Goal: Information Seeking & Learning: Learn about a topic

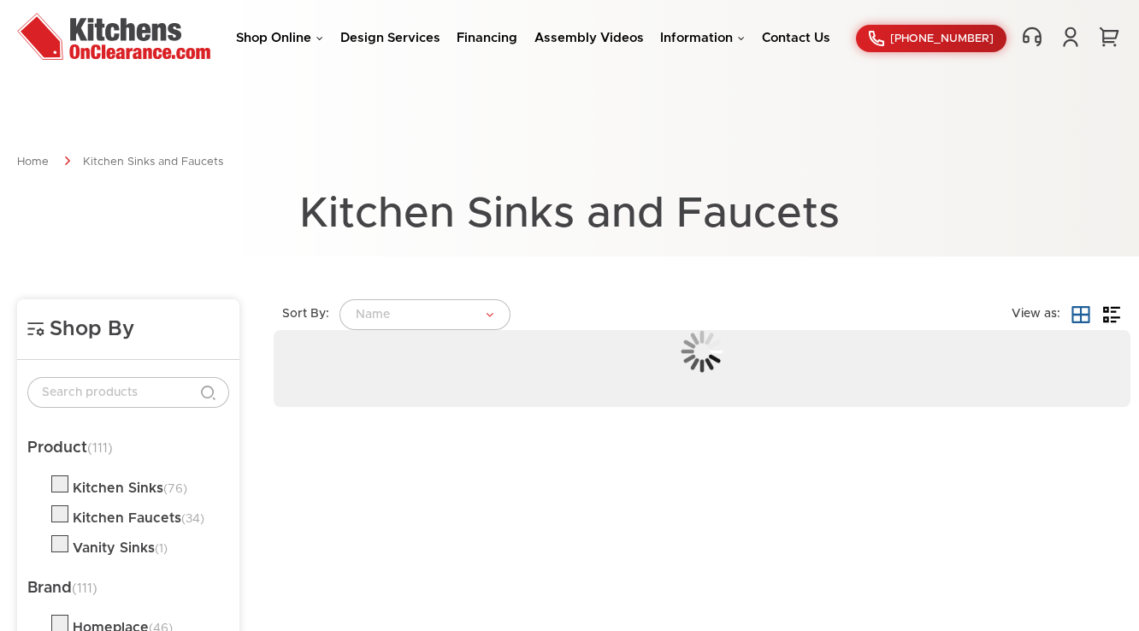
click at [290, 38] on link "Shop Online" at bounding box center [279, 38] width 87 height 13
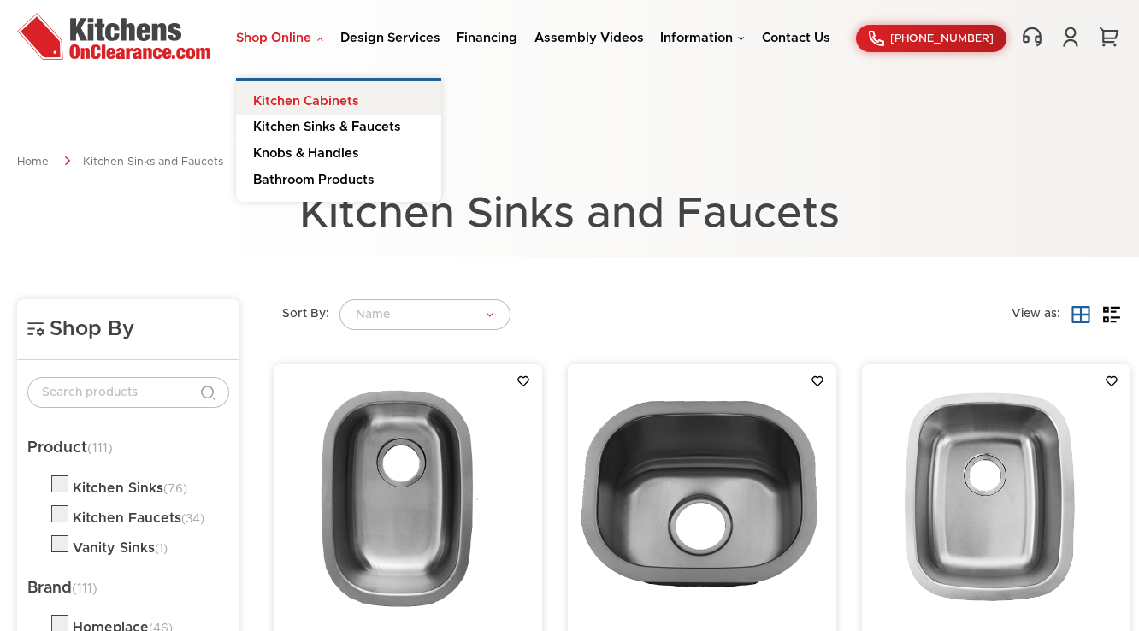
click at [310, 96] on link "Kitchen Cabinets" at bounding box center [338, 98] width 205 height 34
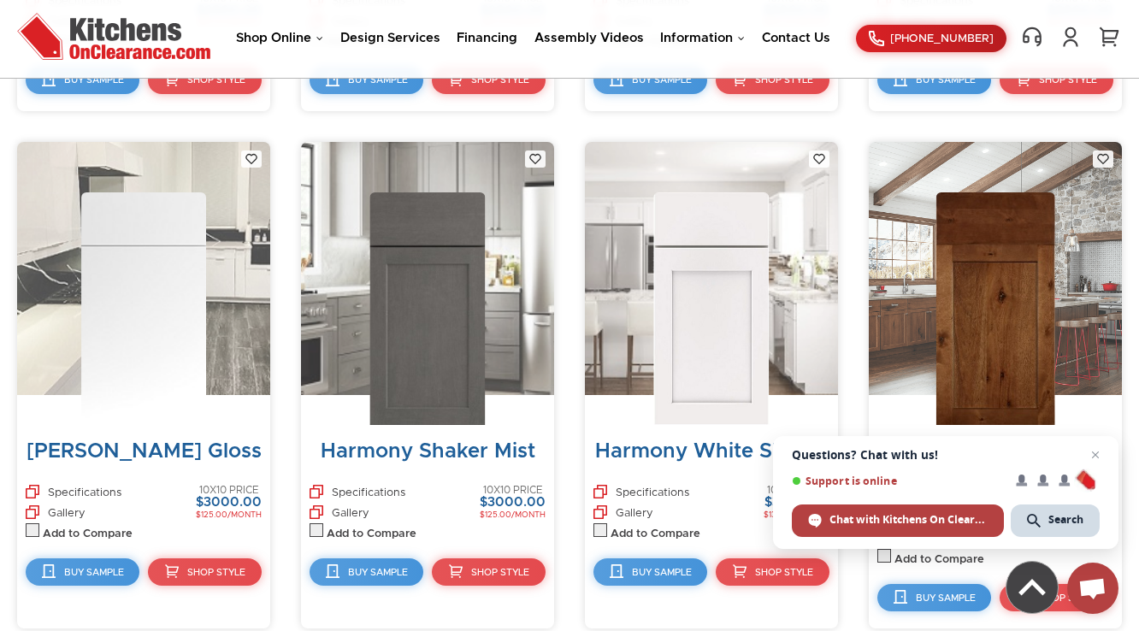
scroll to position [4630, 0]
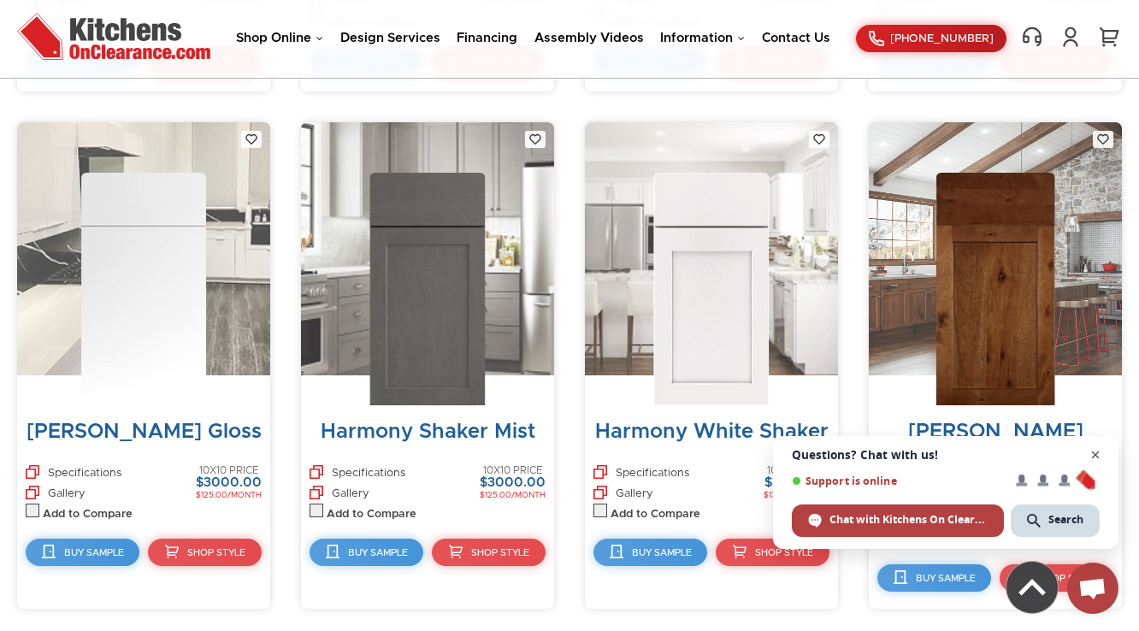
click at [1092, 459] on span "Close chat" at bounding box center [1096, 455] width 21 height 21
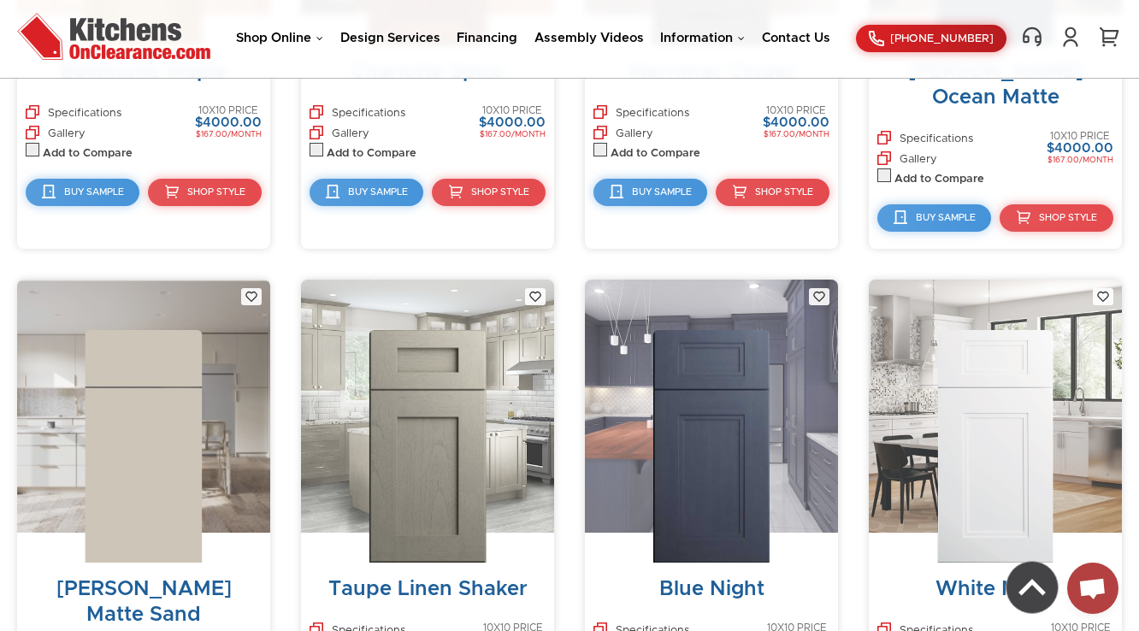
scroll to position [2749, 0]
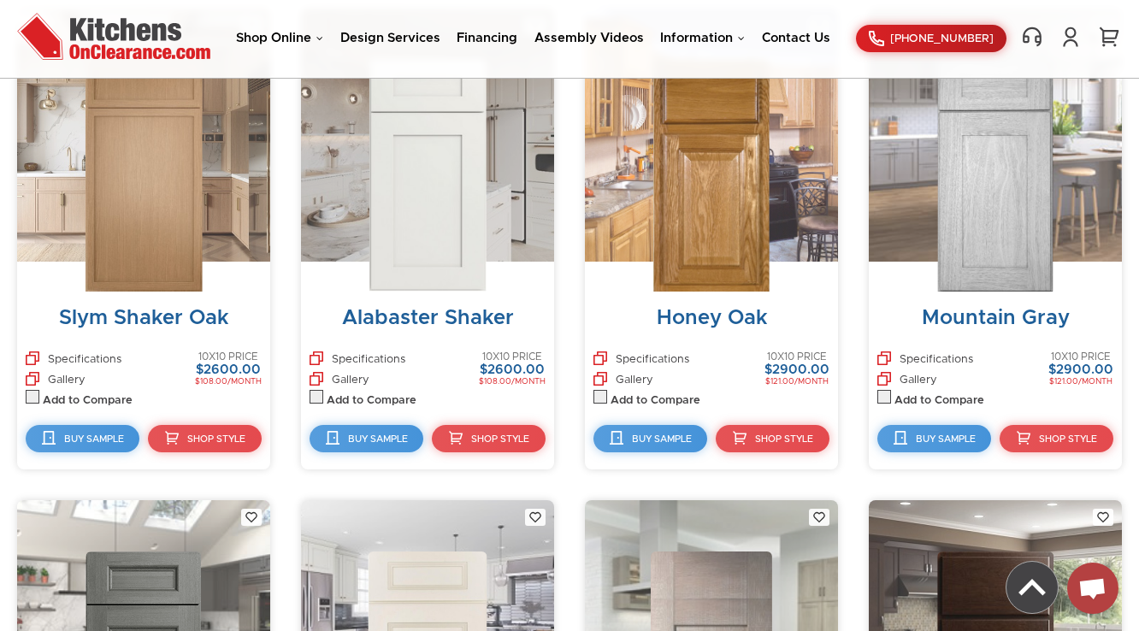
click at [708, 171] on img at bounding box center [712, 175] width 116 height 233
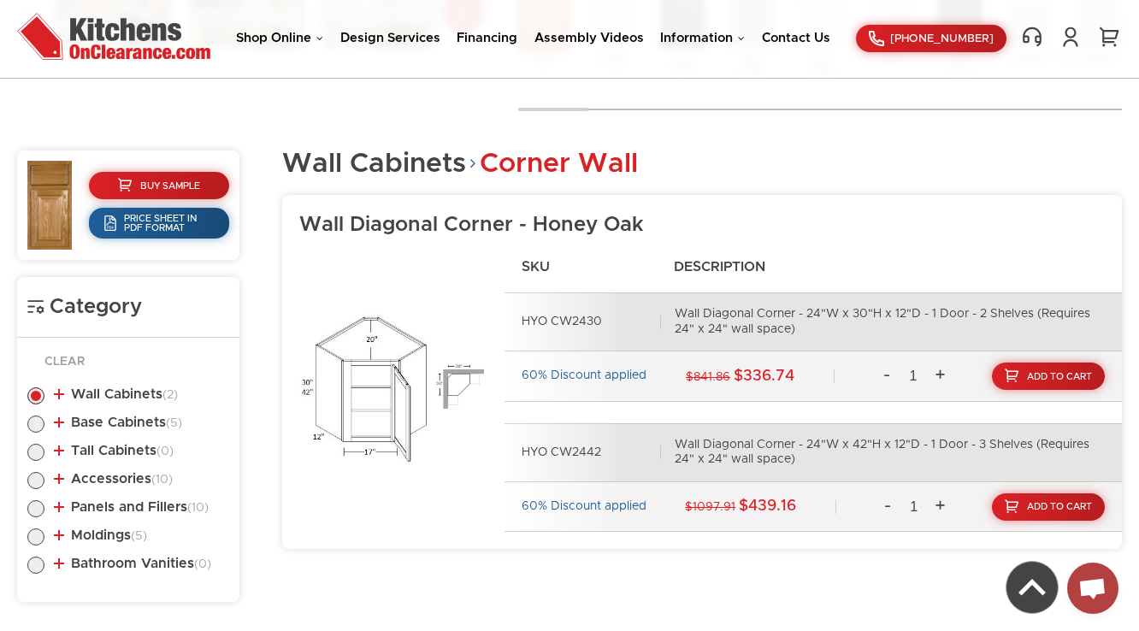
scroll to position [641, 0]
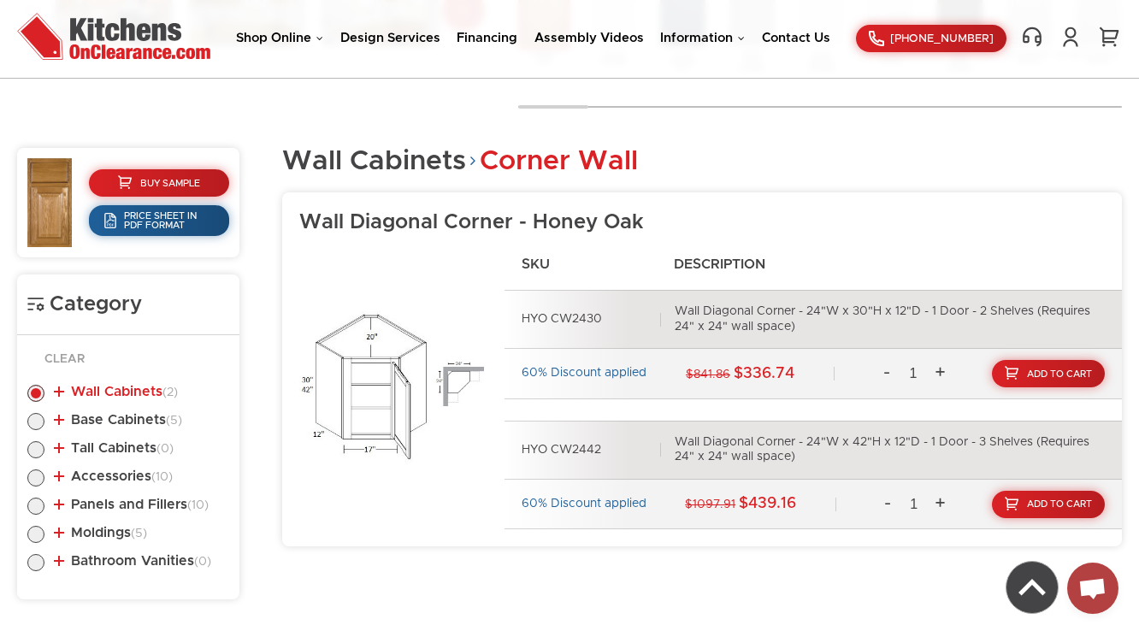
click at [134, 397] on link "Wall Cabinets (2)" at bounding box center [116, 392] width 124 height 14
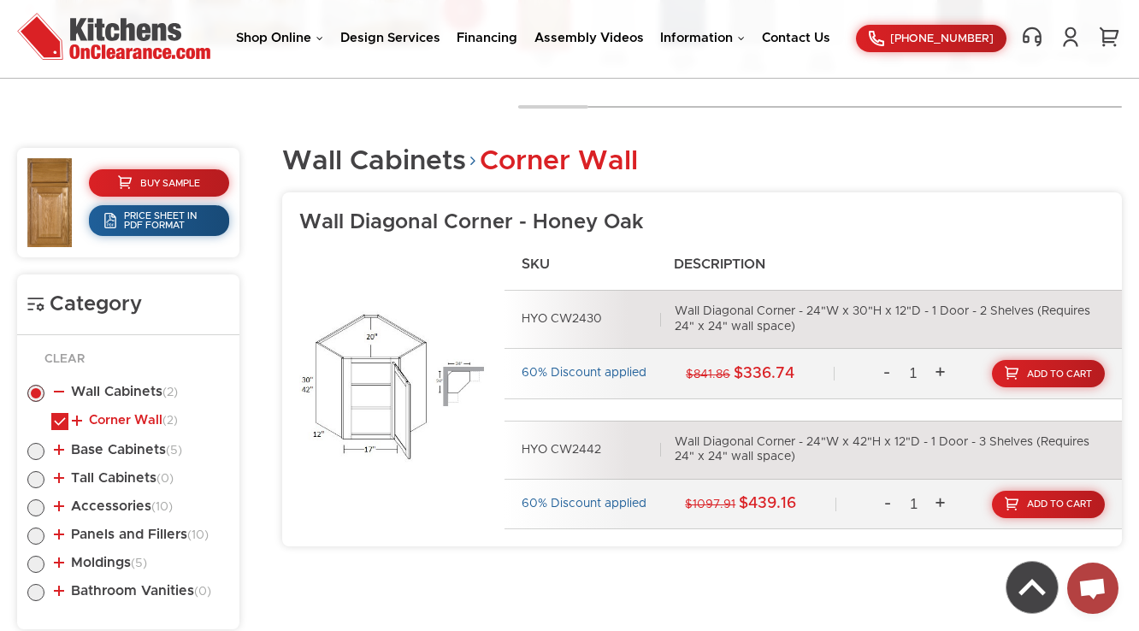
click at [130, 414] on link "Corner Wall (2)" at bounding box center [125, 421] width 106 height 14
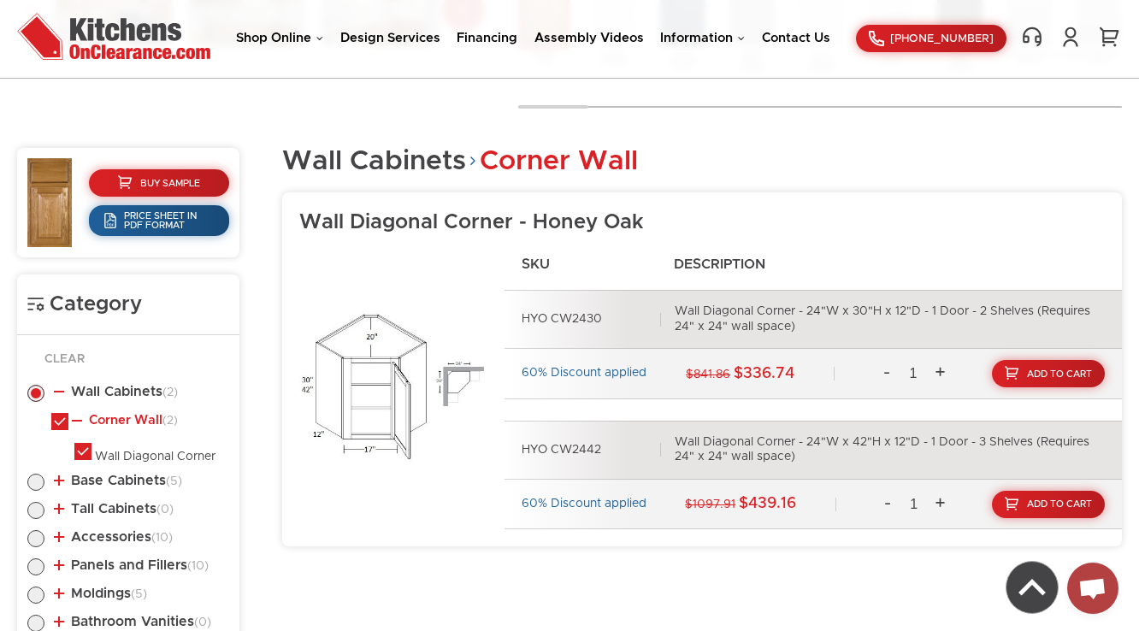
click at [130, 414] on link "Corner Wall (2)" at bounding box center [125, 421] width 106 height 14
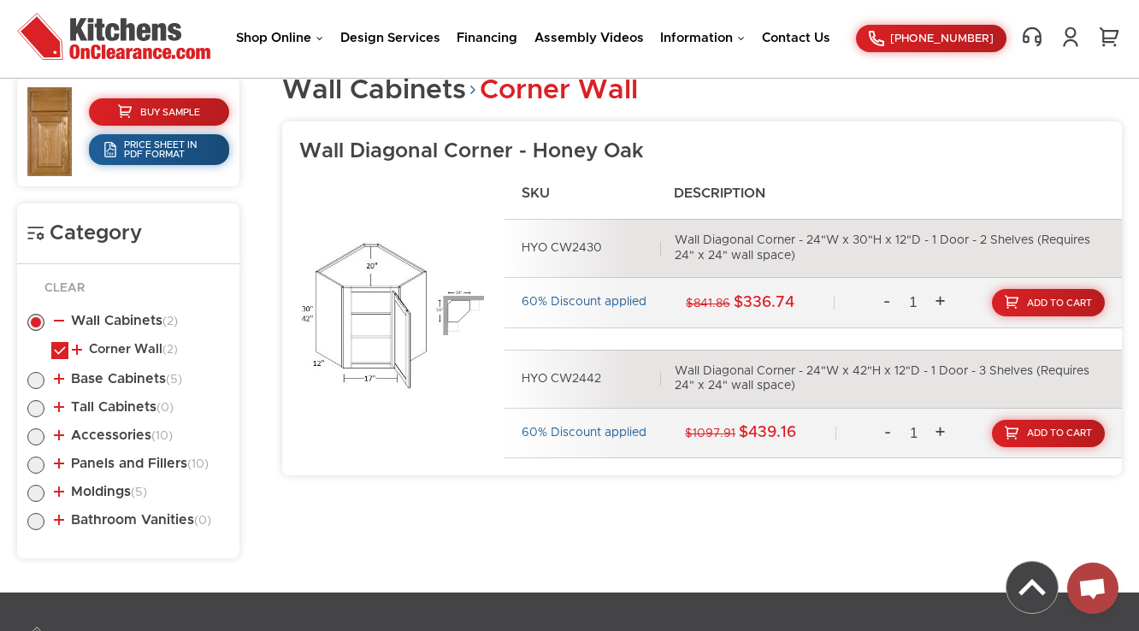
scroll to position [778, 0]
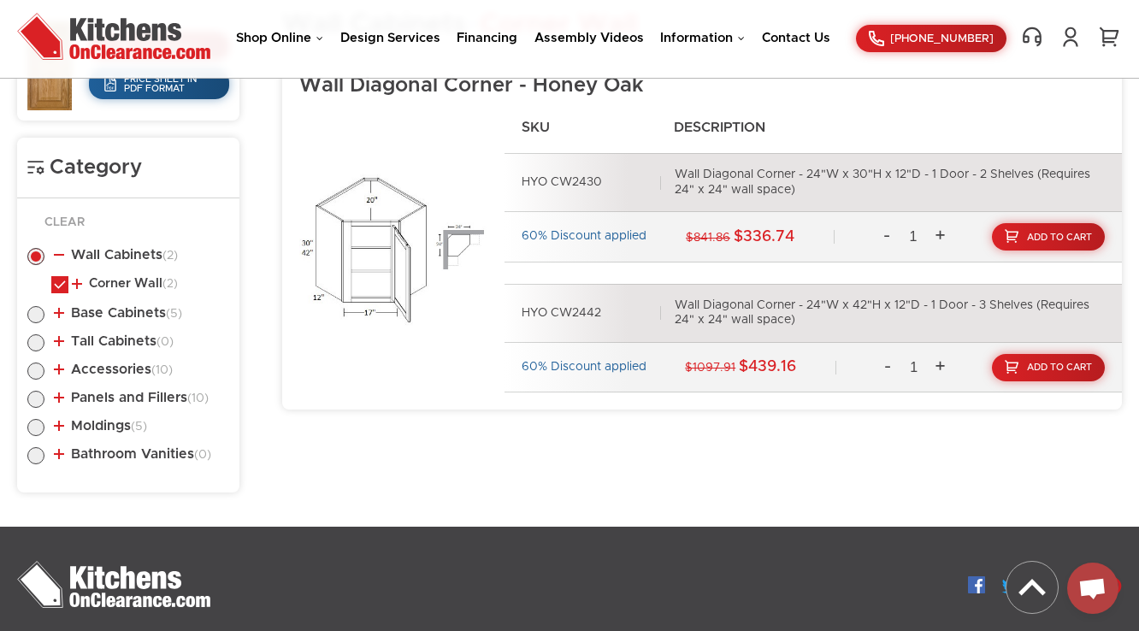
click at [130, 248] on li "Wall Cabinets (2) Corner Wall (2) Wall Diagonal Corner" at bounding box center [128, 273] width 202 height 50
click at [130, 255] on link "Wall Cabinets (2)" at bounding box center [116, 255] width 124 height 14
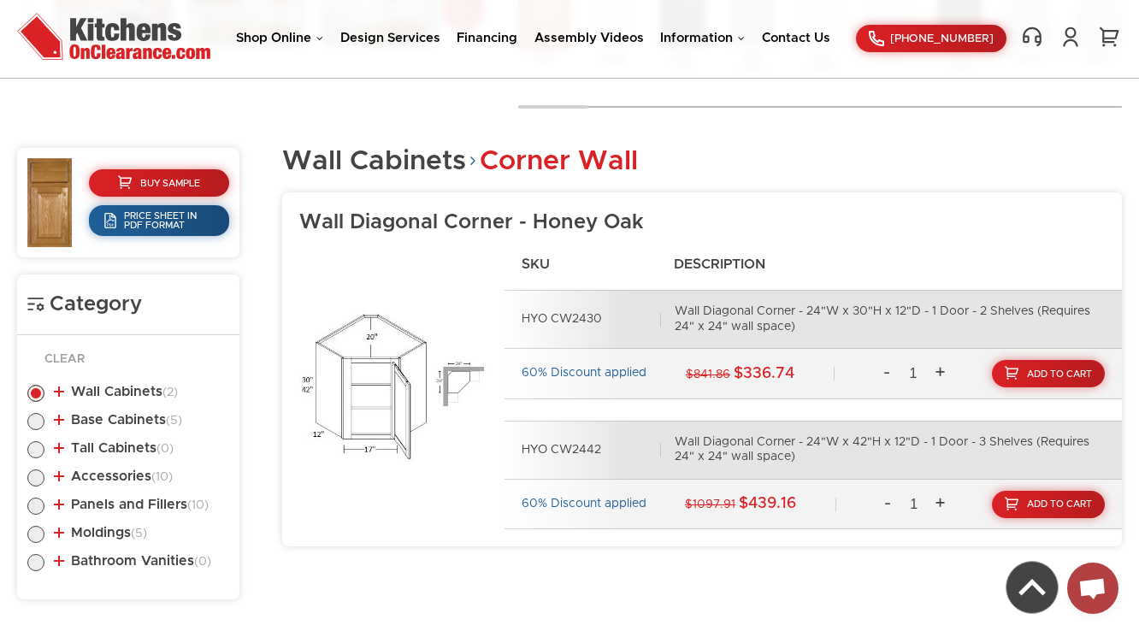
scroll to position [709, 0]
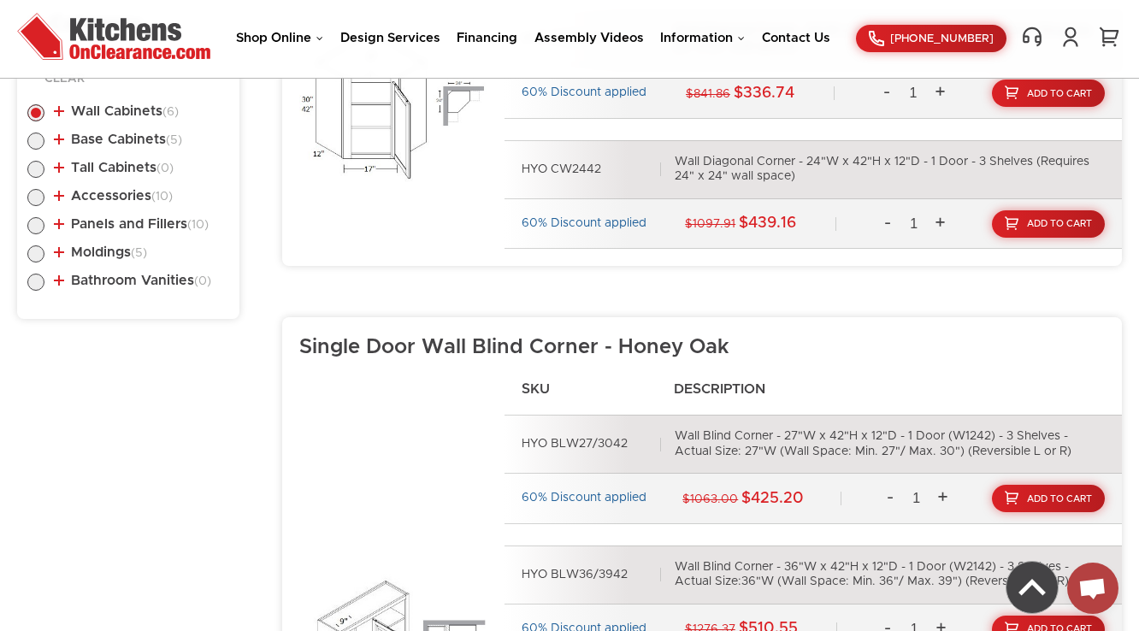
scroll to position [1151, 0]
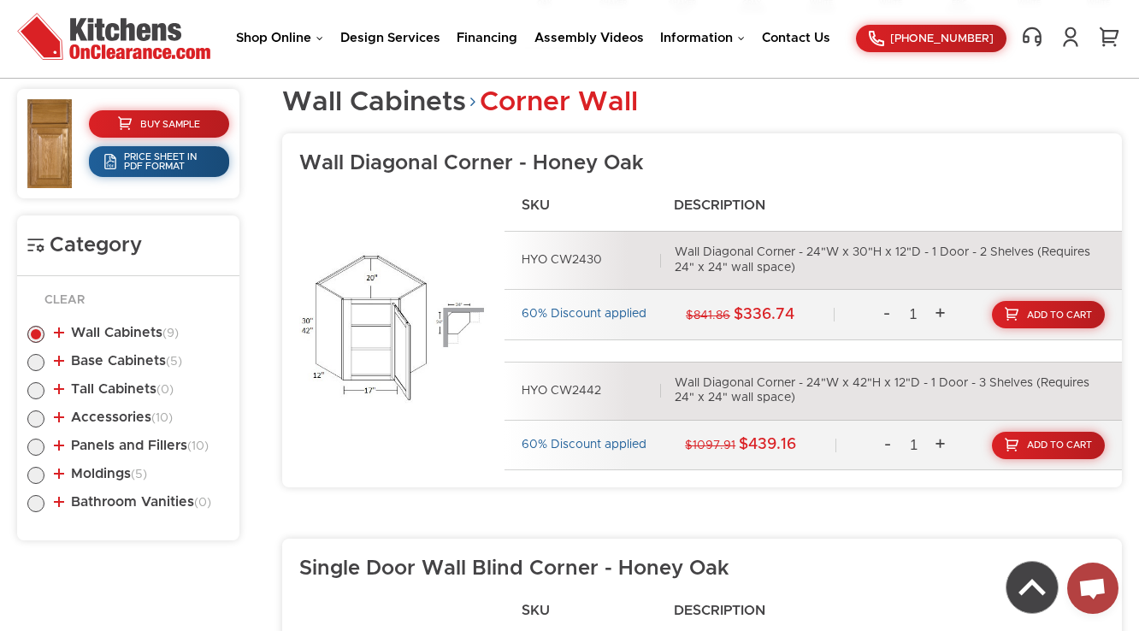
scroll to position [709, 0]
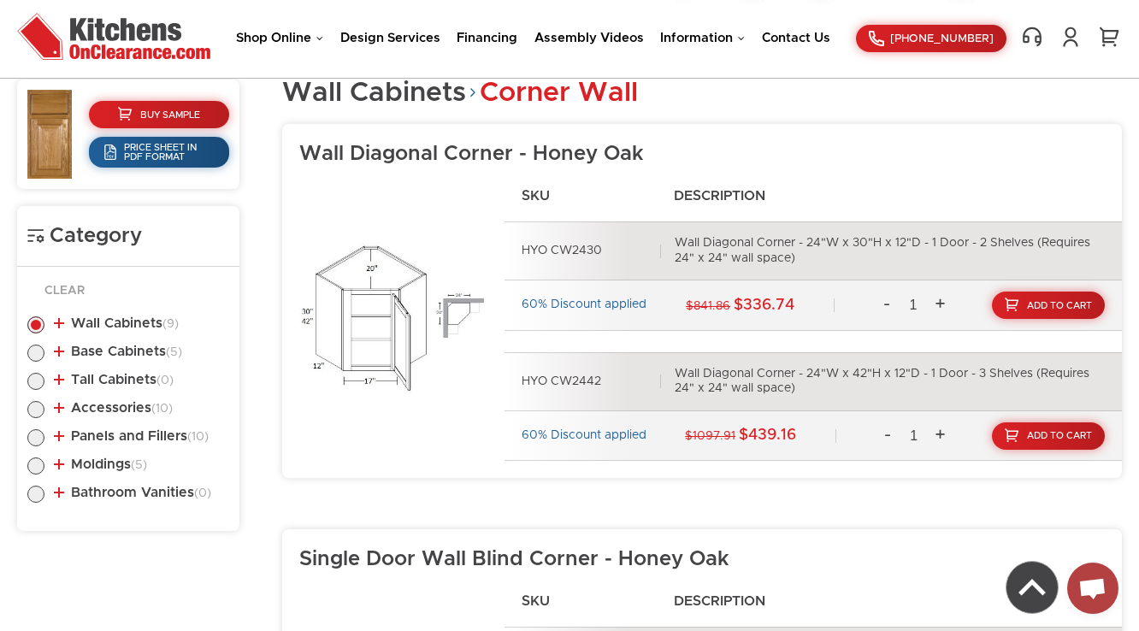
drag, startPoint x: 133, startPoint y: 285, endPoint x: 129, endPoint y: 314, distance: 29.4
click at [133, 294] on div "Clear Wall Cabinets (9) [GEOGRAPHIC_DATA] (9) [GEOGRAPHIC_DATA] (5)" at bounding box center [128, 399] width 222 height 264
click at [129, 317] on link "Wall Cabinets (9)" at bounding box center [116, 324] width 125 height 14
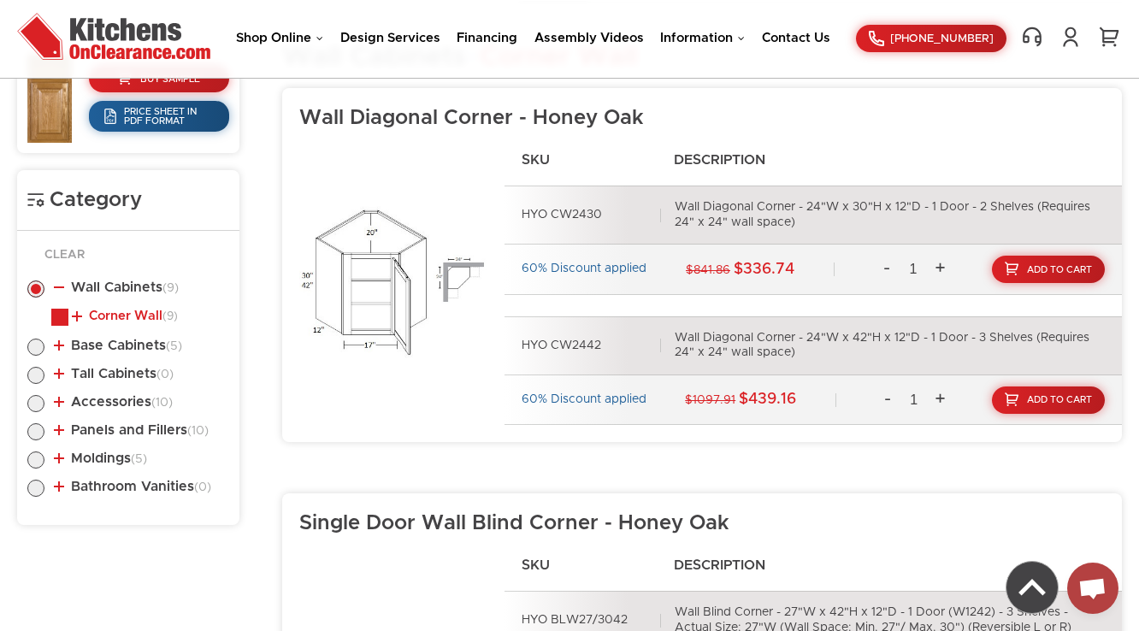
scroll to position [778, 0]
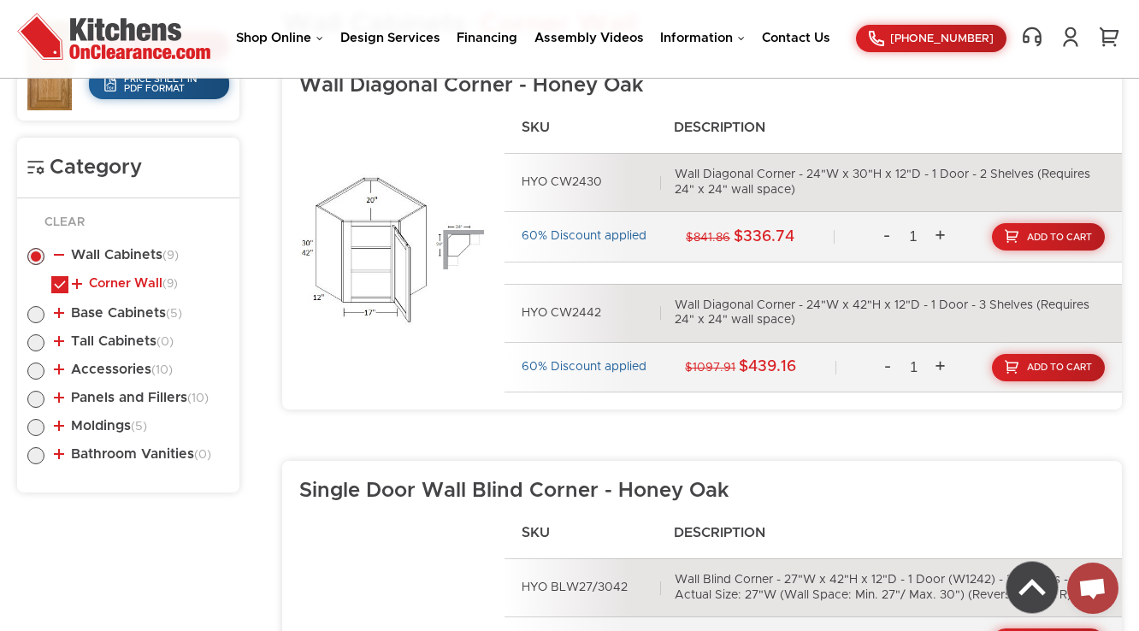
click at [150, 287] on link "Corner Wall (9)" at bounding box center [125, 284] width 106 height 14
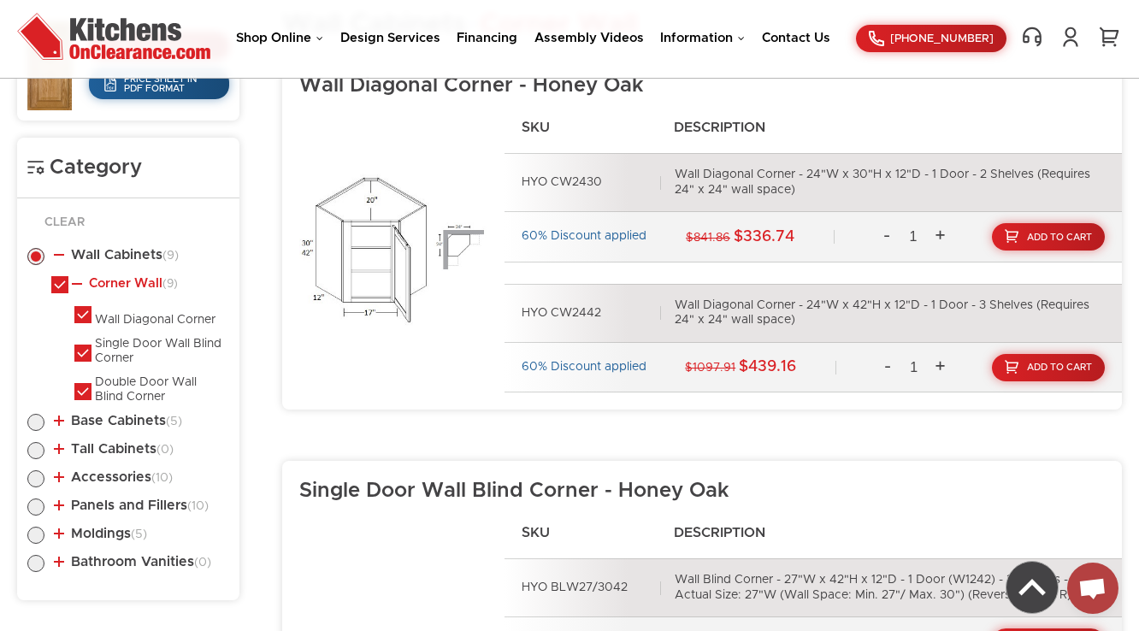
click at [150, 287] on link "Corner Wall (9)" at bounding box center [125, 284] width 106 height 14
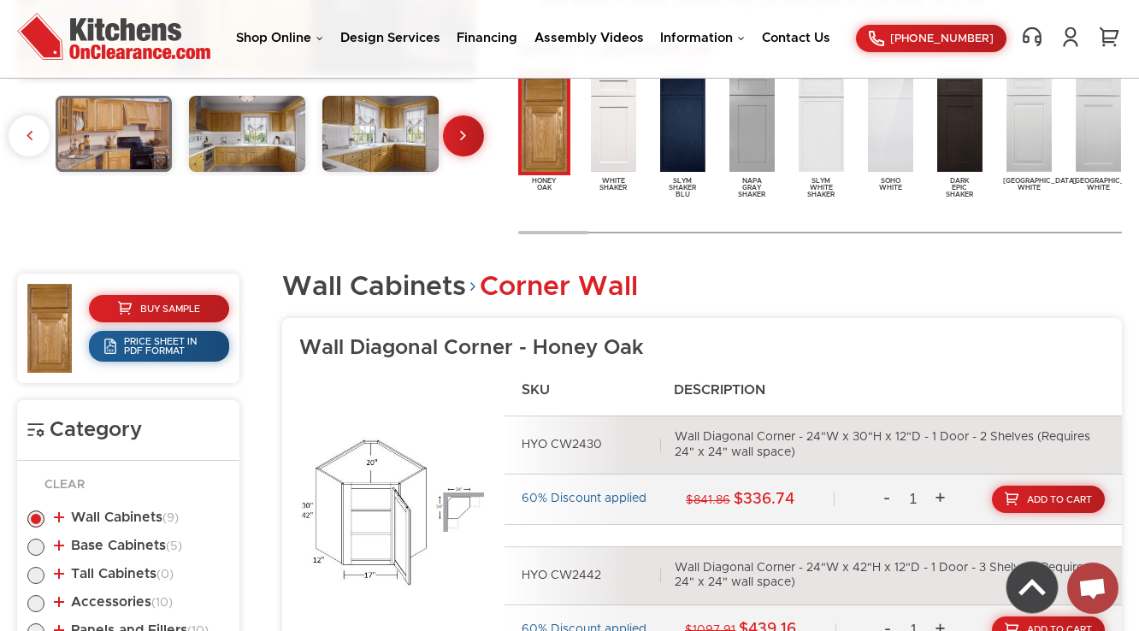
scroll to position [441, 0]
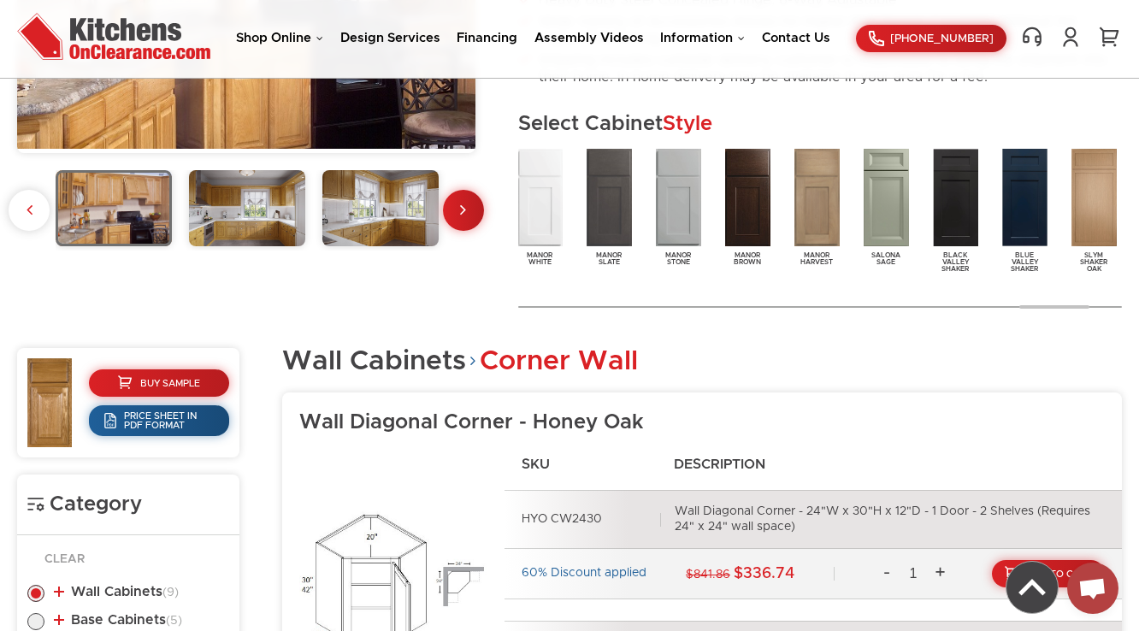
click at [814, 220] on img at bounding box center [817, 197] width 52 height 104
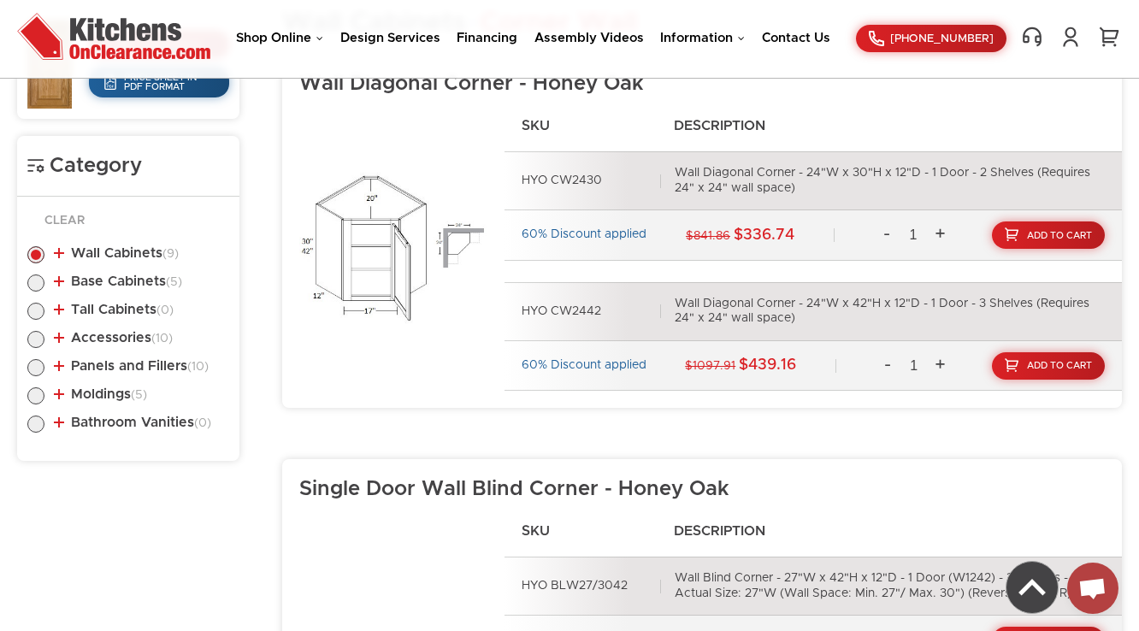
scroll to position [783, 0]
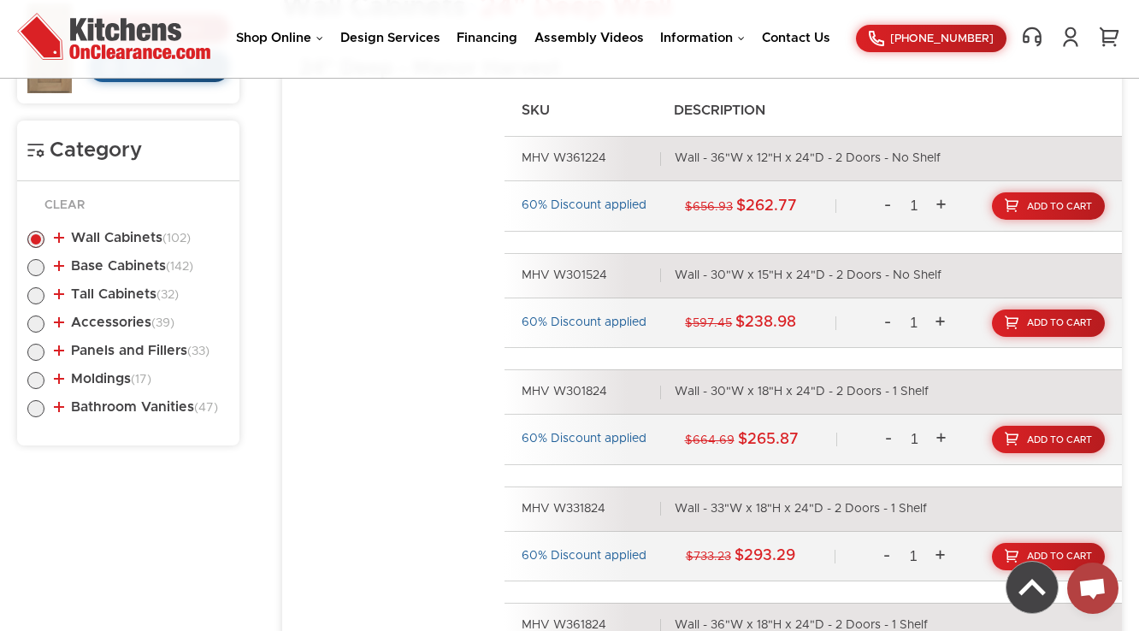
scroll to position [920, 0]
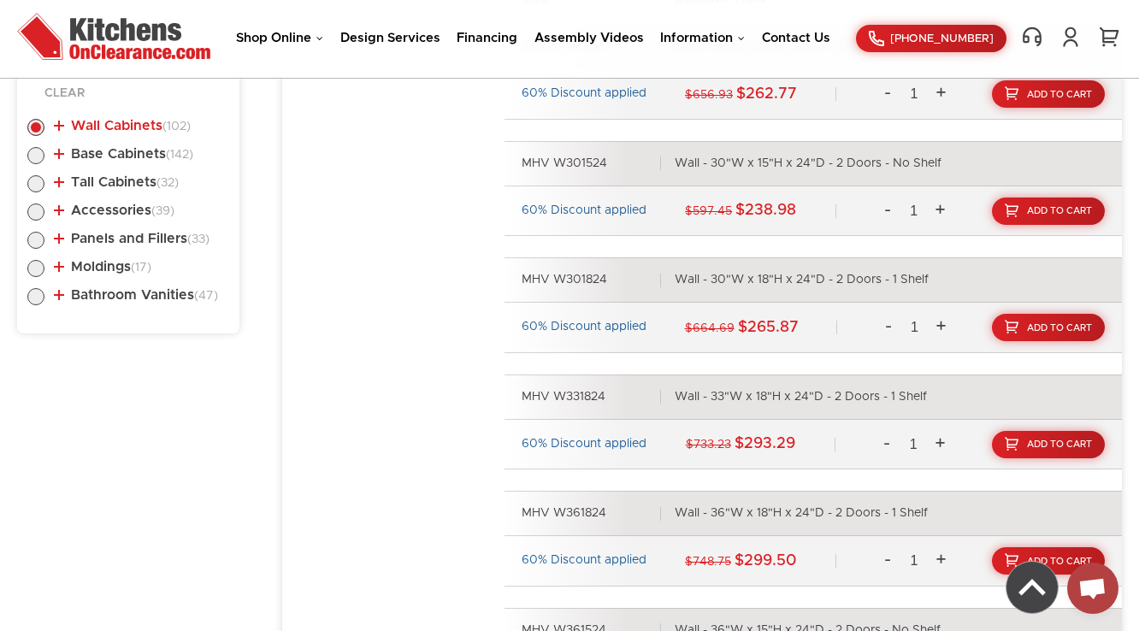
click at [144, 128] on link "Wall Cabinets (102)" at bounding box center [122, 126] width 137 height 14
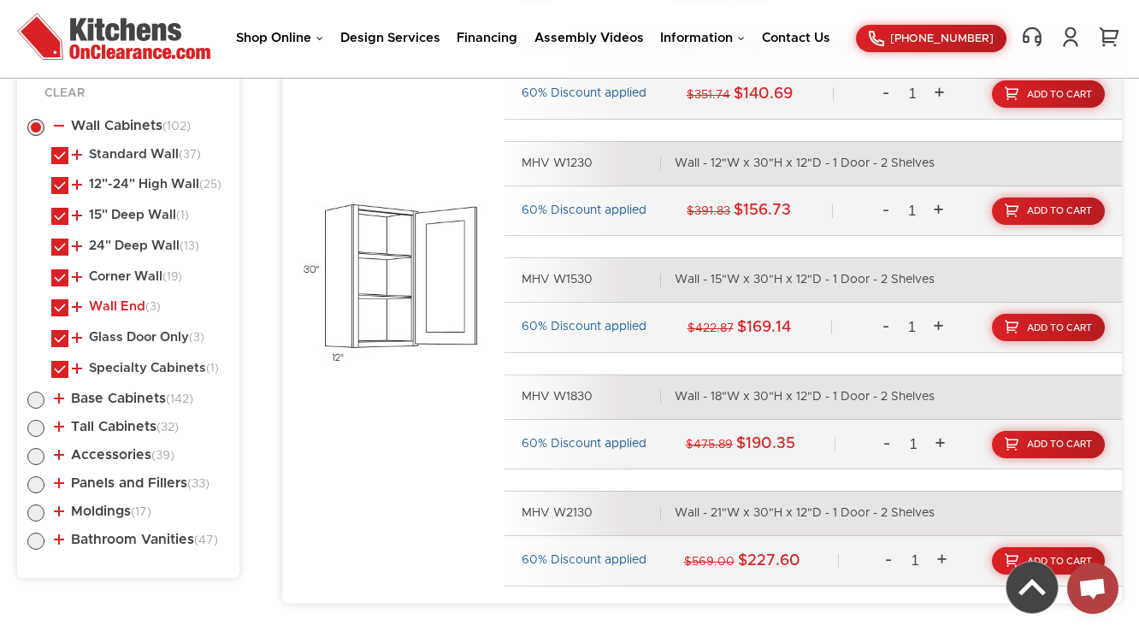
click at [121, 310] on link "Wall End (3)" at bounding box center [116, 307] width 89 height 14
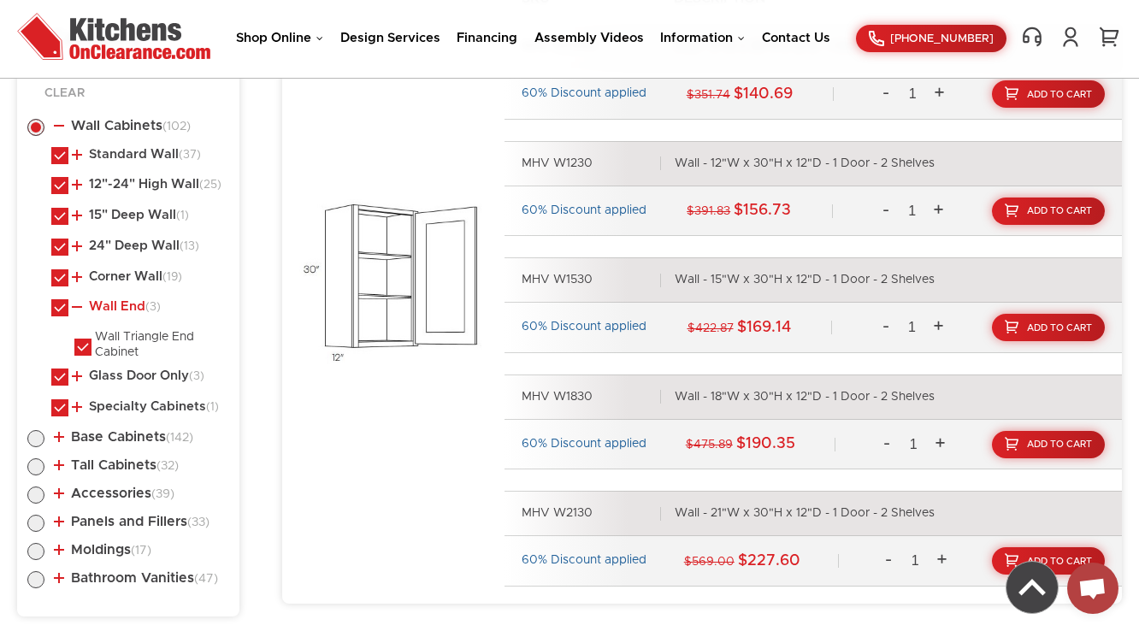
click at [122, 310] on link "Wall End (3)" at bounding box center [116, 307] width 89 height 14
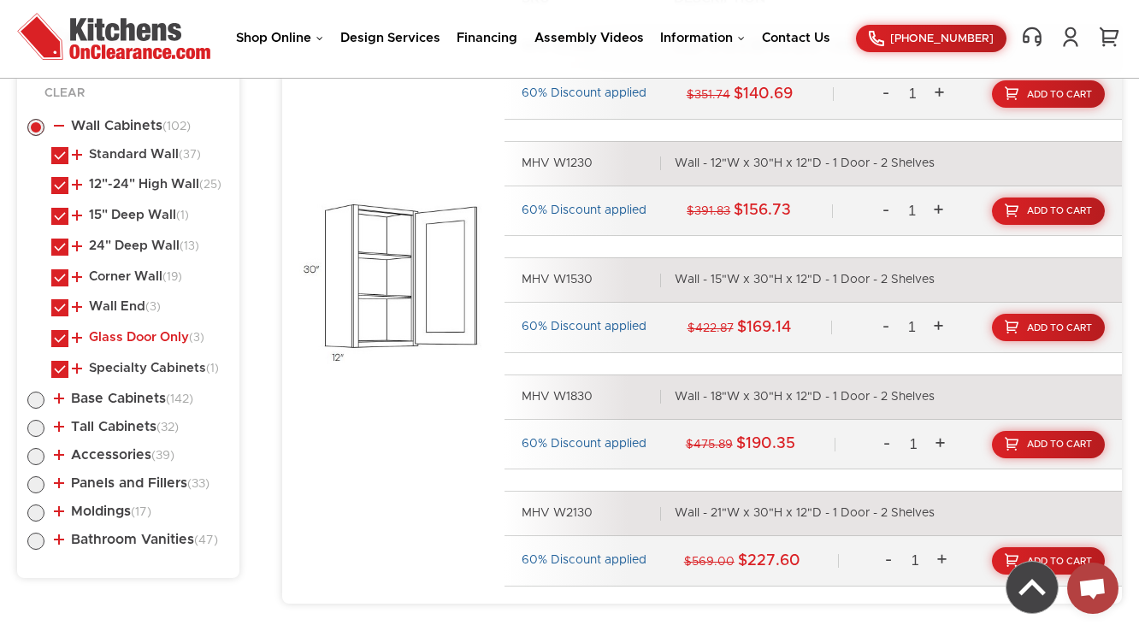
click at [121, 336] on link "Glass Door Only (3)" at bounding box center [138, 338] width 133 height 14
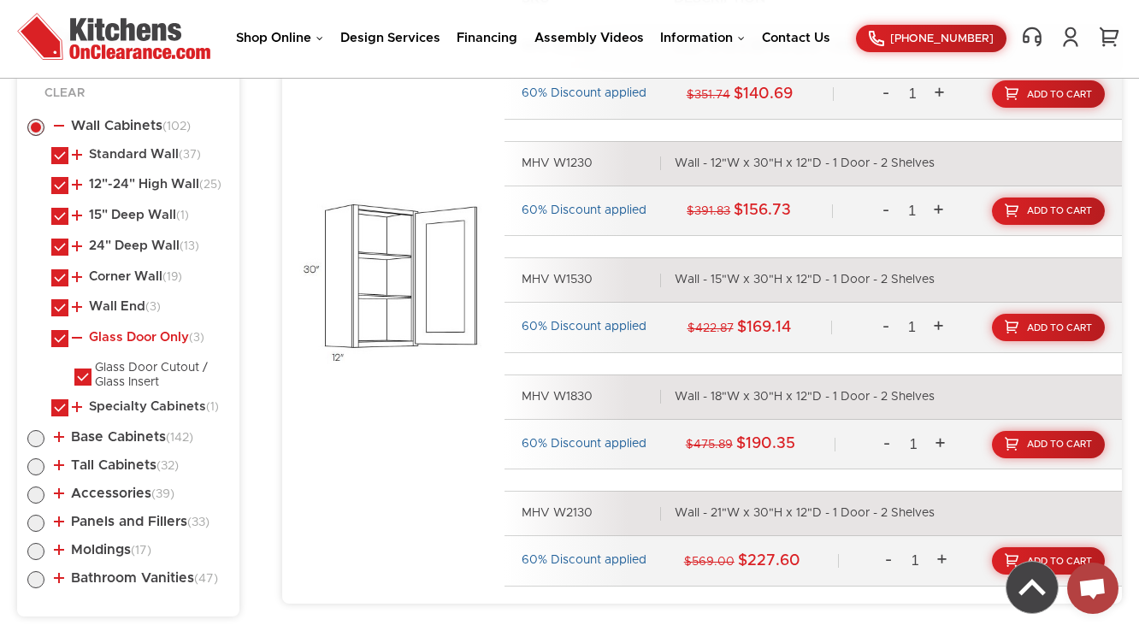
click at [121, 337] on link "Glass Door Only (3)" at bounding box center [138, 338] width 133 height 14
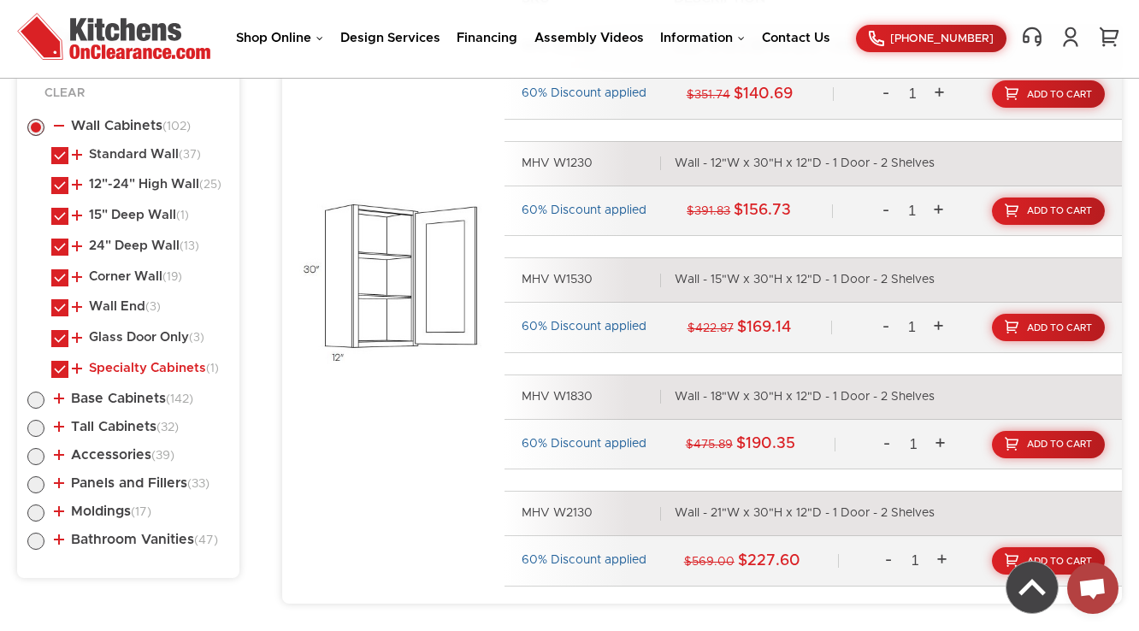
click at [115, 362] on link "Specialty Cabinets (1)" at bounding box center [145, 369] width 147 height 14
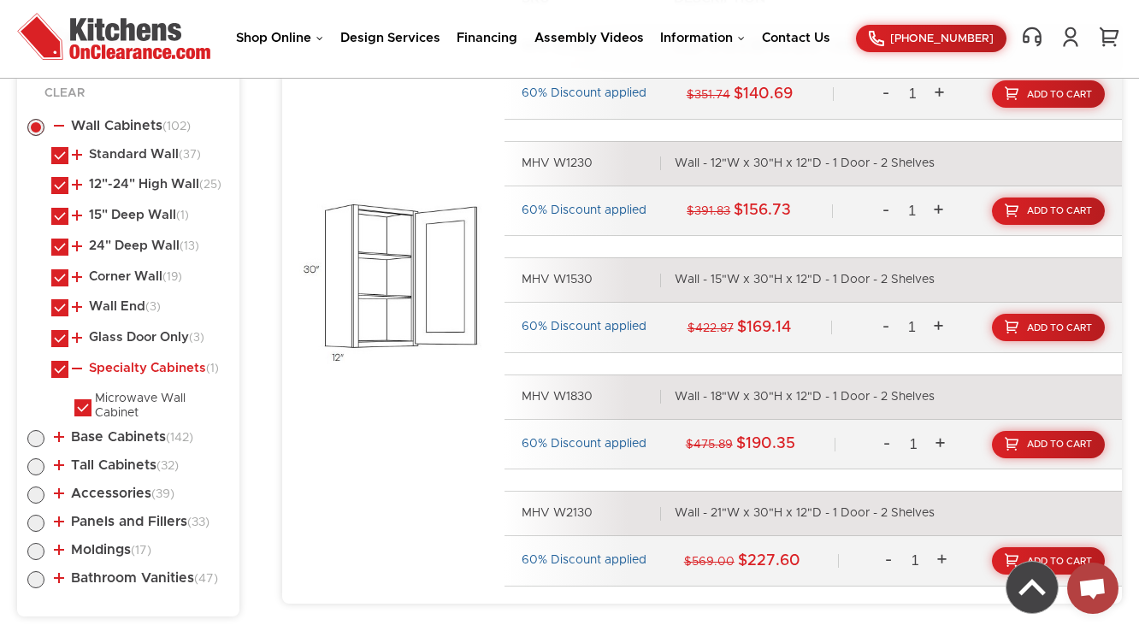
click at [115, 362] on link "Specialty Cabinets (1)" at bounding box center [145, 369] width 147 height 14
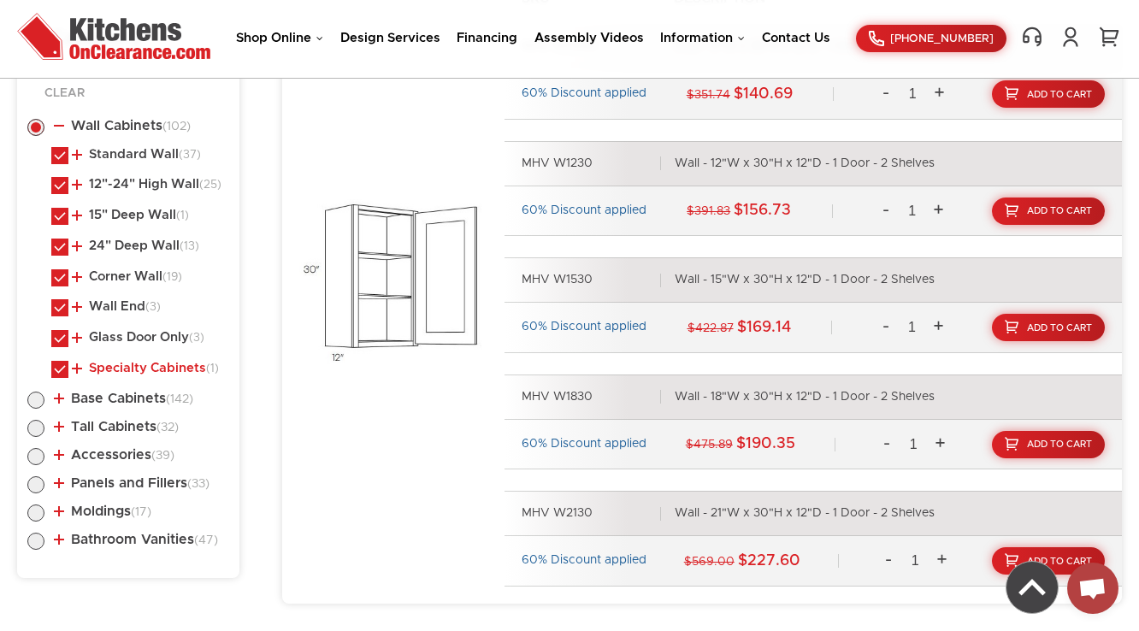
click at [115, 362] on link "Specialty Cabinets (1)" at bounding box center [145, 369] width 147 height 14
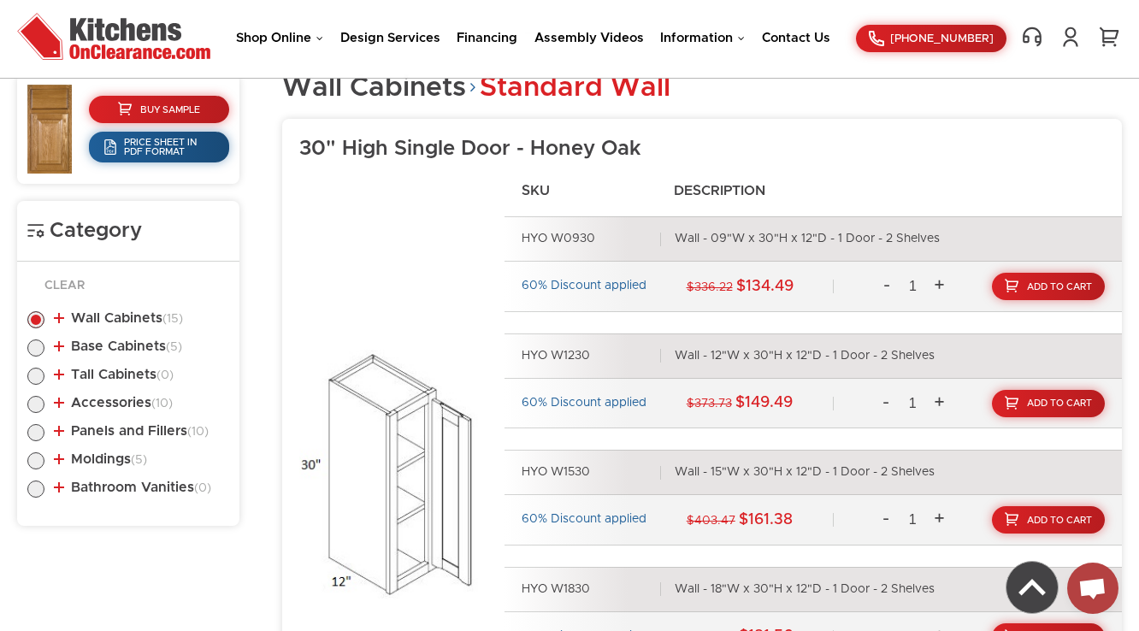
scroll to position [851, 0]
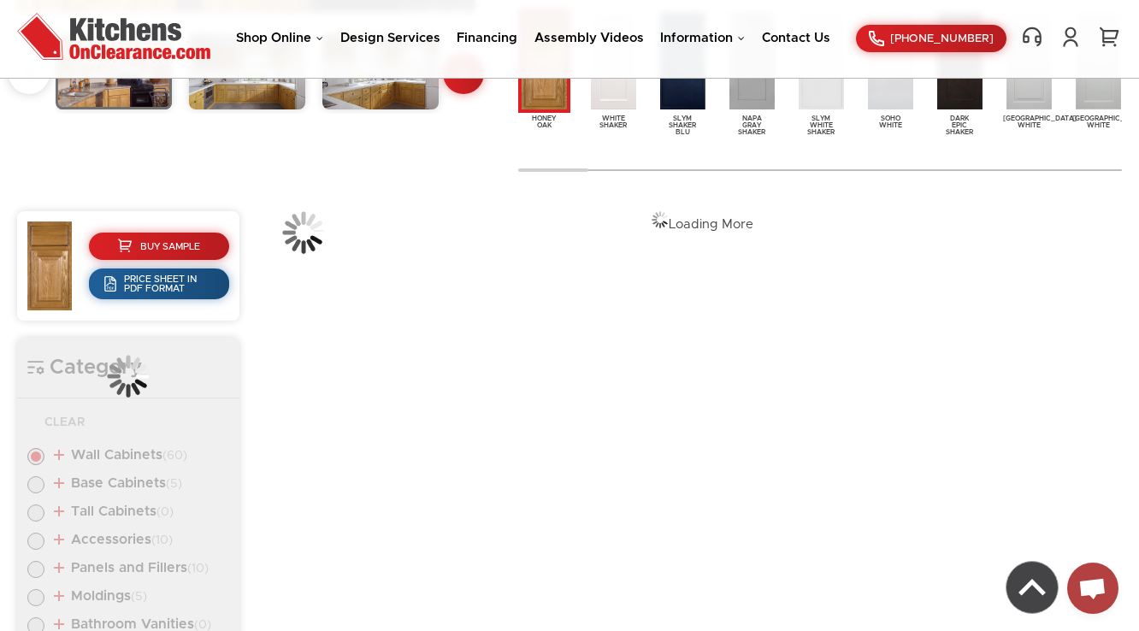
scroll to position [641, 0]
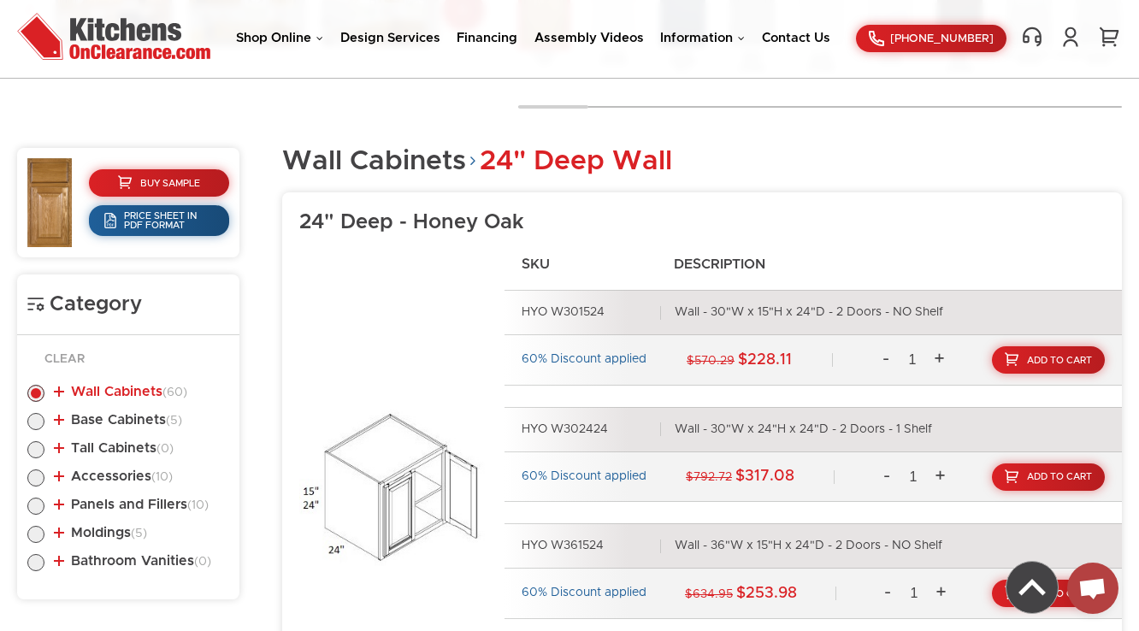
click at [161, 394] on link "Wall Cabinets (60)" at bounding box center [120, 392] width 133 height 14
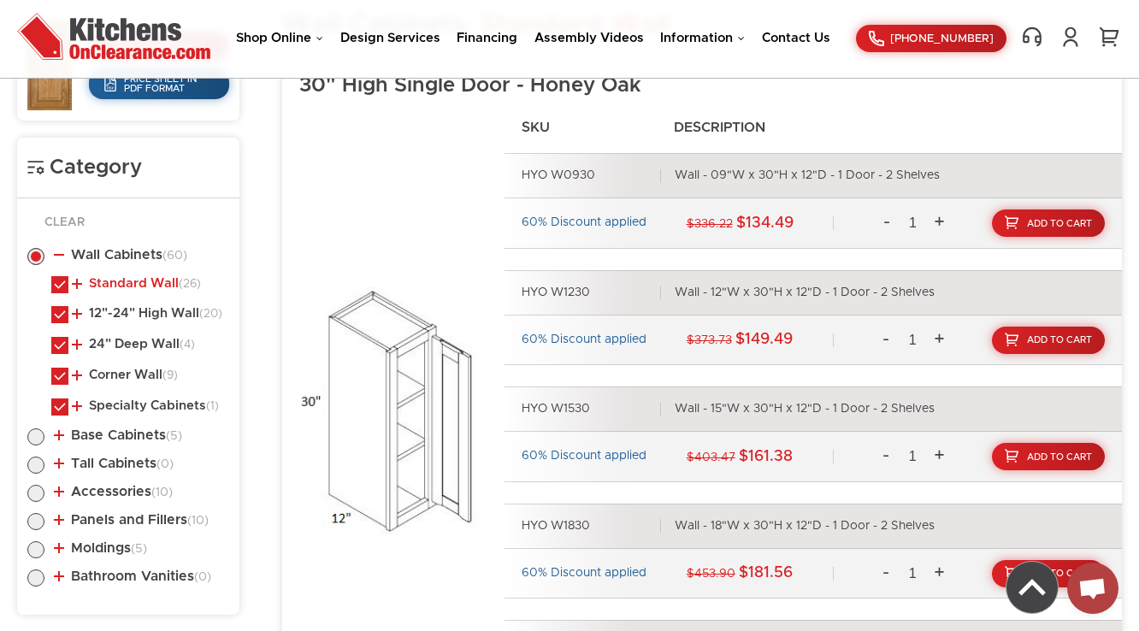
click at [139, 281] on link "Standard Wall (26)" at bounding box center [136, 284] width 129 height 14
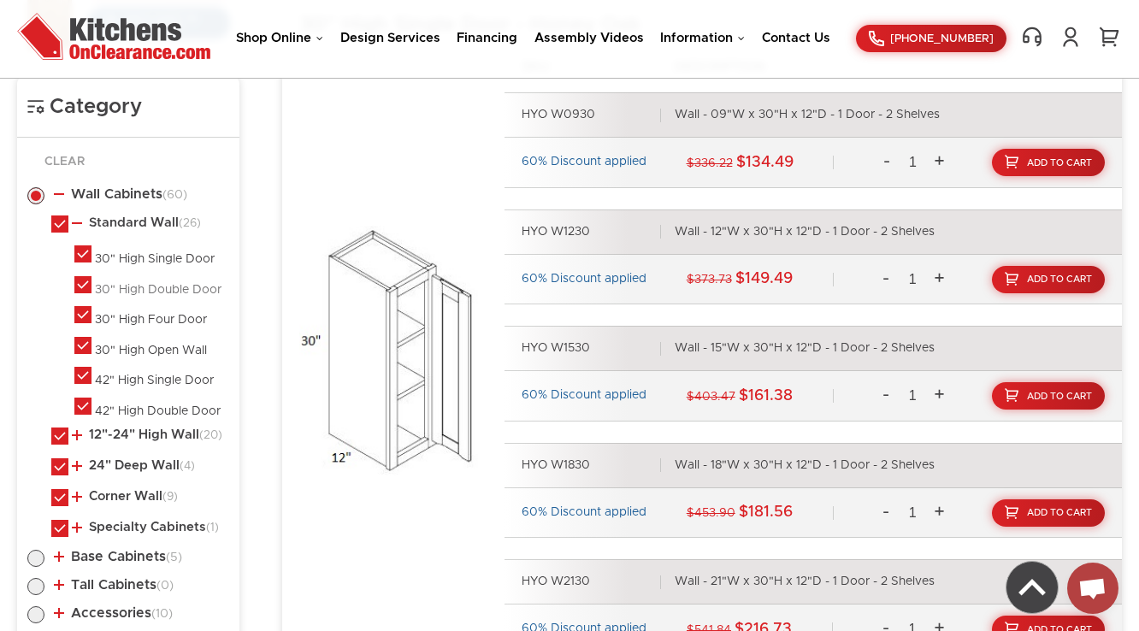
scroll to position [846, 0]
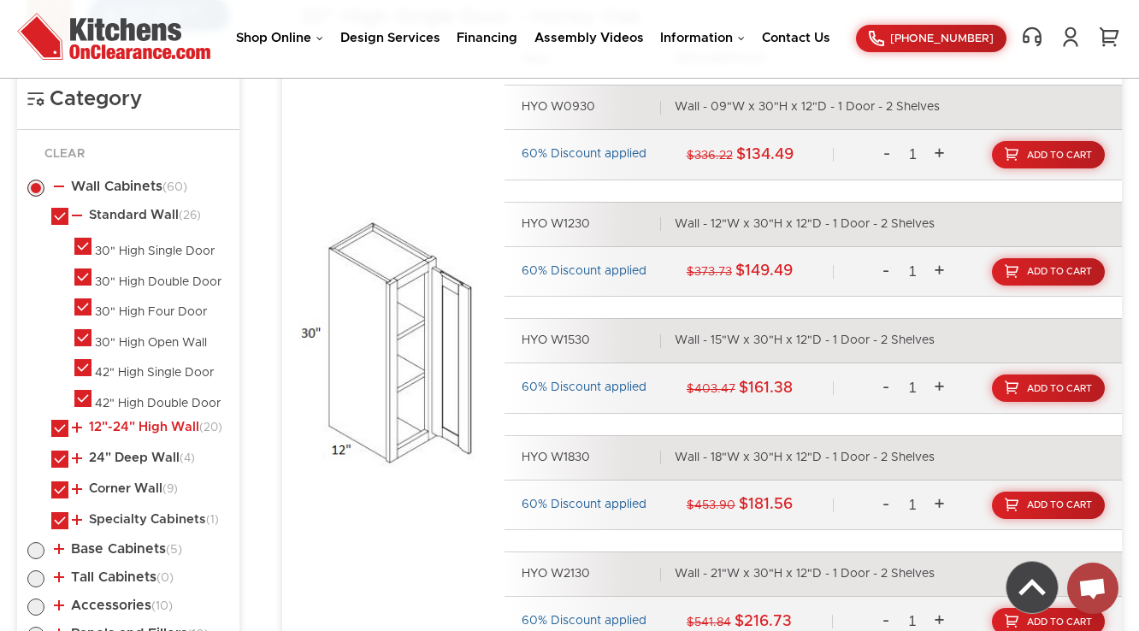
click at [124, 423] on link "12"-24" High Wall (20)" at bounding box center [147, 428] width 151 height 14
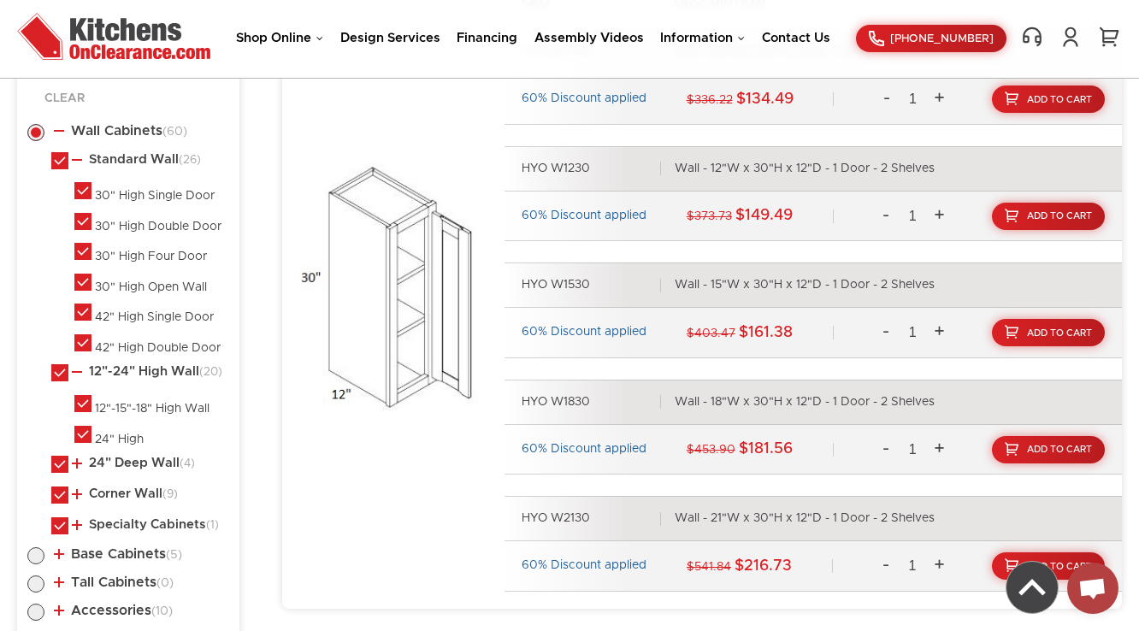
scroll to position [1051, 0]
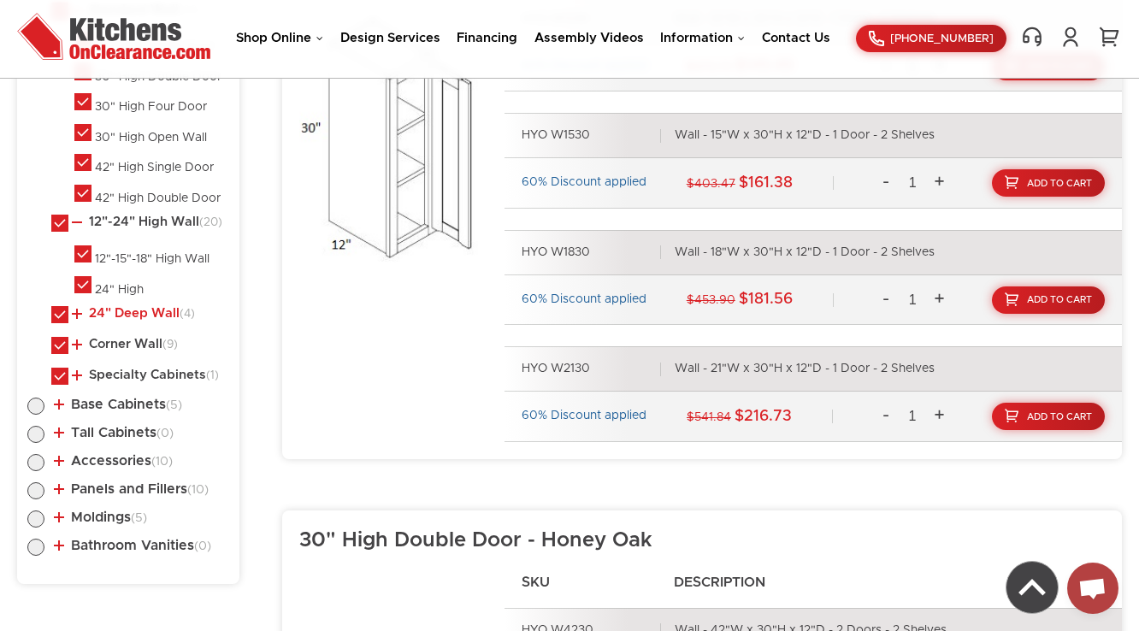
click at [110, 317] on link "24" Deep Wall (4)" at bounding box center [133, 314] width 123 height 14
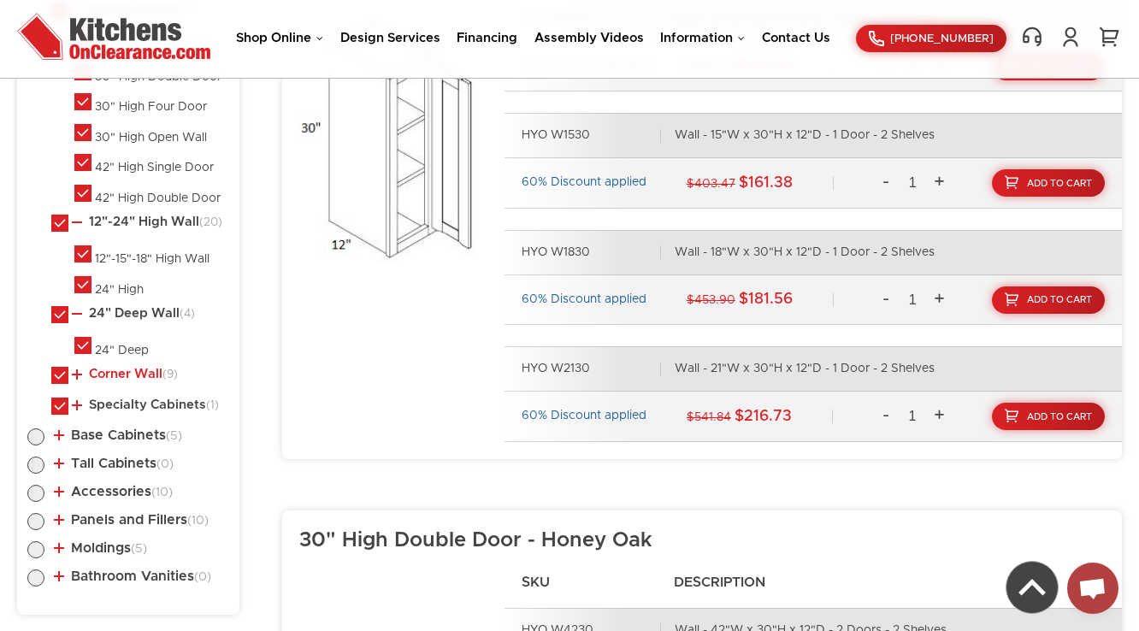
click at [124, 368] on link "Corner Wall (9)" at bounding box center [125, 375] width 106 height 14
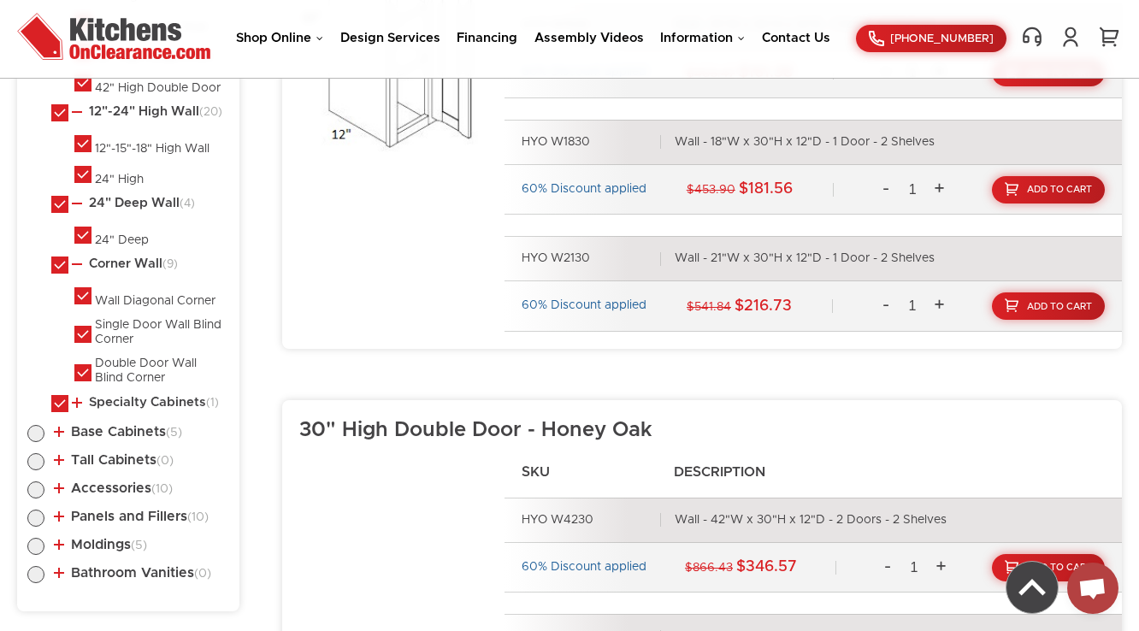
scroll to position [1188, 0]
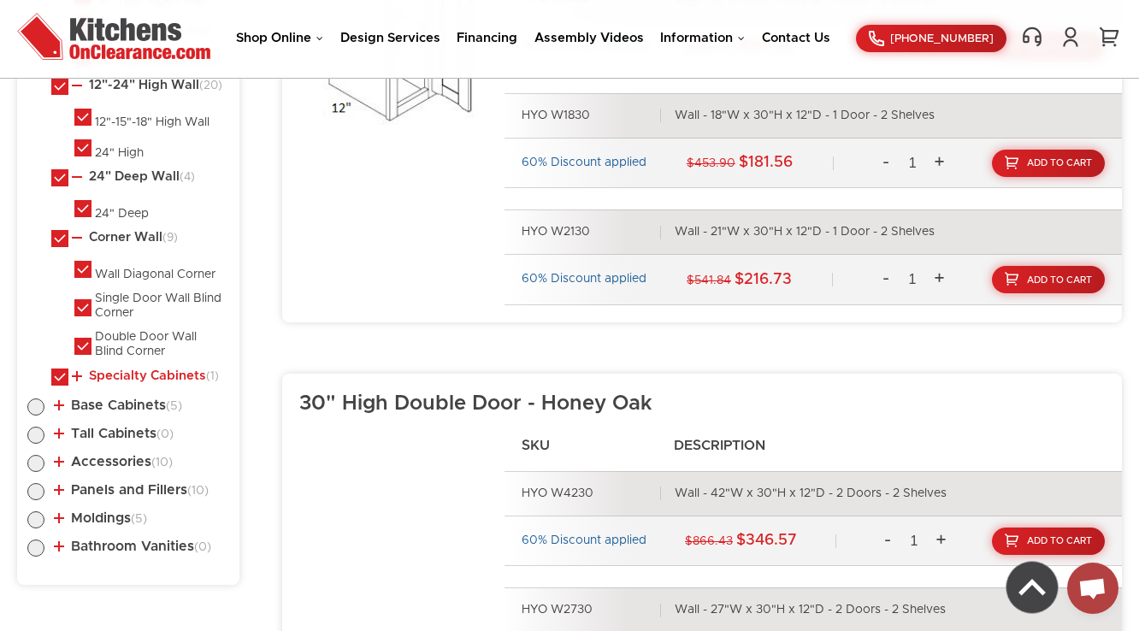
click at [120, 376] on link "Specialty Cabinets (1)" at bounding box center [145, 377] width 147 height 14
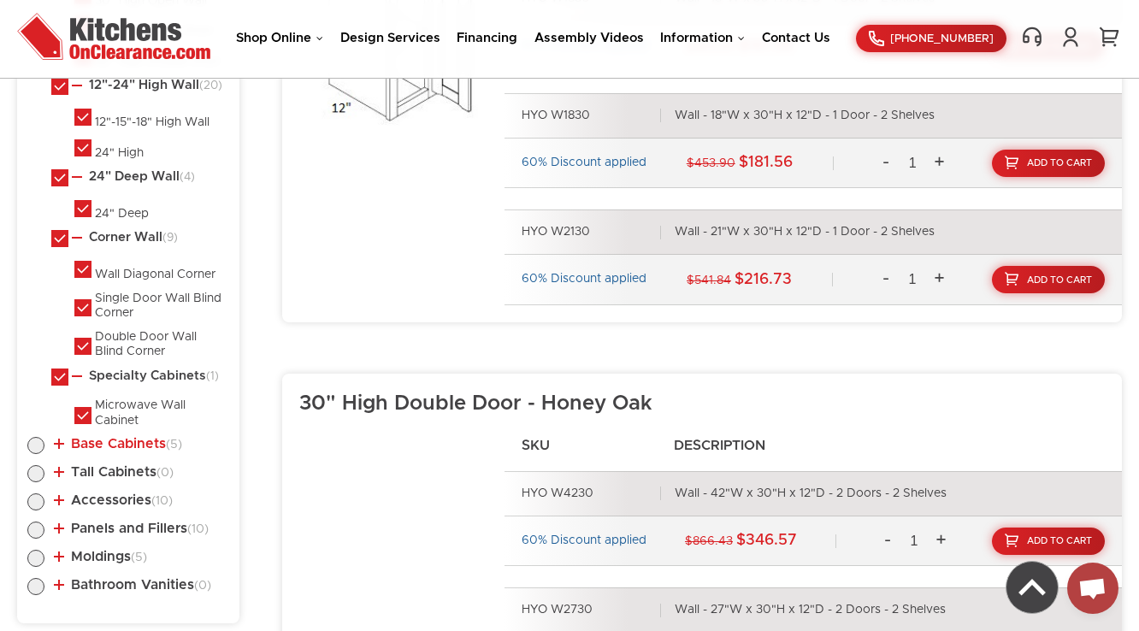
click at [133, 438] on link "Base Cabinets (5)" at bounding box center [118, 444] width 128 height 14
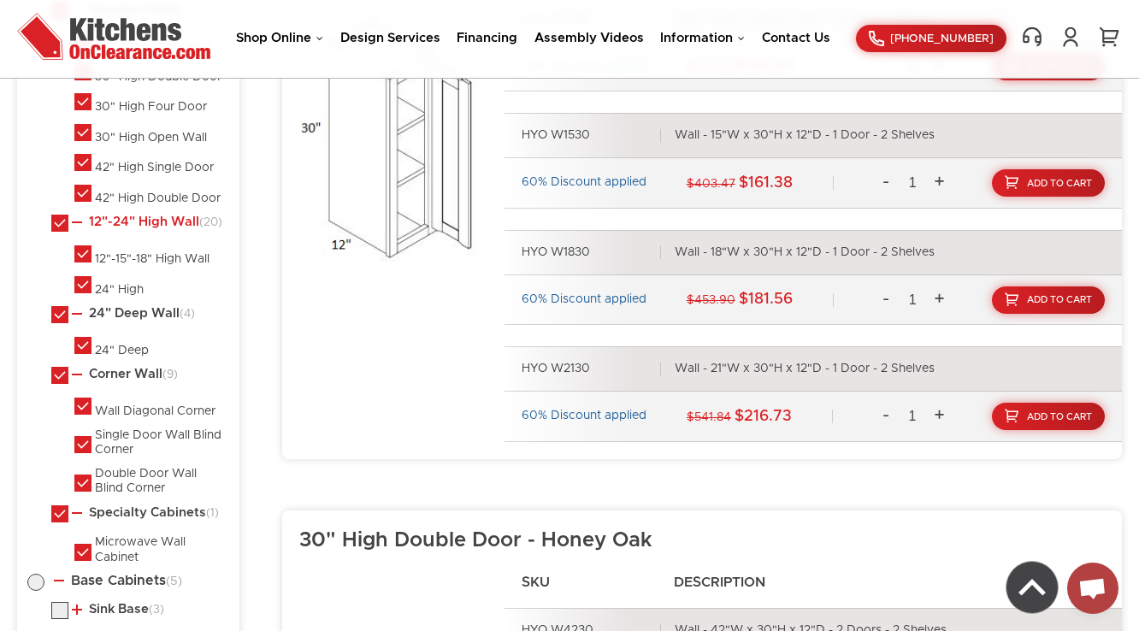
scroll to position [914, 0]
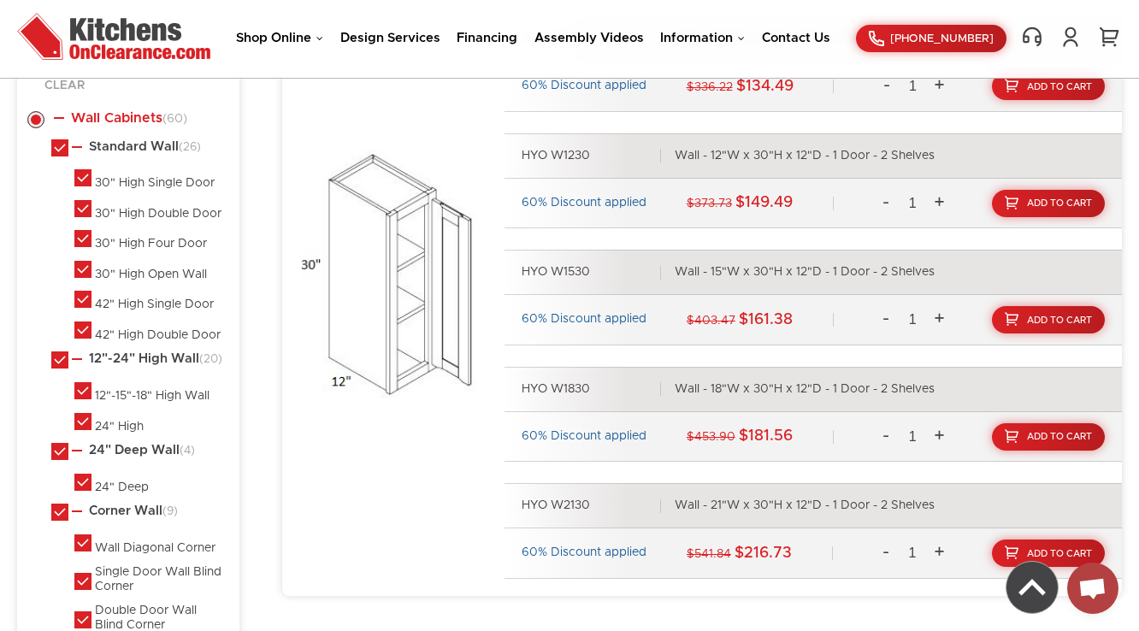
click at [96, 112] on link "Wall Cabinets (60)" at bounding box center [120, 118] width 133 height 14
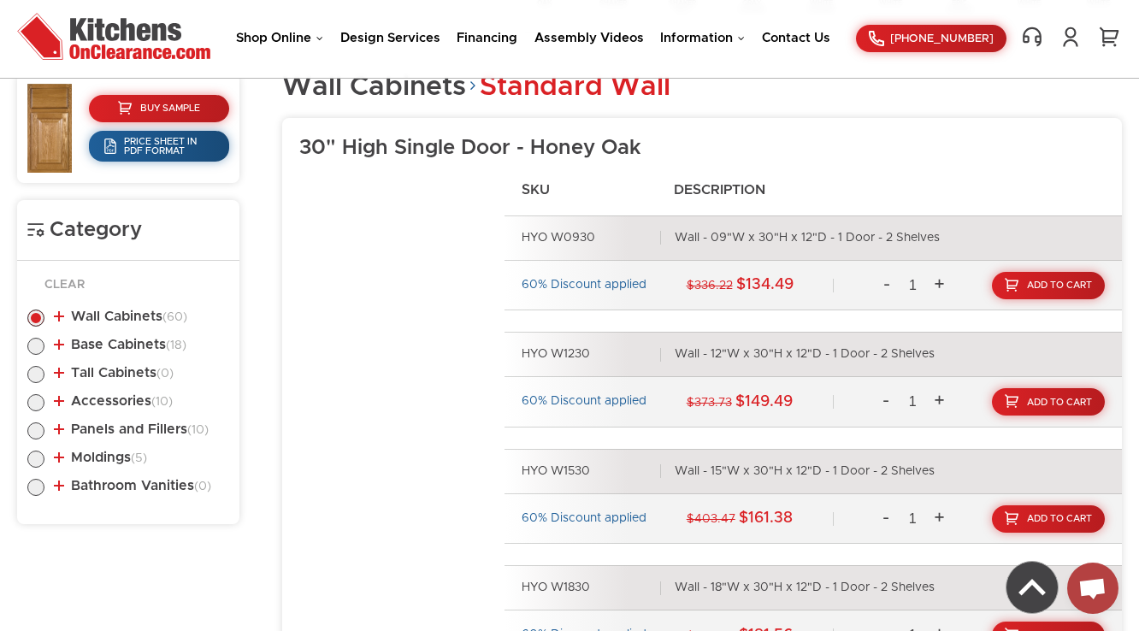
scroll to position [851, 0]
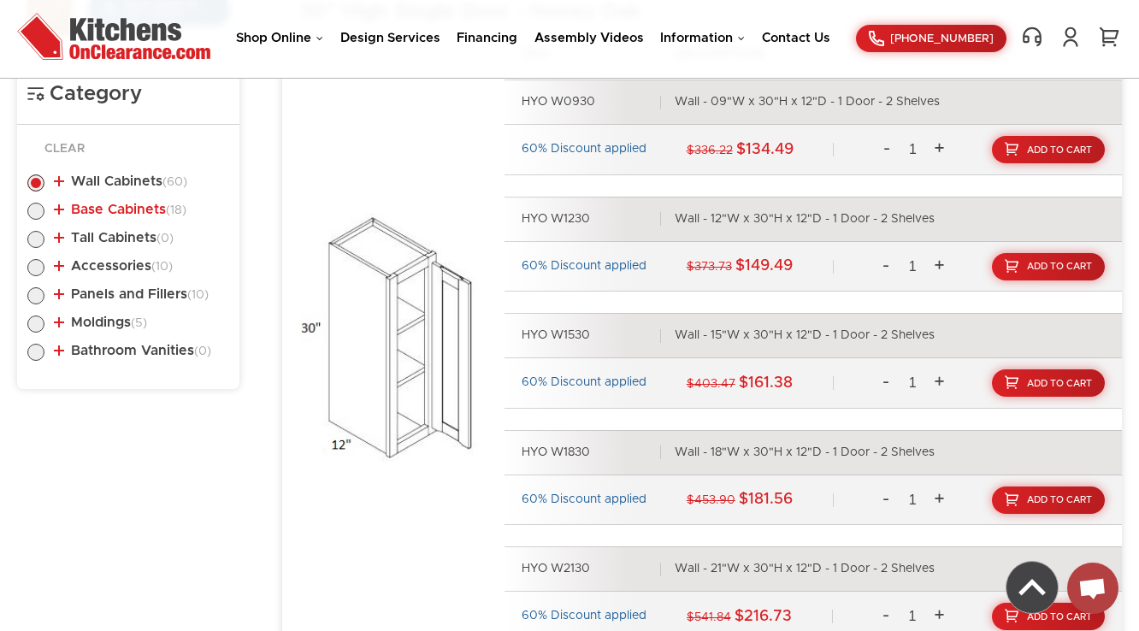
click at [146, 212] on link "Base Cabinets (18)" at bounding box center [120, 210] width 133 height 14
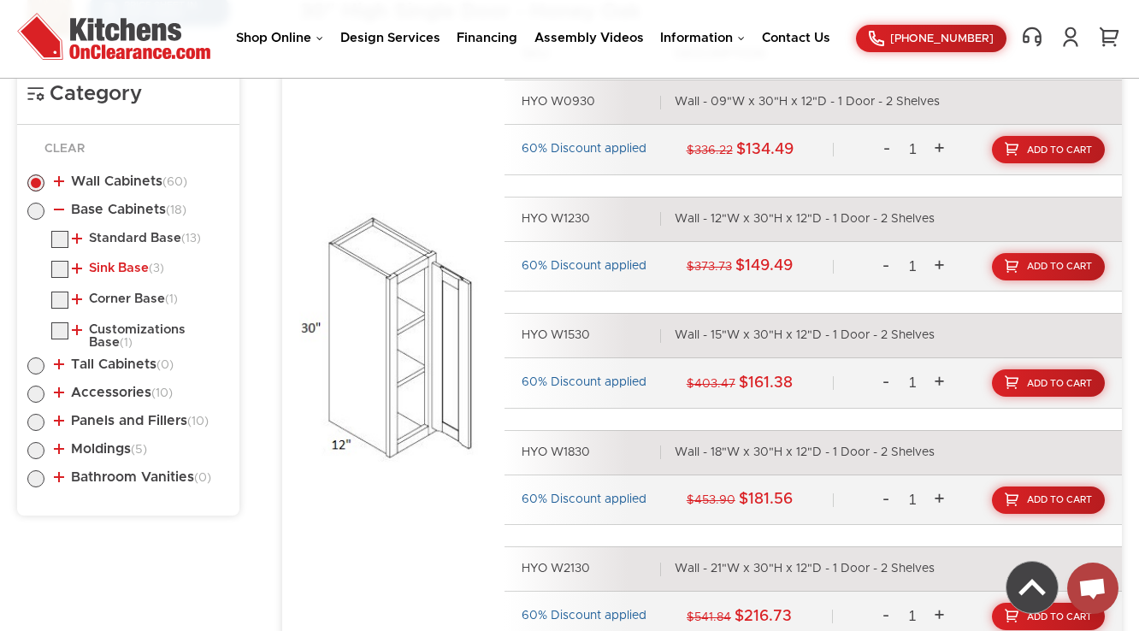
click at [124, 267] on link "Sink Base (3)" at bounding box center [118, 269] width 92 height 14
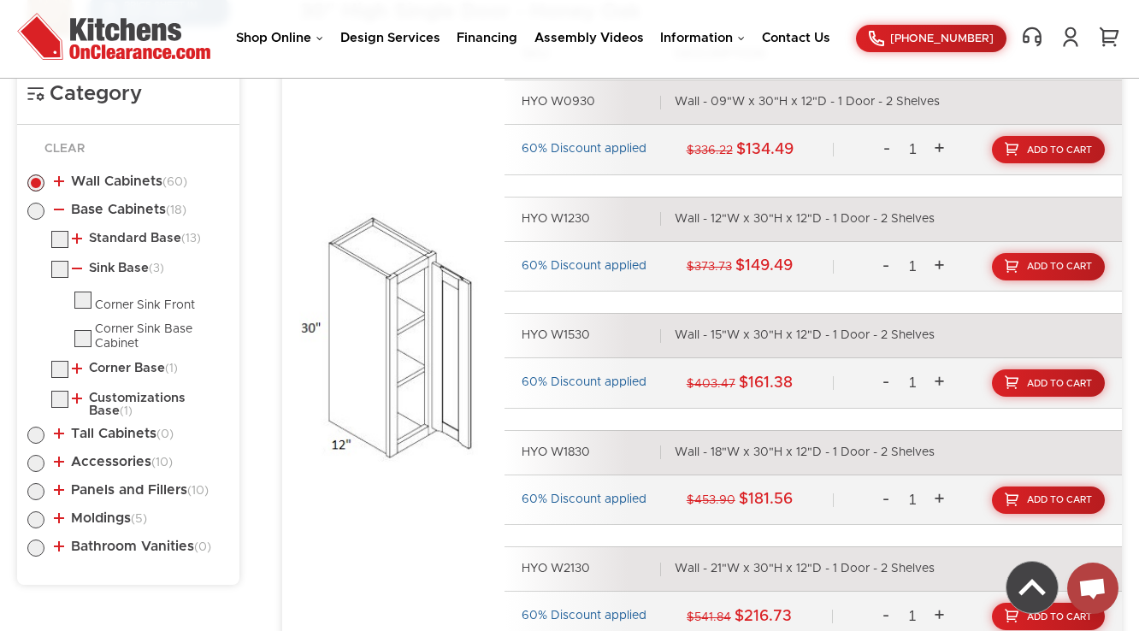
scroll to position [920, 0]
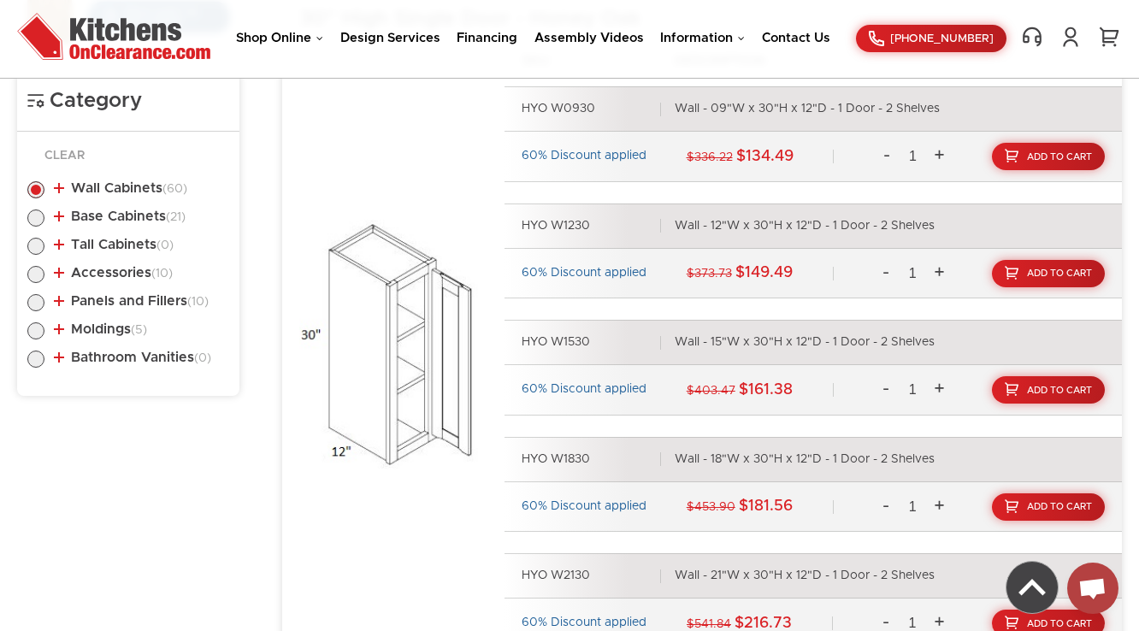
scroll to position [846, 0]
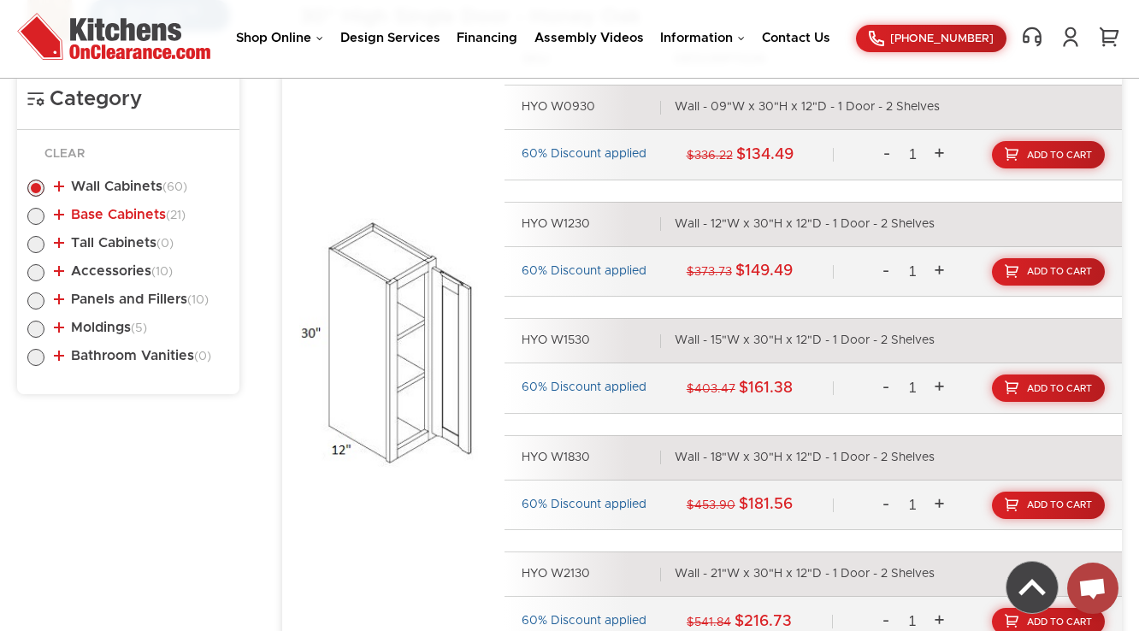
click at [143, 210] on link "Base Cabinets (21)" at bounding box center [120, 215] width 132 height 14
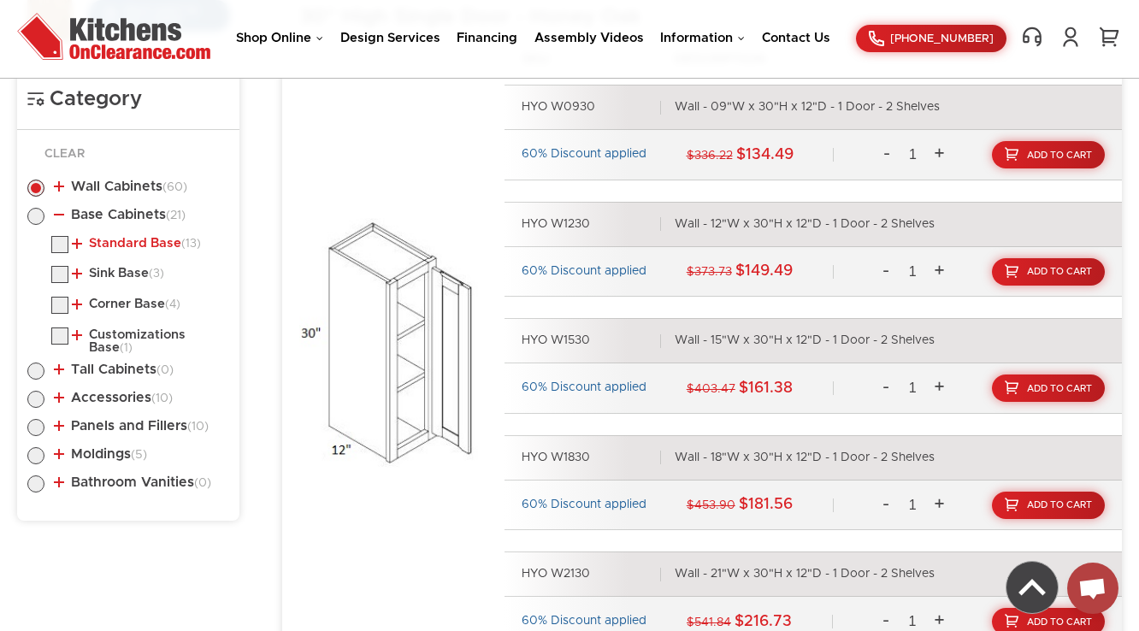
click at [141, 239] on link "Standard Base (13)" at bounding box center [136, 244] width 129 height 14
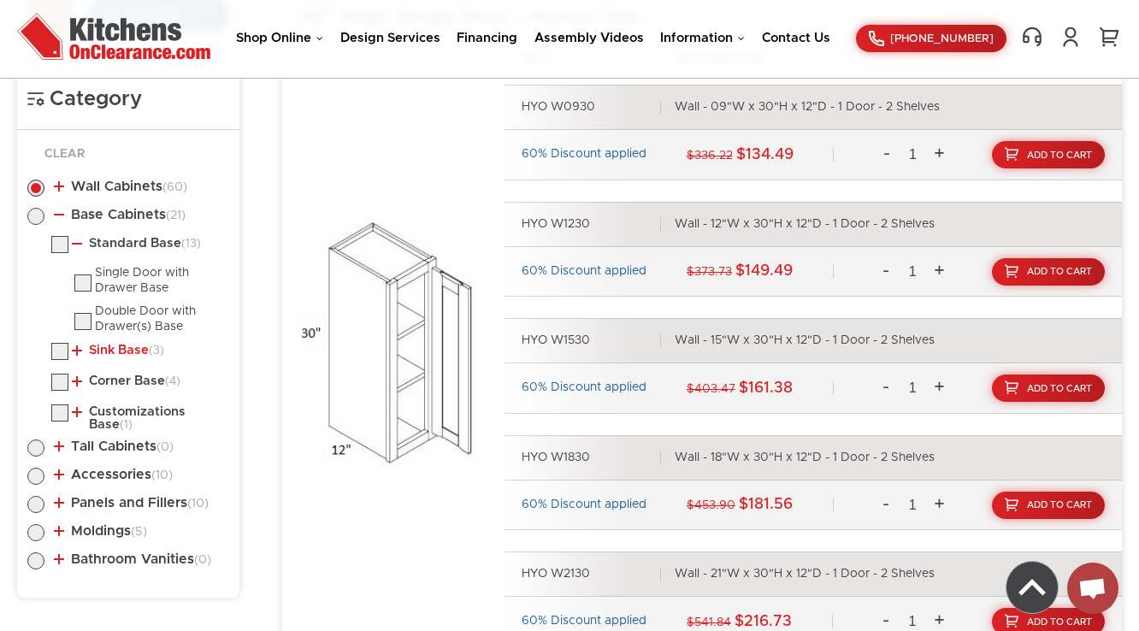
click at [120, 351] on link "Sink Base (3)" at bounding box center [118, 351] width 92 height 14
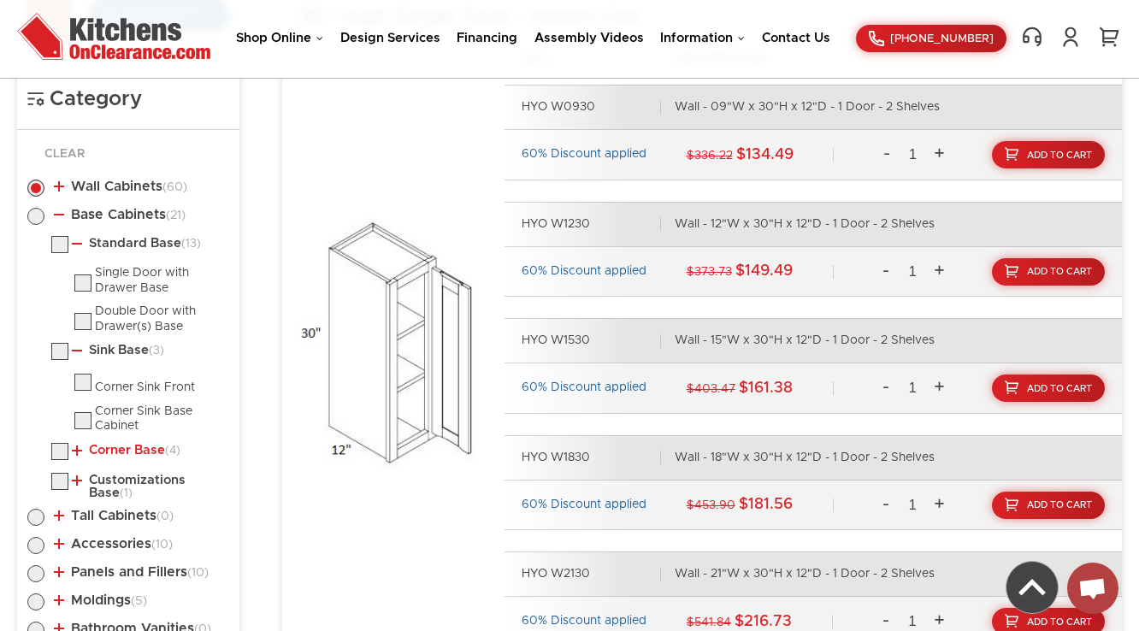
click at [104, 447] on link "Corner Base (4)" at bounding box center [126, 451] width 109 height 14
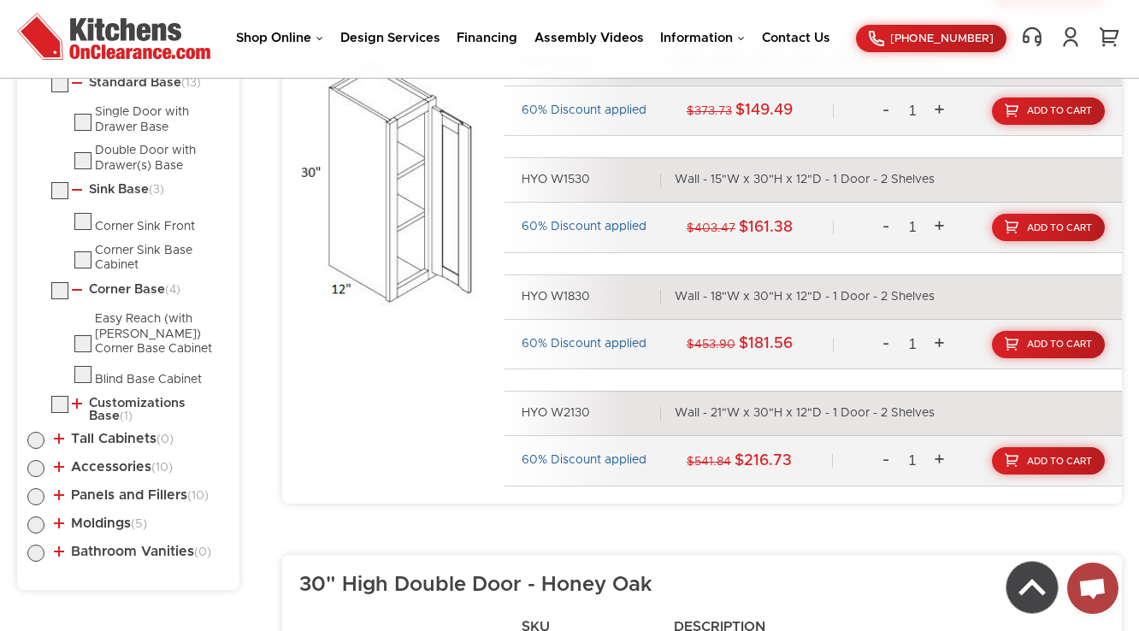
scroll to position [1120, 0]
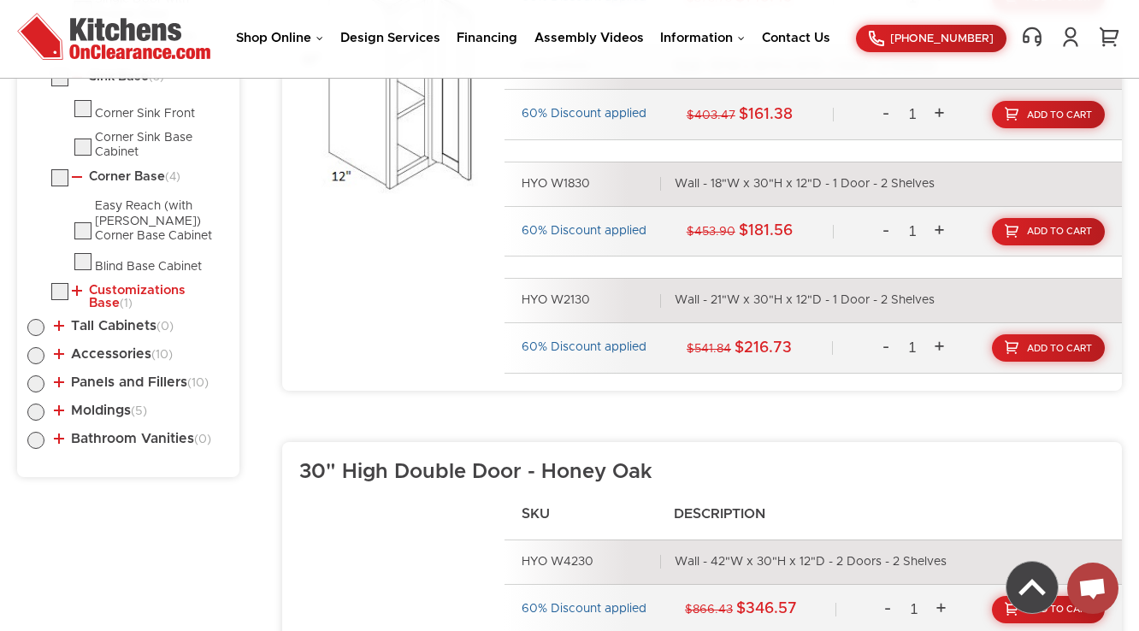
click at [119, 298] on link "Customizations Base (1)" at bounding box center [147, 297] width 151 height 27
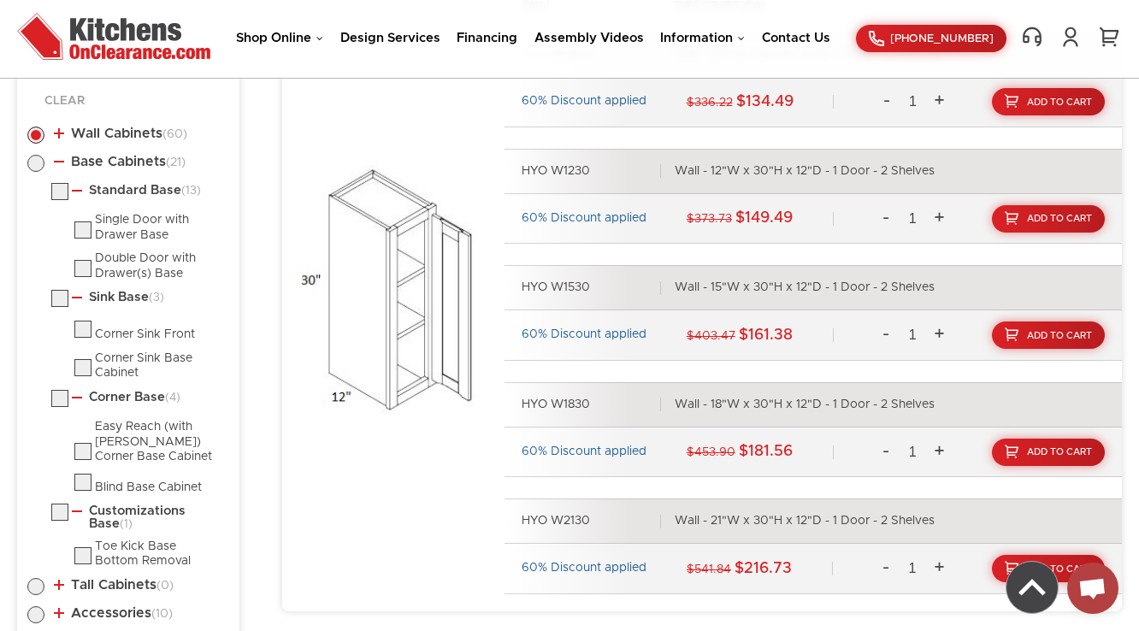
scroll to position [914, 0]
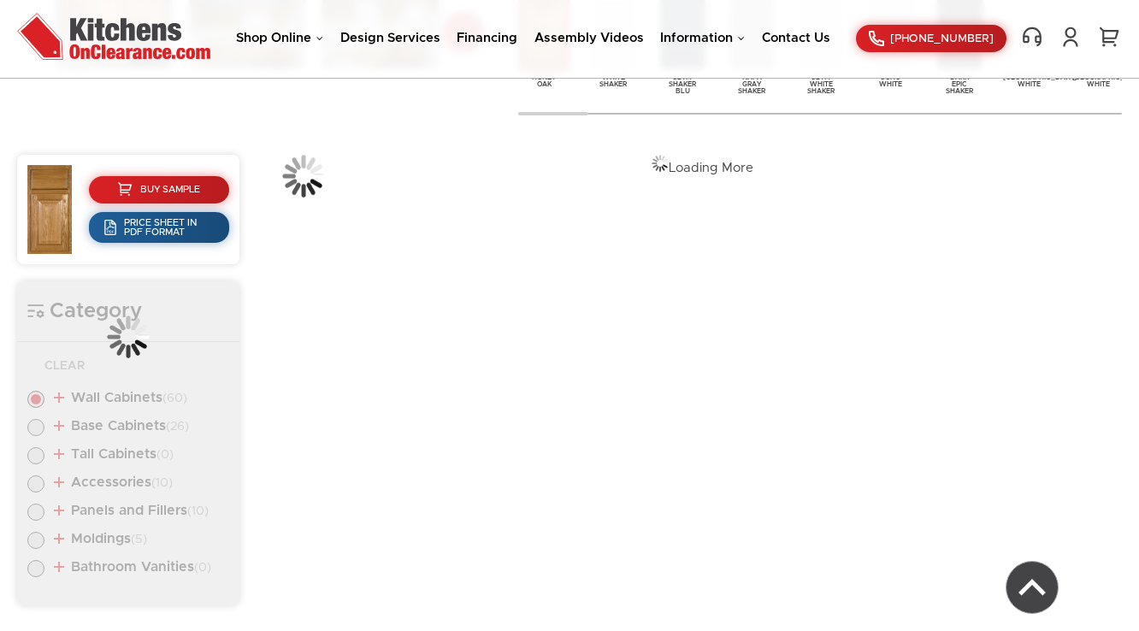
scroll to position [641, 0]
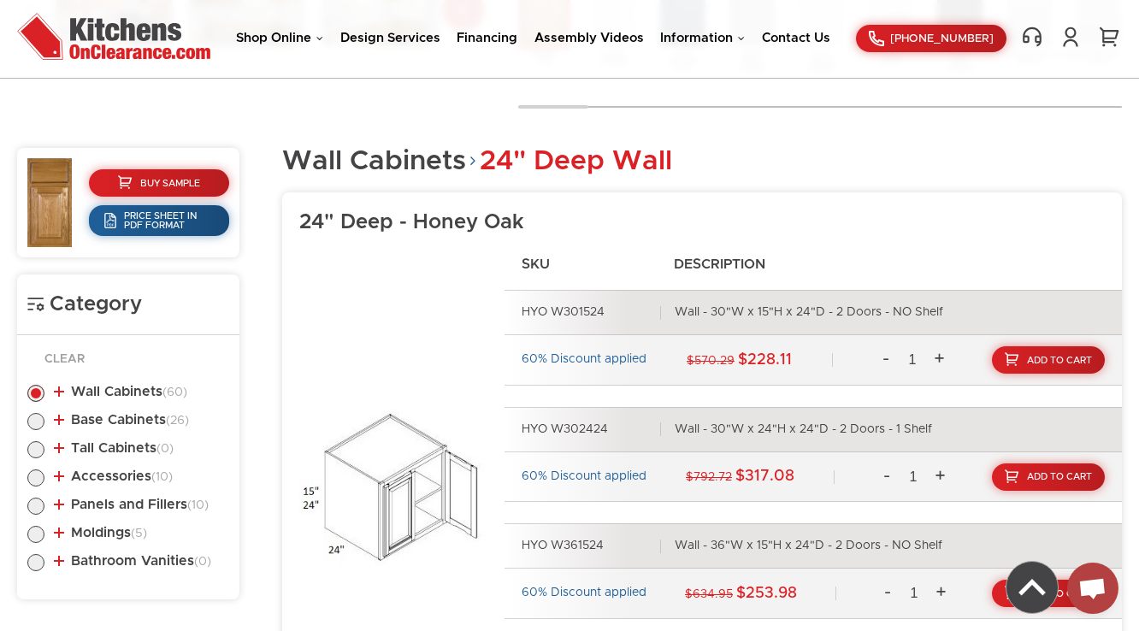
click at [115, 415] on link "Base Cabinets (26)" at bounding box center [121, 420] width 135 height 14
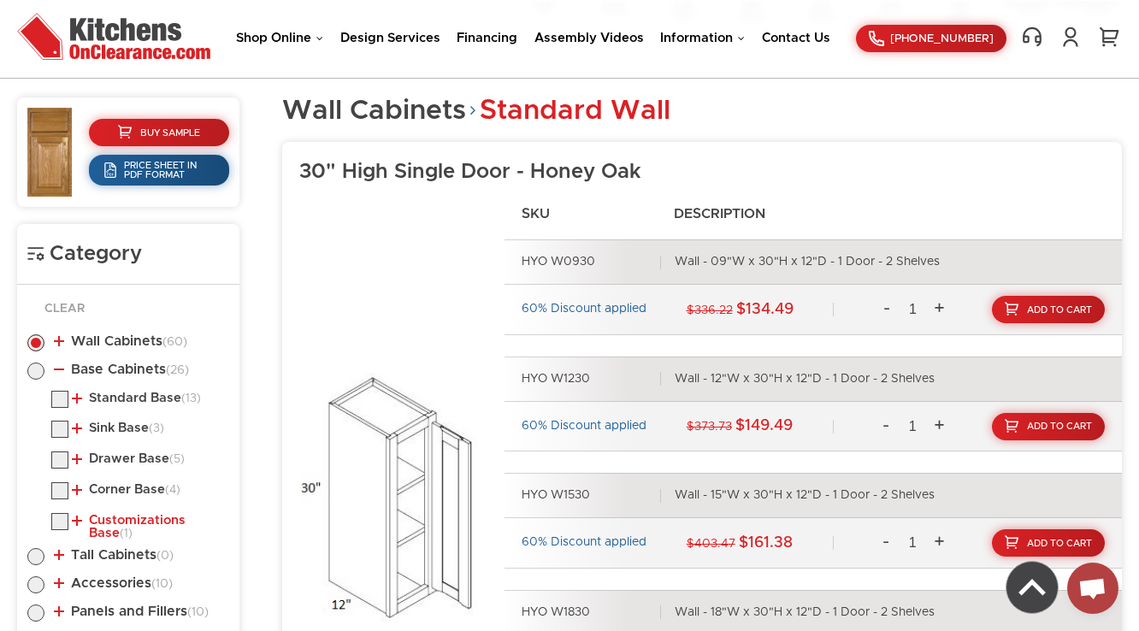
scroll to position [846, 0]
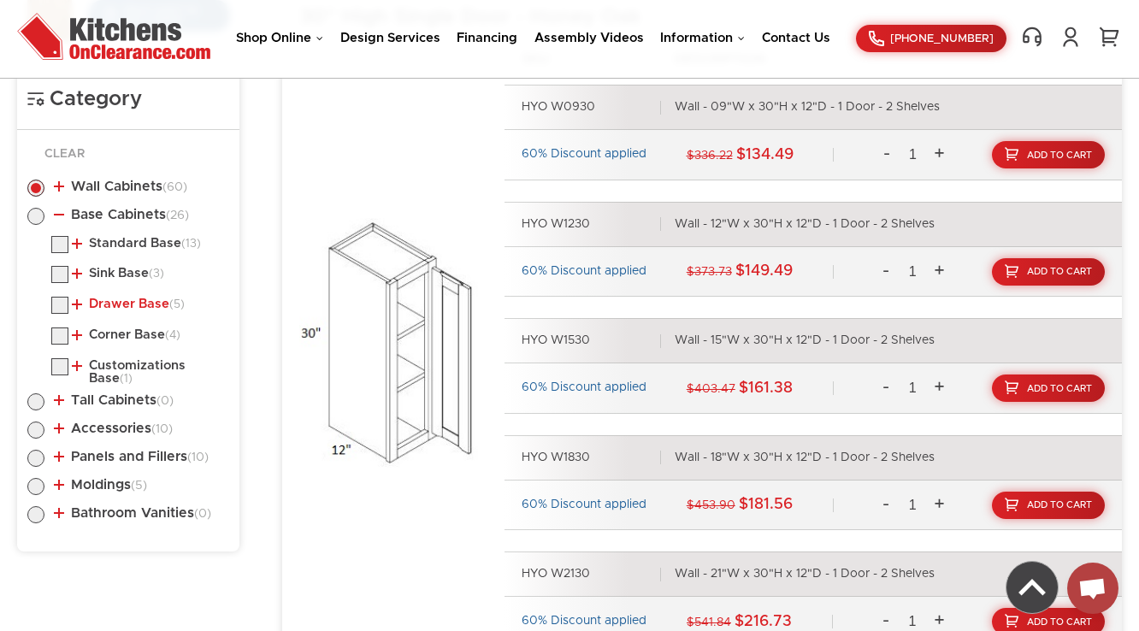
click at [134, 301] on link "Drawer Base (5)" at bounding box center [128, 305] width 113 height 14
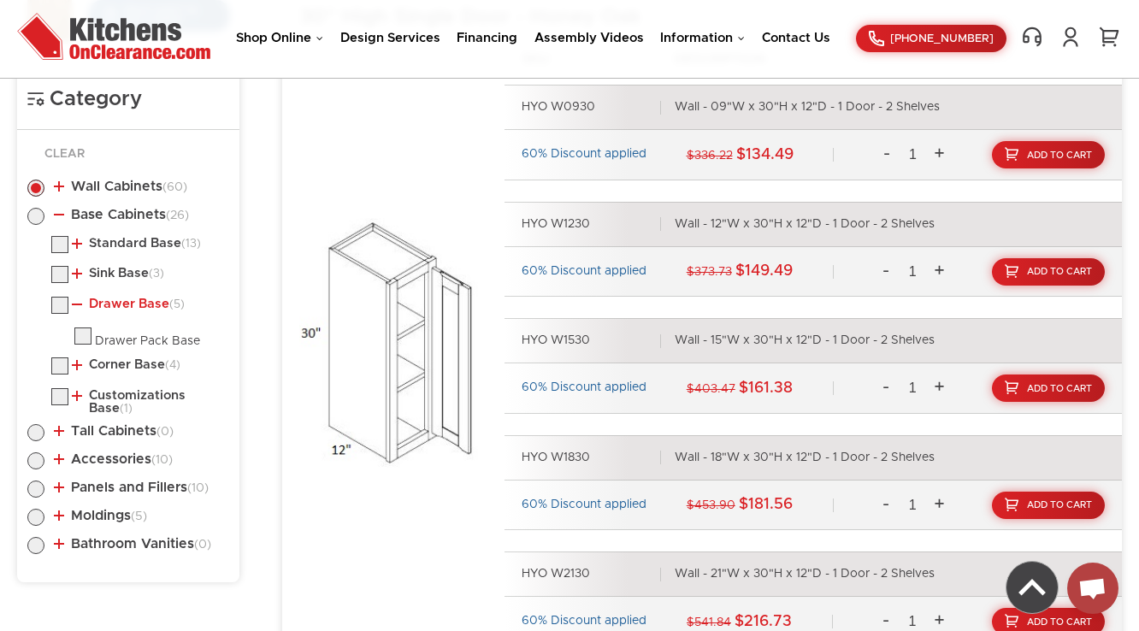
click at [134, 301] on link "Drawer Base (5)" at bounding box center [128, 305] width 113 height 14
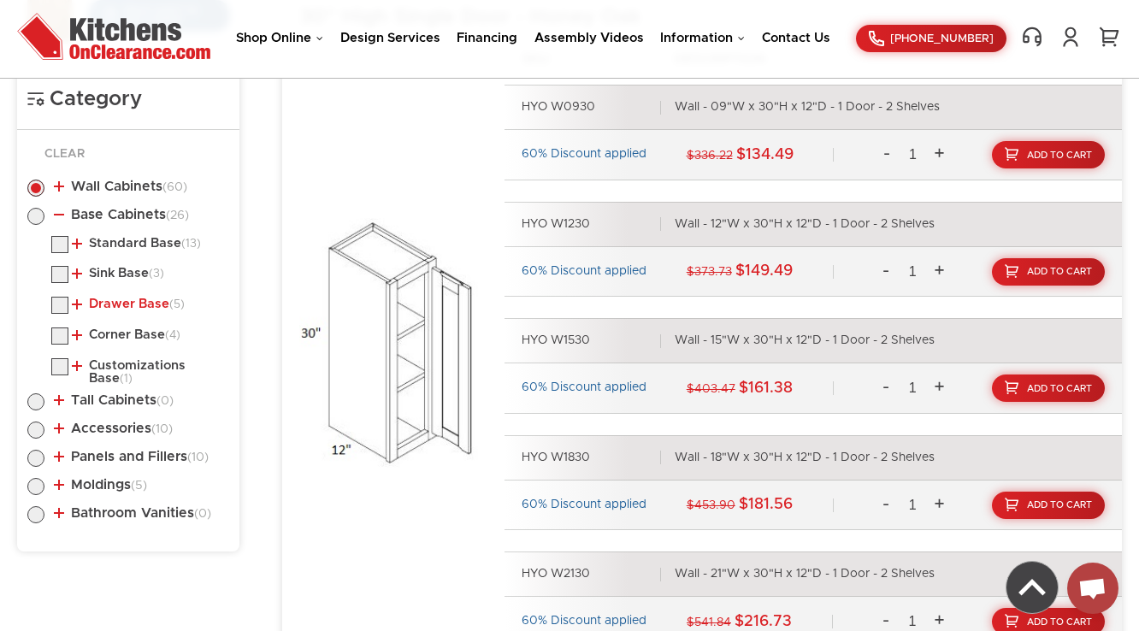
click at [134, 301] on link "Drawer Base (5)" at bounding box center [128, 305] width 113 height 14
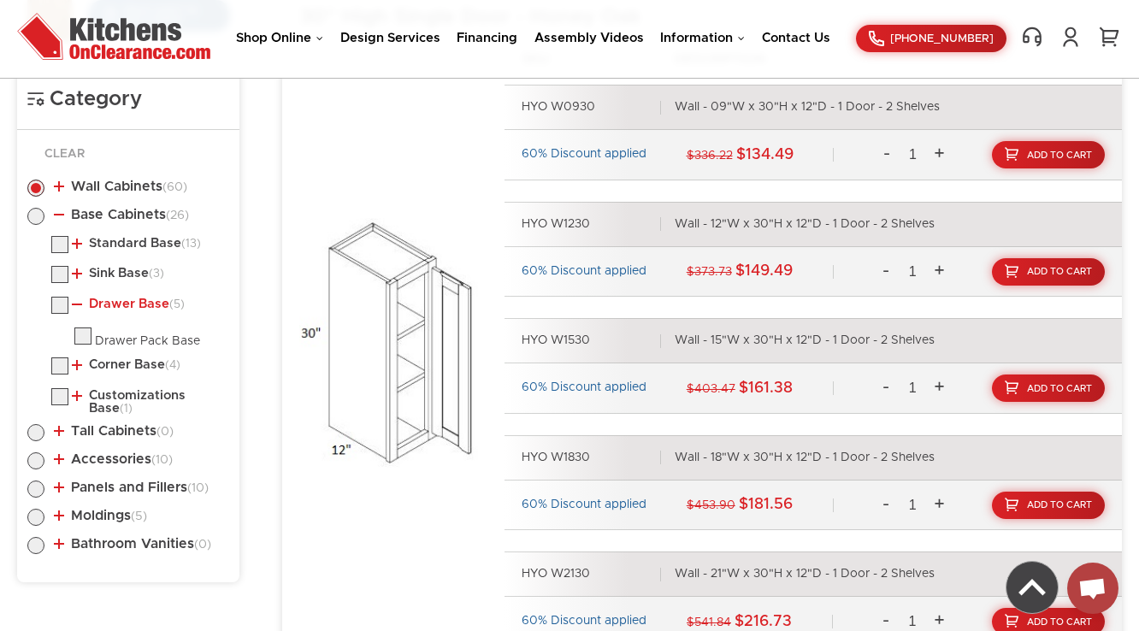
click at [134, 301] on link "Drawer Base (5)" at bounding box center [128, 305] width 113 height 14
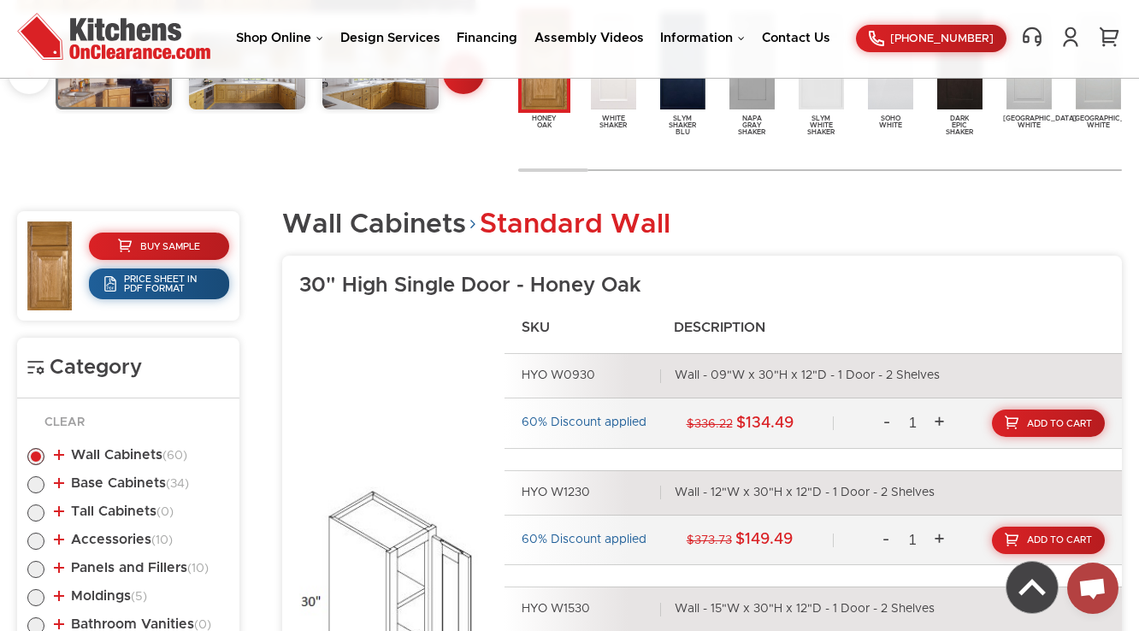
scroll to position [714, 0]
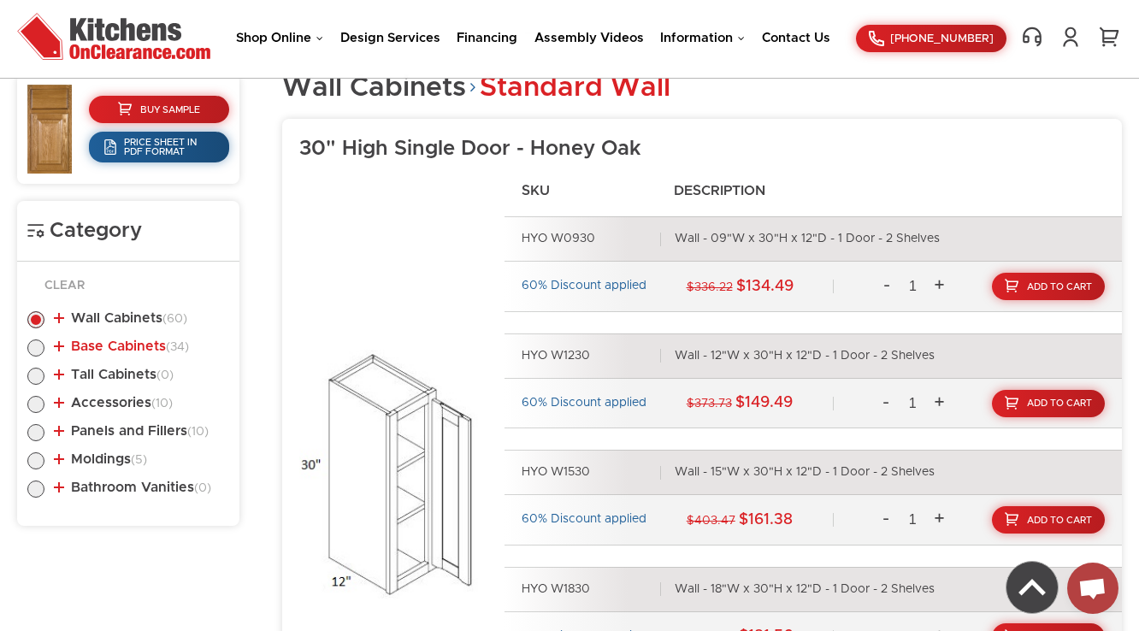
click at [164, 347] on link "Base Cabinets (34)" at bounding box center [121, 347] width 135 height 14
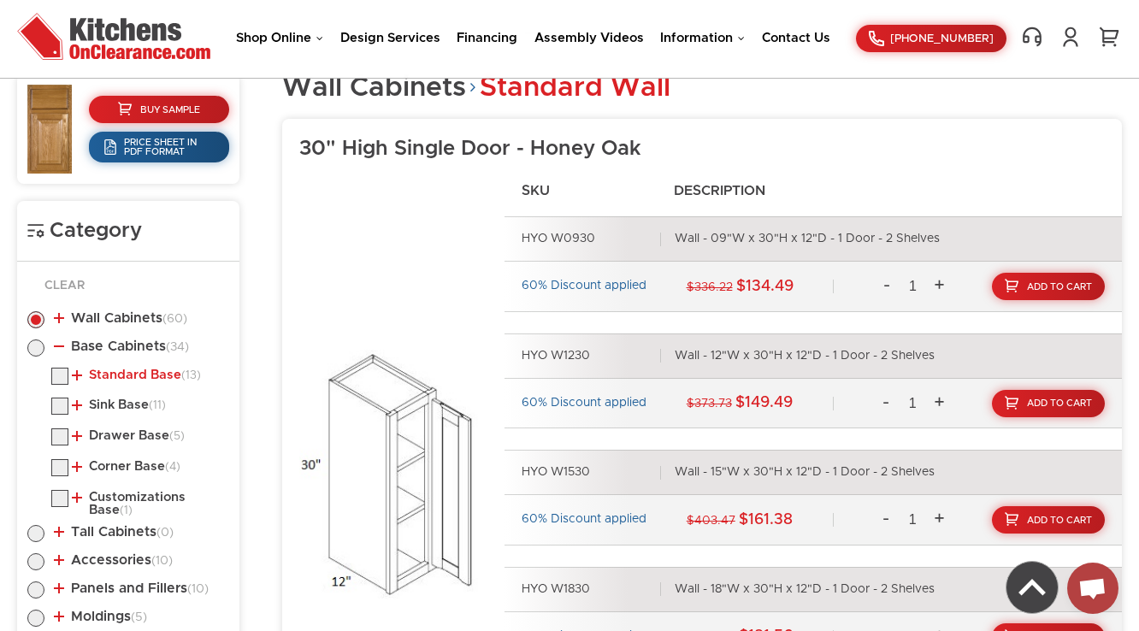
click at [147, 377] on link "Standard Base (13)" at bounding box center [136, 376] width 129 height 14
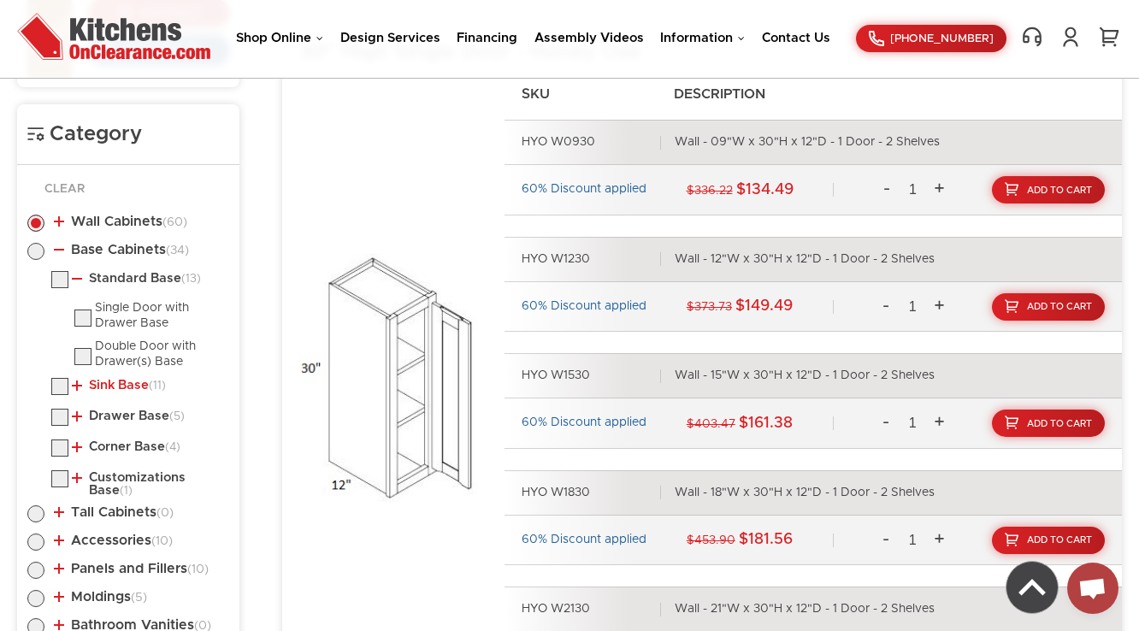
scroll to position [920, 0]
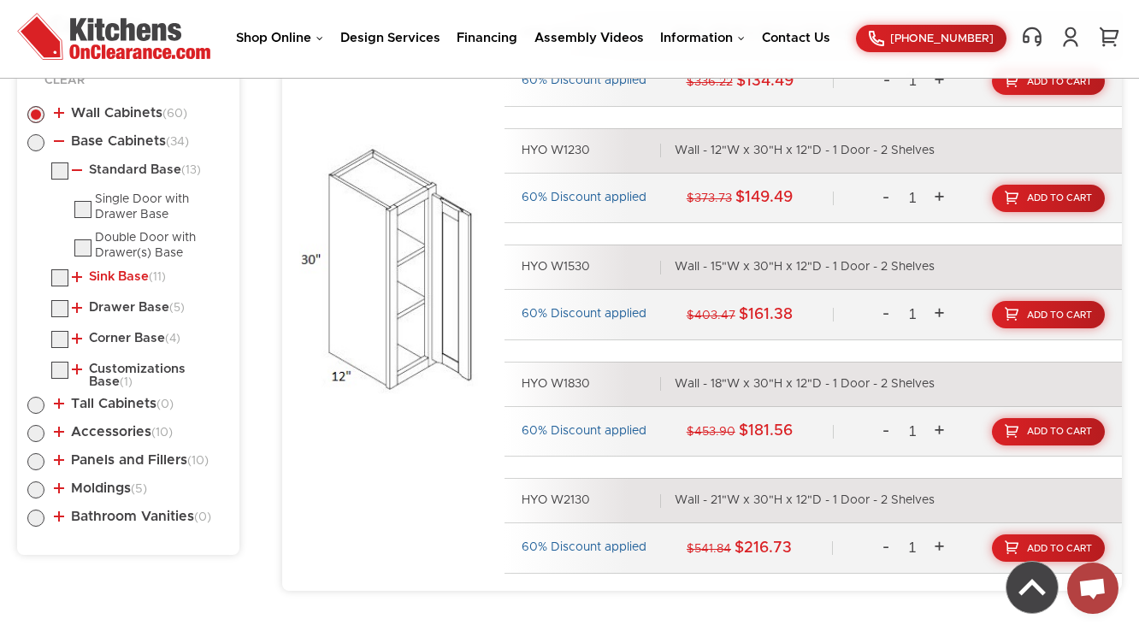
click at [134, 273] on link "Sink Base (11)" at bounding box center [119, 277] width 94 height 14
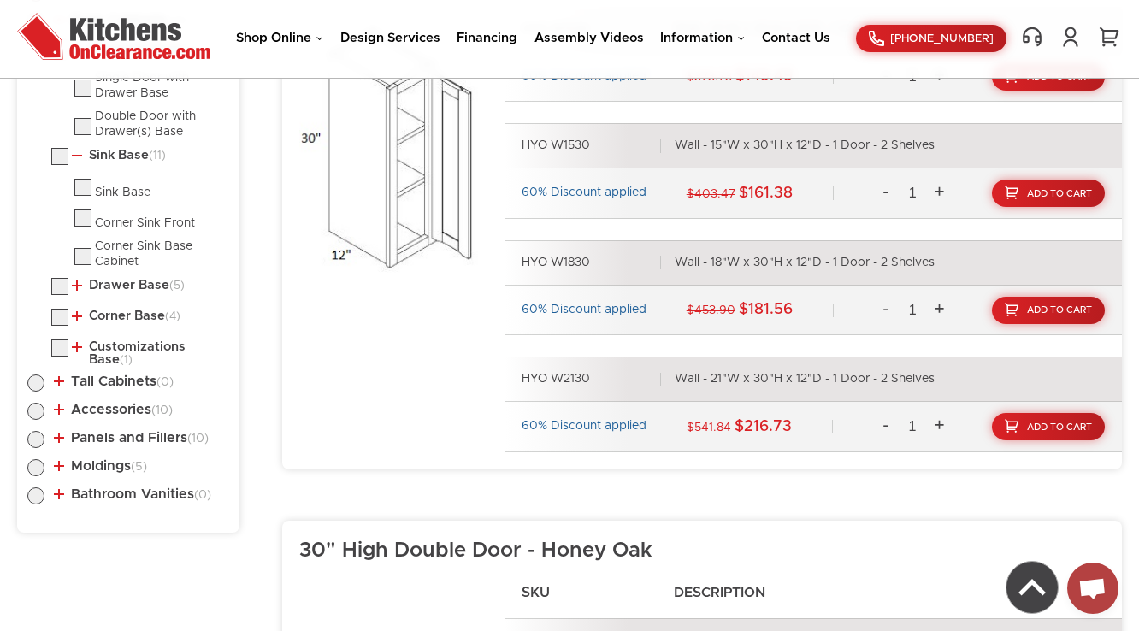
scroll to position [1057, 0]
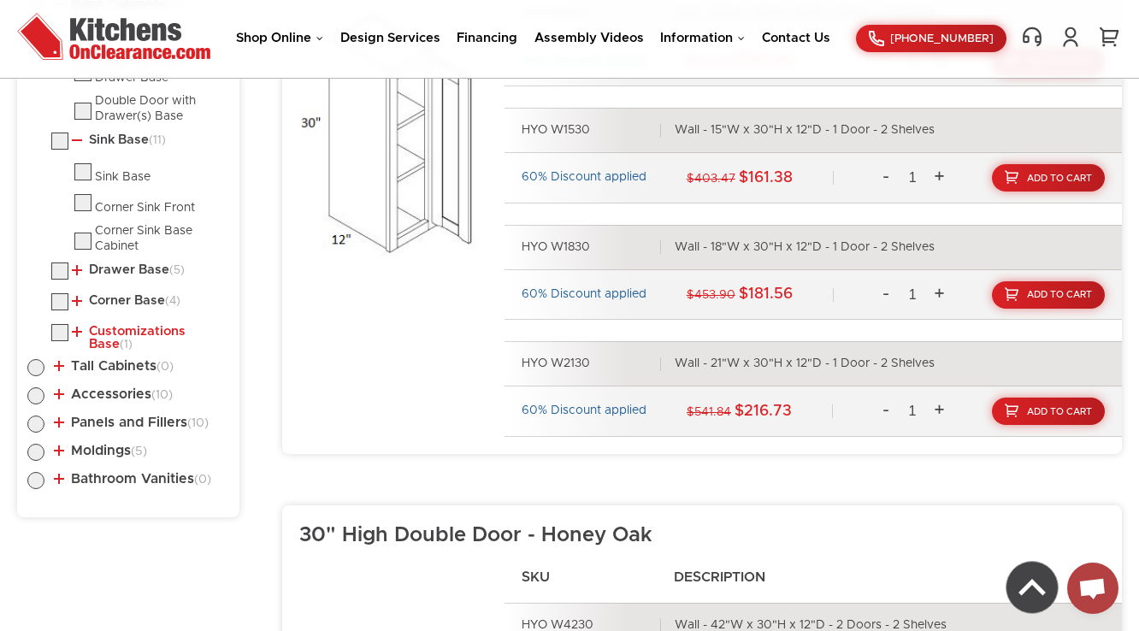
click at [165, 328] on link "Customizations Base (1)" at bounding box center [147, 338] width 151 height 27
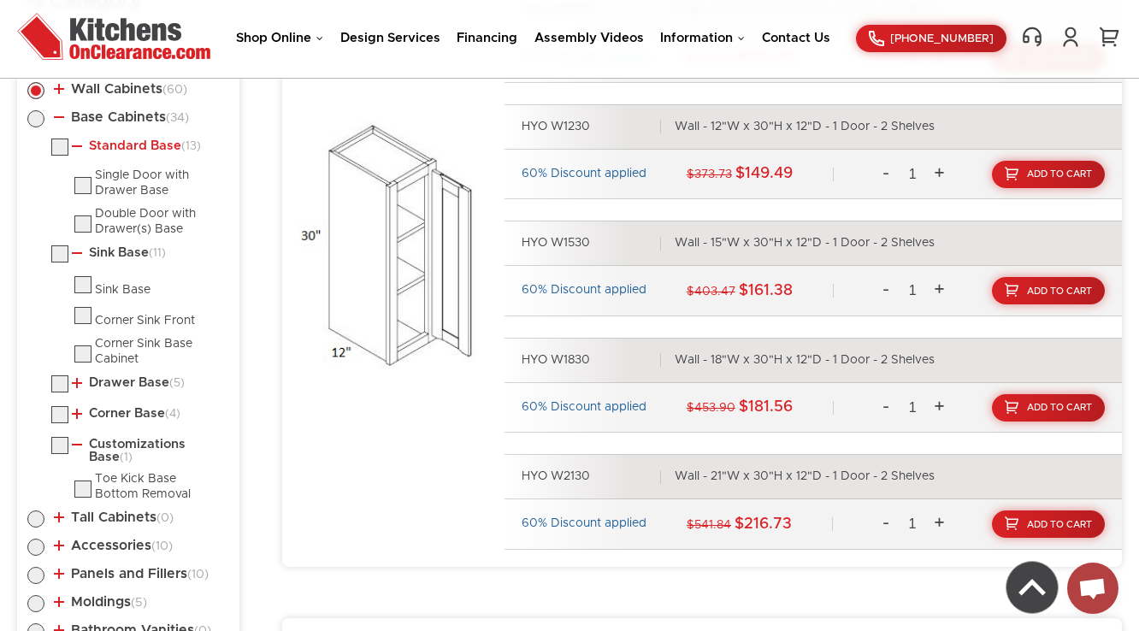
scroll to position [920, 0]
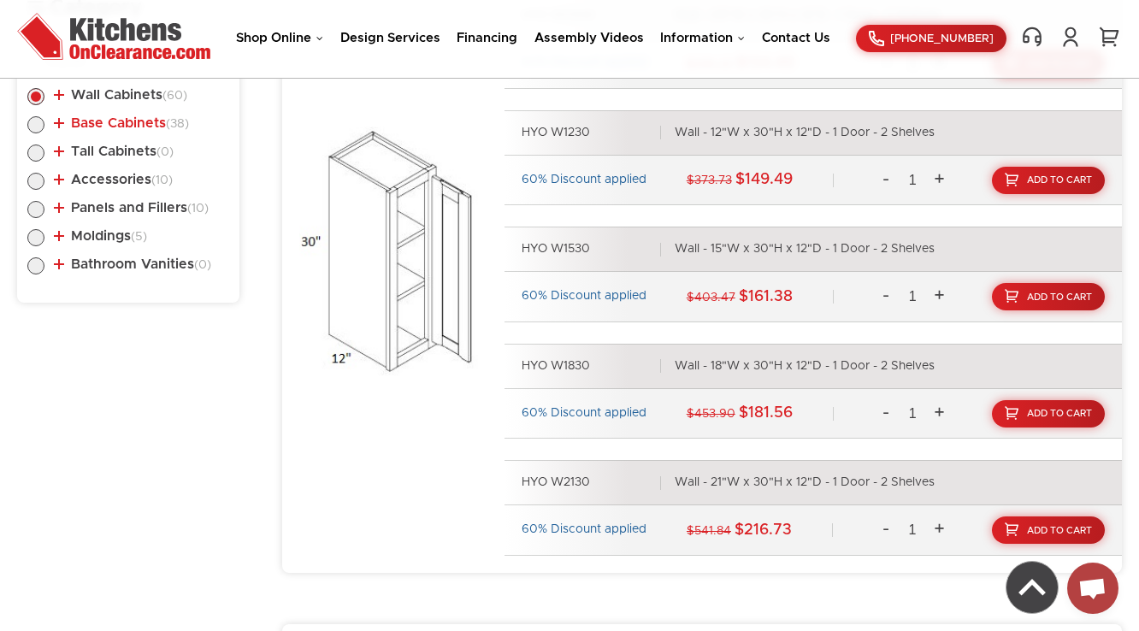
scroll to position [914, 0]
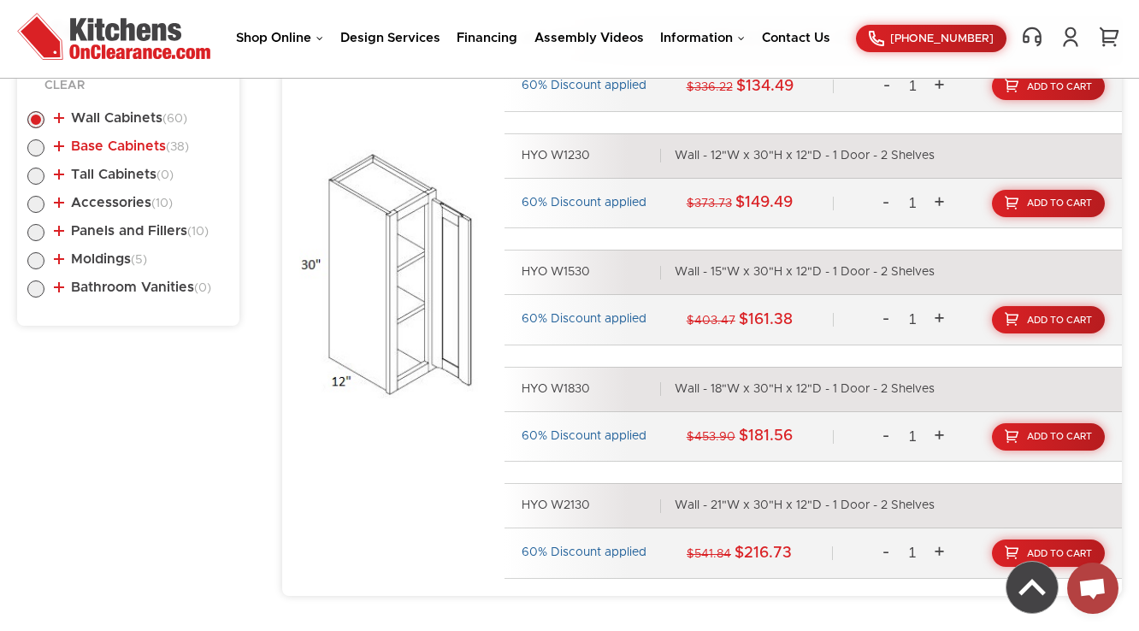
click at [131, 144] on link "Base Cabinets (38)" at bounding box center [121, 146] width 135 height 14
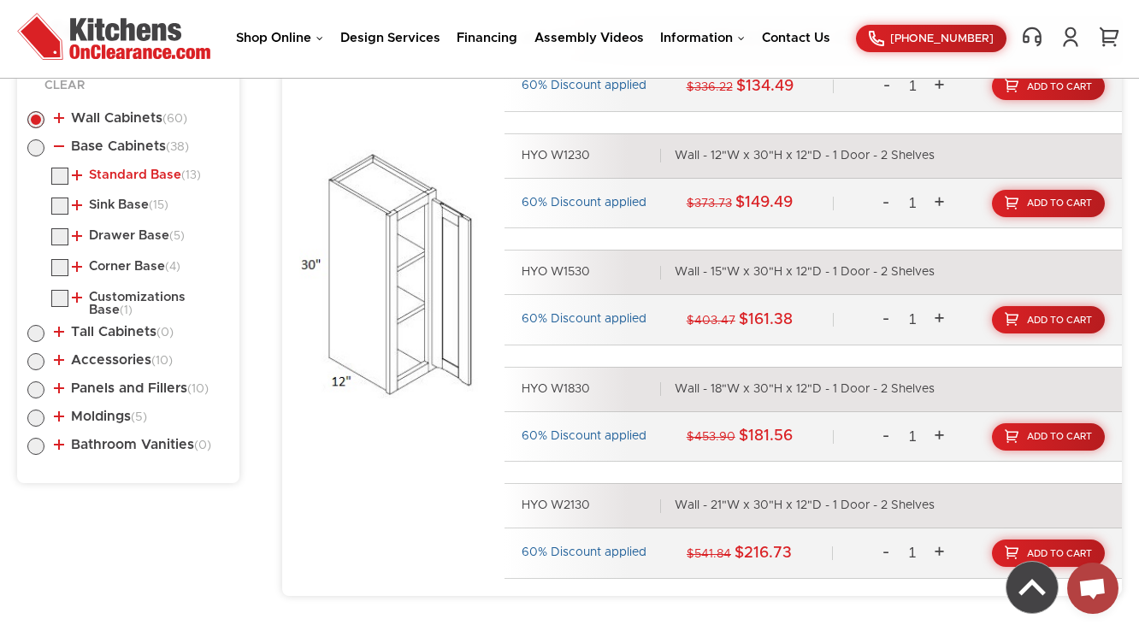
click at [133, 171] on link "Standard Base (13)" at bounding box center [136, 176] width 129 height 14
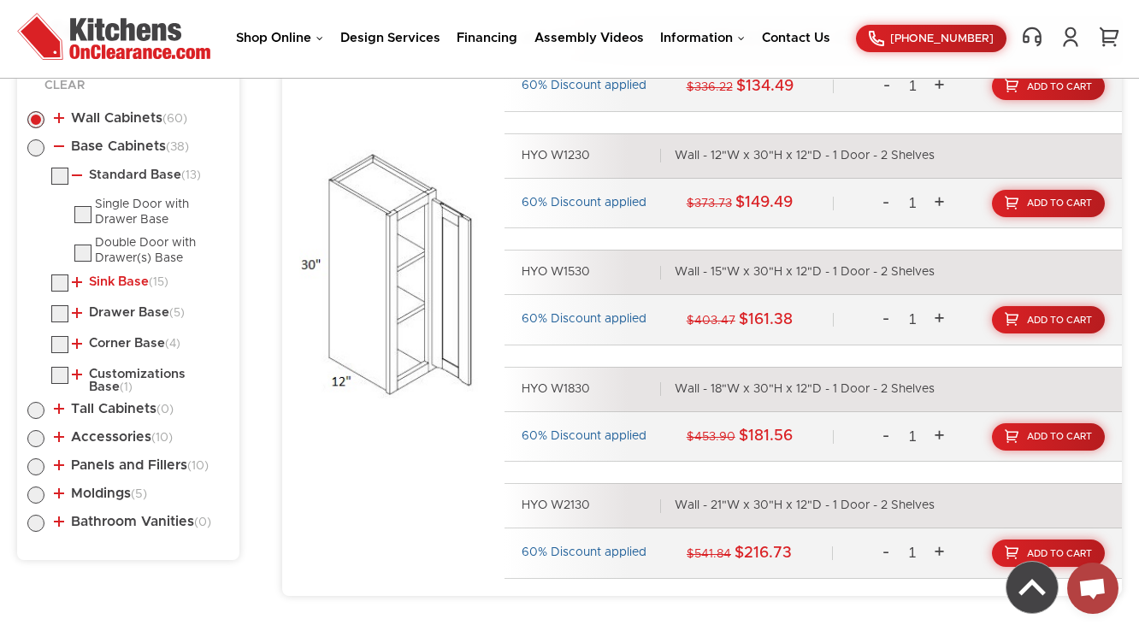
click at [116, 281] on link "Sink Base (15)" at bounding box center [120, 282] width 97 height 14
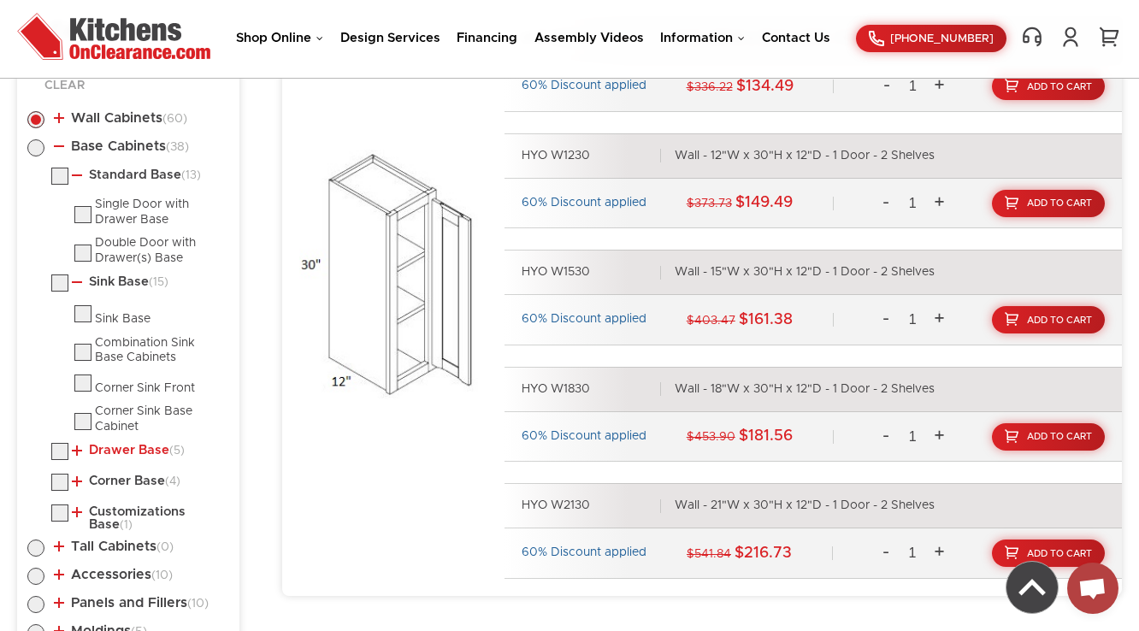
click at [115, 455] on li "Drawer Base (5) Drawer Pack Base" at bounding box center [140, 454] width 178 height 22
click at [115, 448] on link "Drawer Base (5)" at bounding box center [128, 451] width 113 height 14
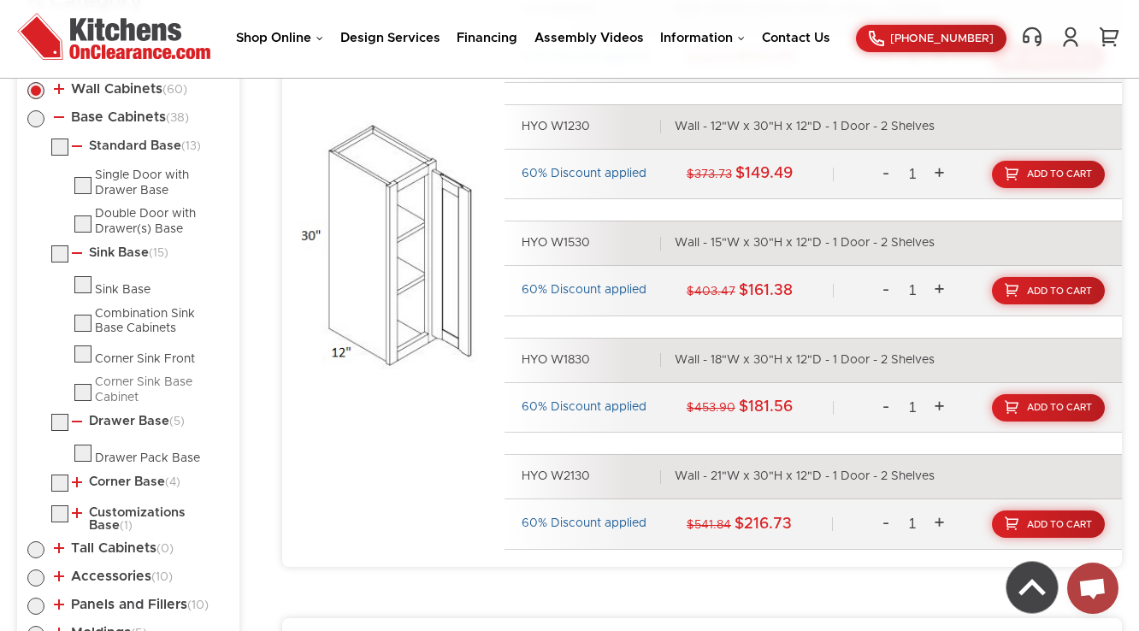
scroll to position [1120, 0]
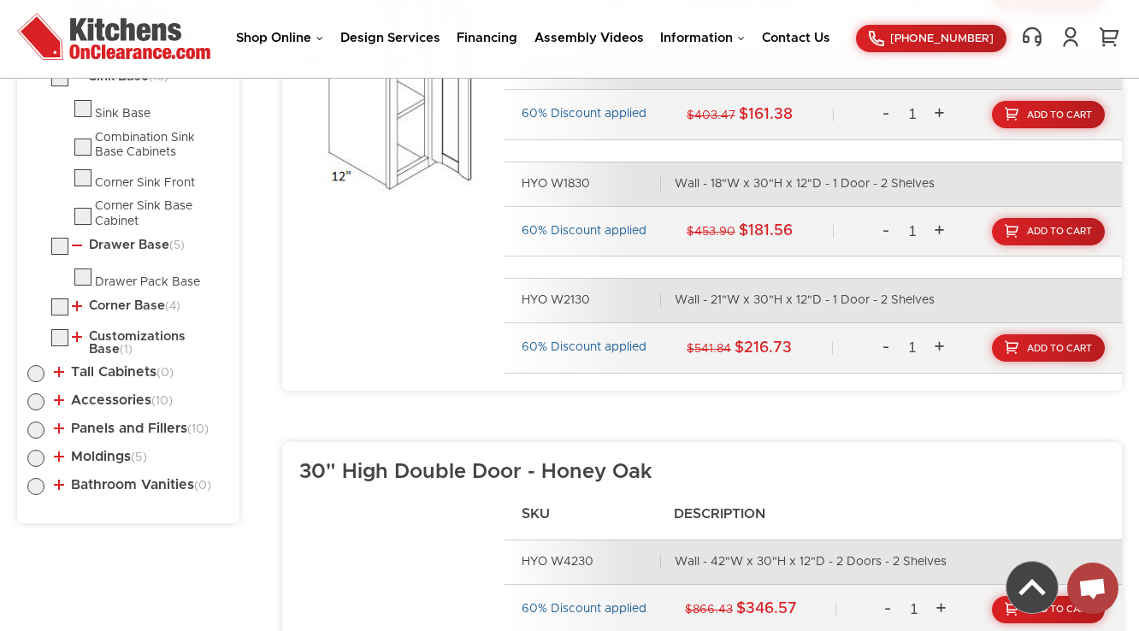
click at [123, 293] on ul "Standard Base (13) Single Door with Drawer Base Double Door with Drawer(s) Base" at bounding box center [128, 159] width 202 height 394
click at [123, 305] on link "Corner Base (4)" at bounding box center [126, 306] width 109 height 14
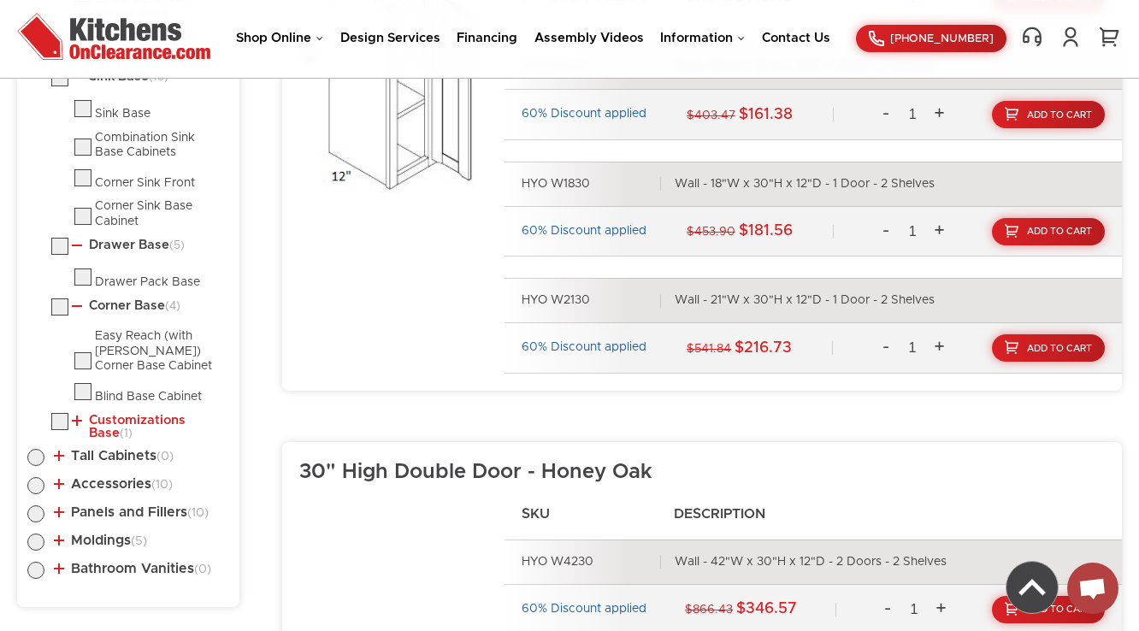
click at [126, 419] on link "Customizations Base (1)" at bounding box center [147, 427] width 151 height 27
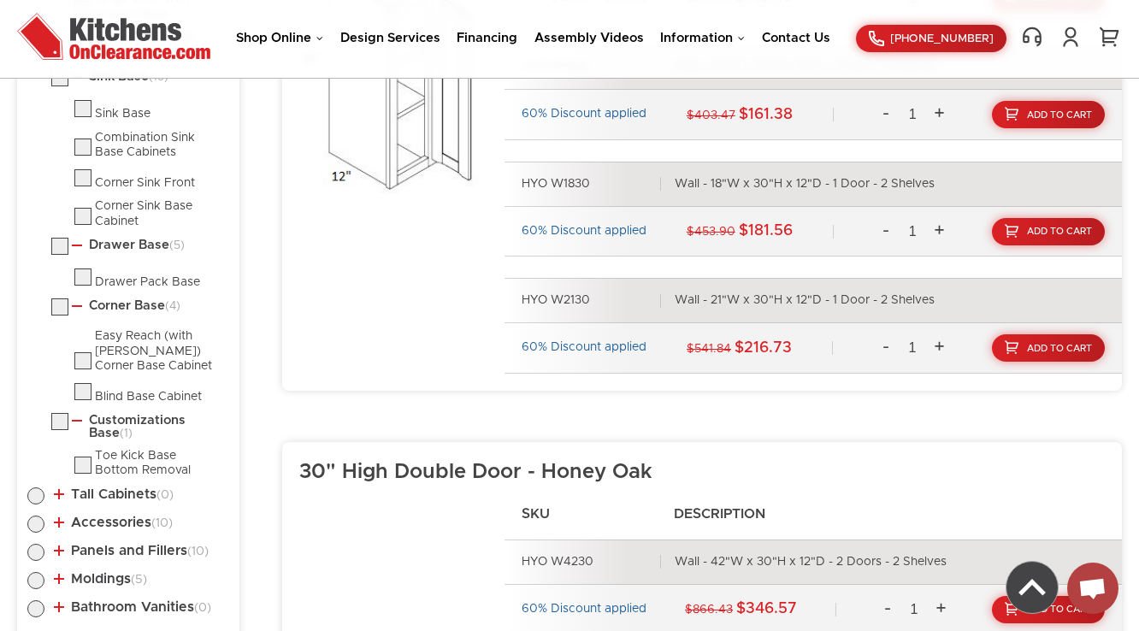
scroll to position [1119, 0]
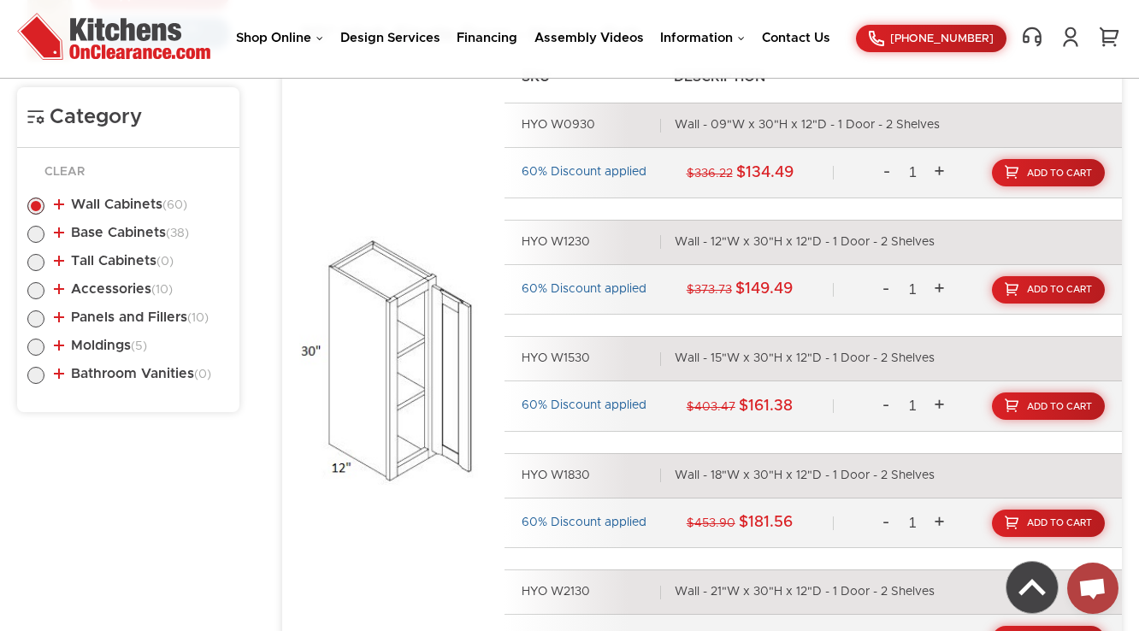
scroll to position [914, 0]
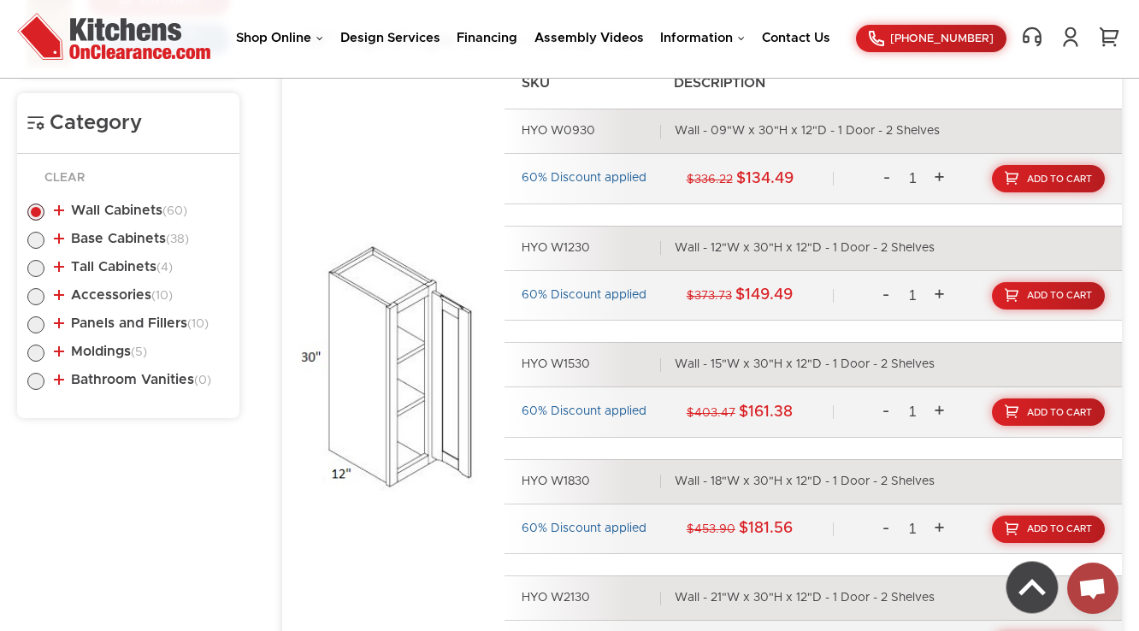
scroll to position [851, 0]
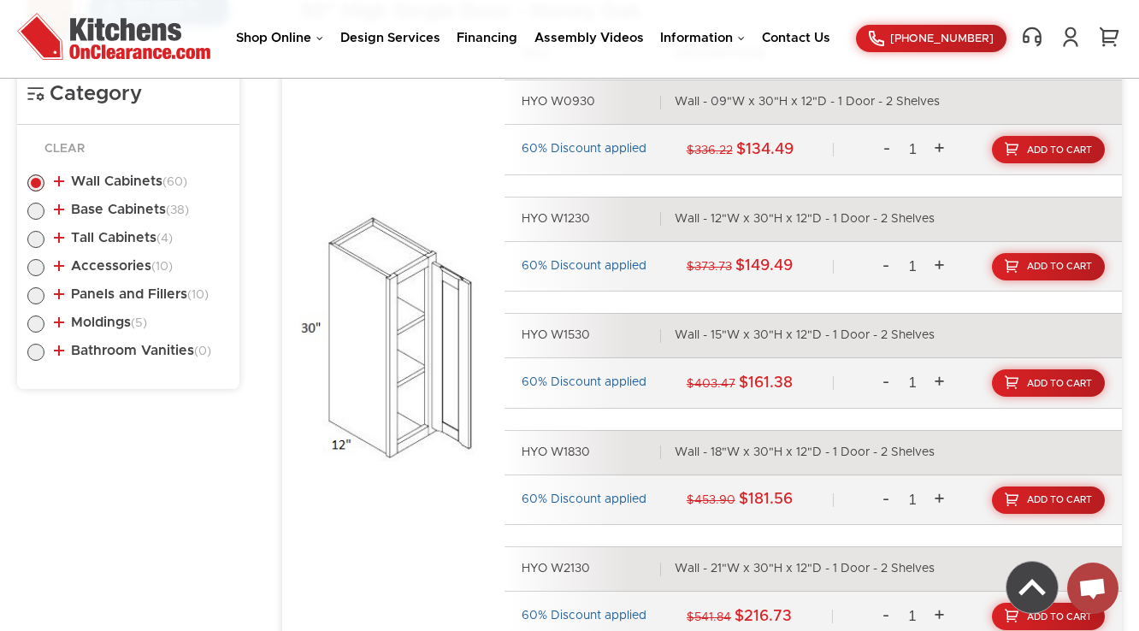
click at [41, 242] on label at bounding box center [35, 244] width 17 height 14
radio input "true"
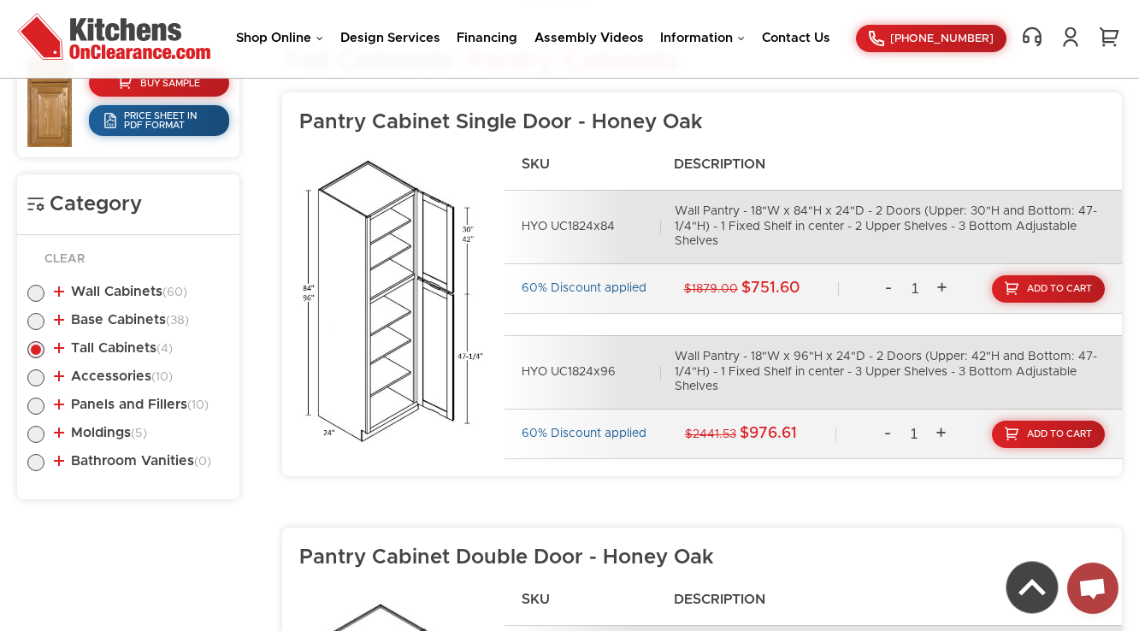
scroll to position [678, 0]
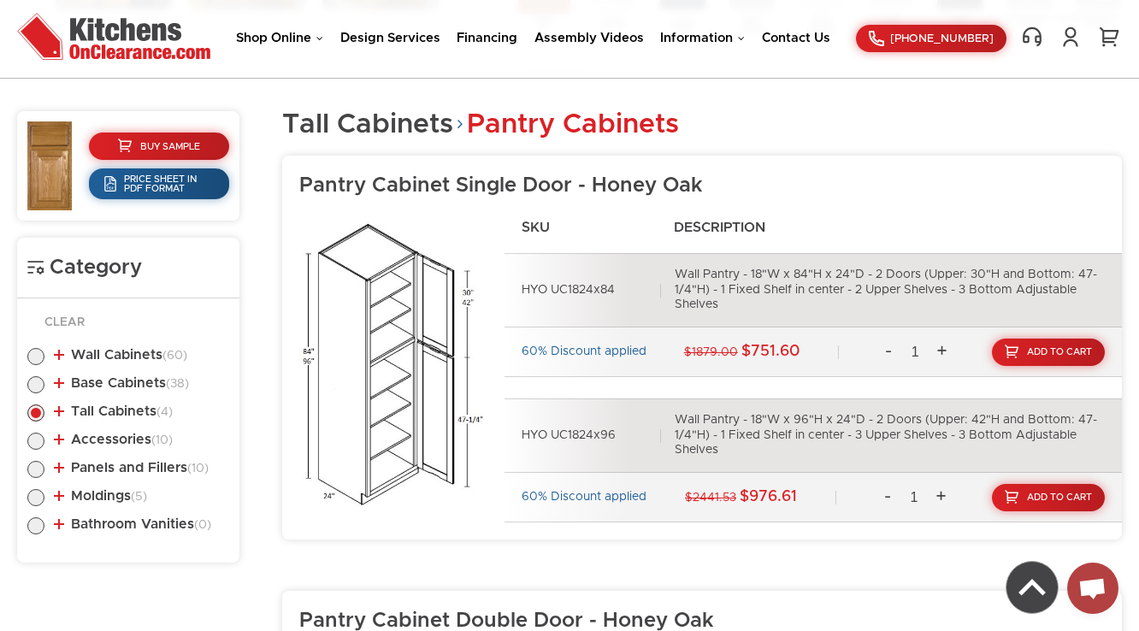
click at [35, 382] on label at bounding box center [35, 389] width 17 height 14
radio input "true"
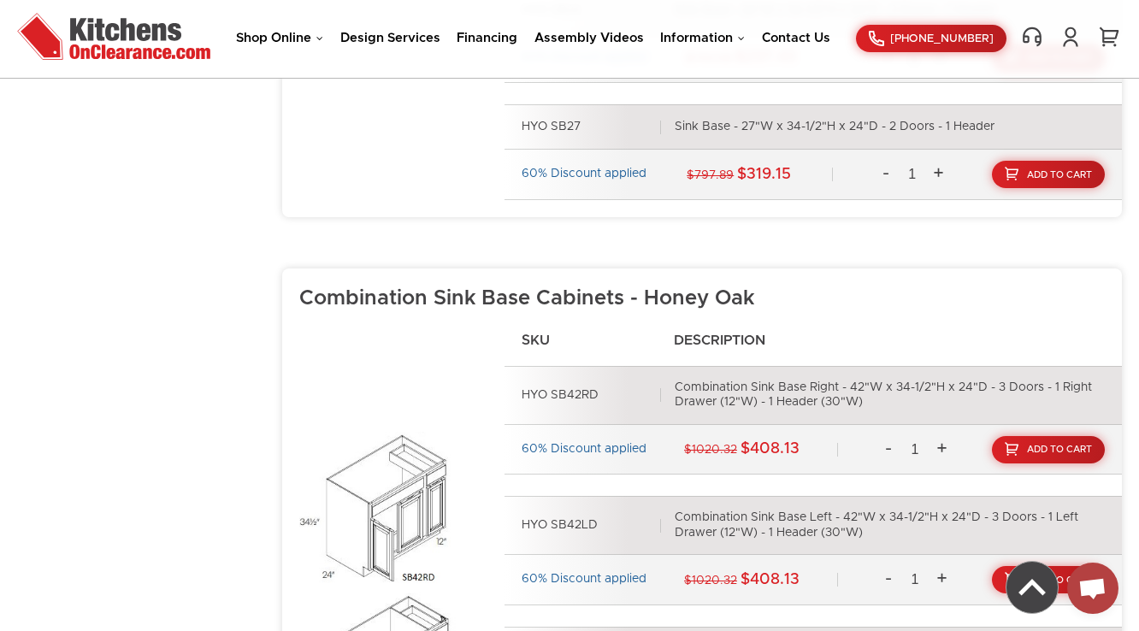
scroll to position [3463, 0]
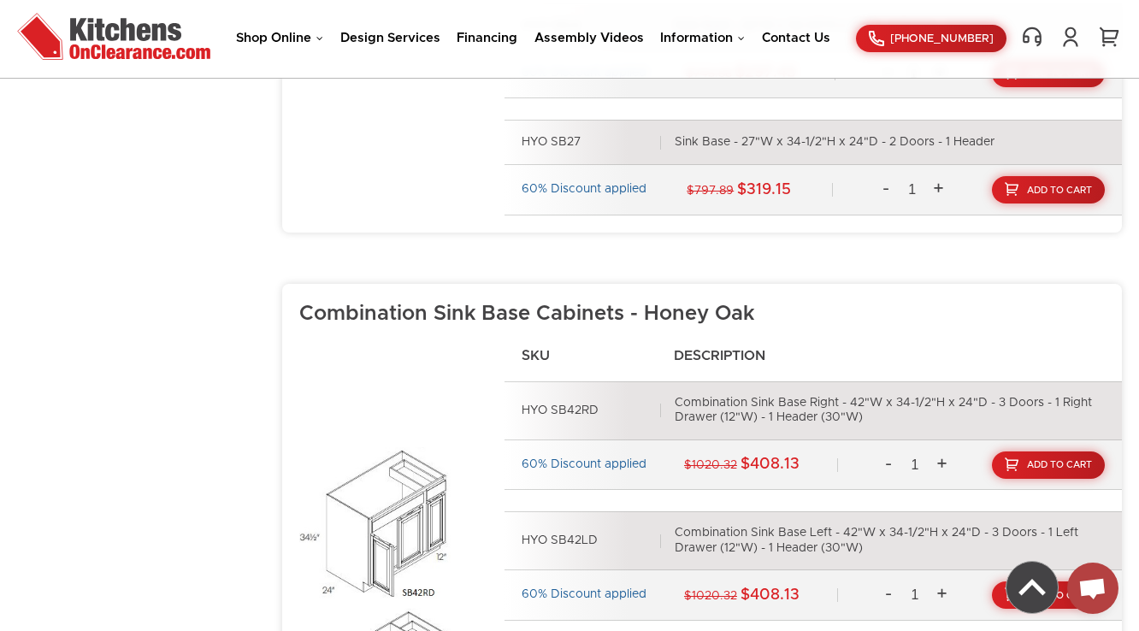
drag, startPoint x: 121, startPoint y: 327, endPoint x: 79, endPoint y: 322, distance: 43.1
click at [79, 322] on aside "Buy Sample Price Sheet in PDF Format Category Clear Wall Cabinets (60) Standard…" at bounding box center [128, 501] width 222 height 6351
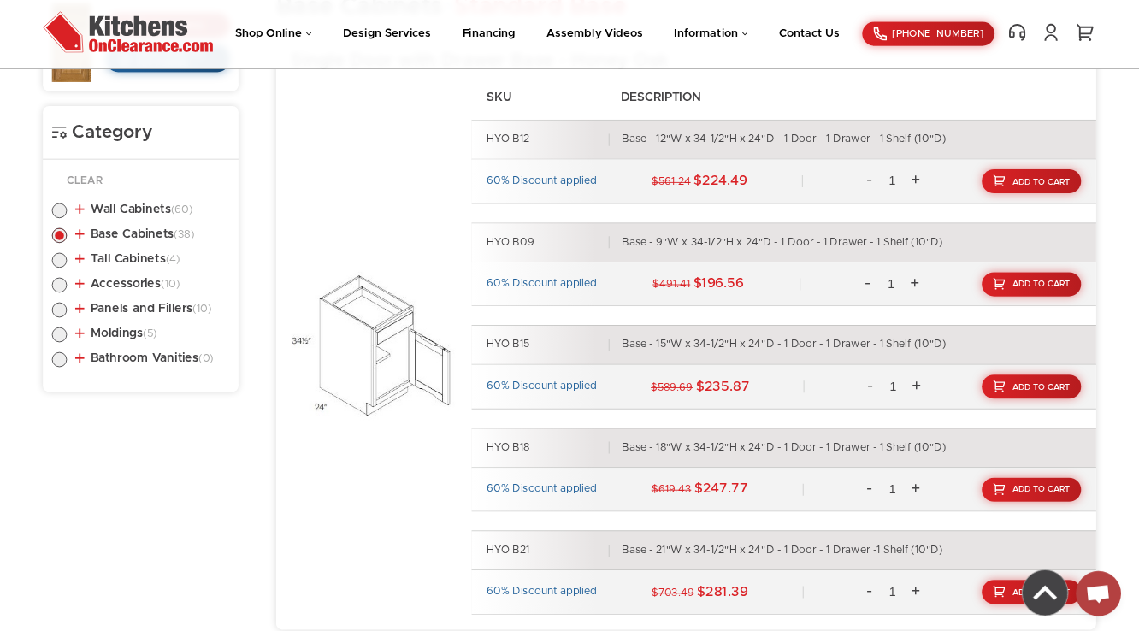
scroll to position [794, 0]
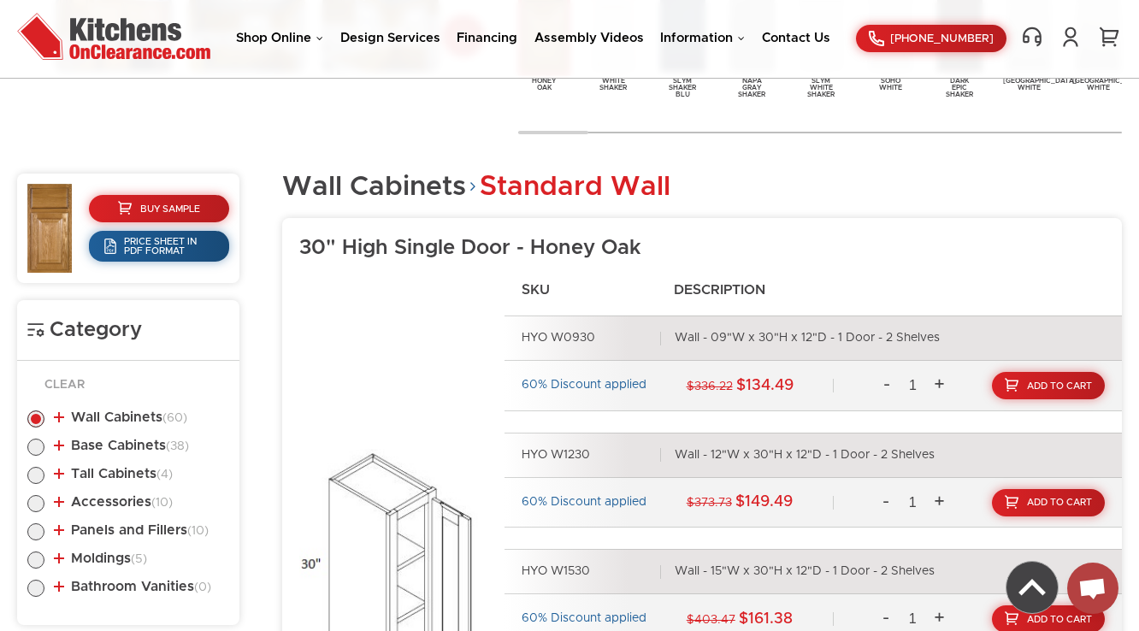
scroll to position [889, 0]
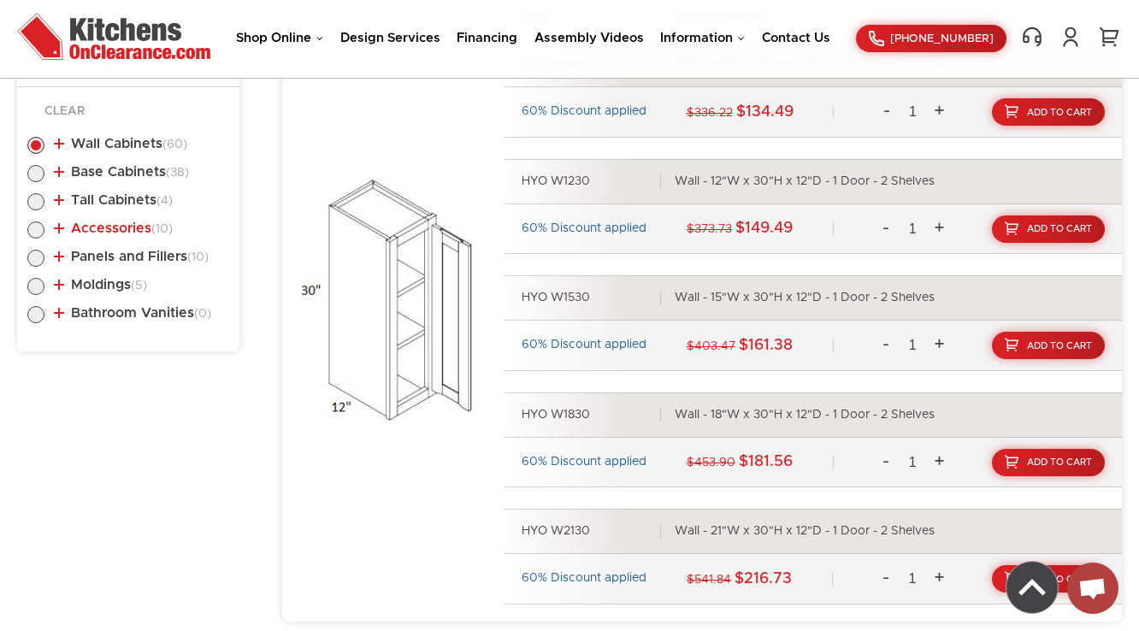
click at [116, 227] on link "Accessories (10)" at bounding box center [113, 229] width 119 height 14
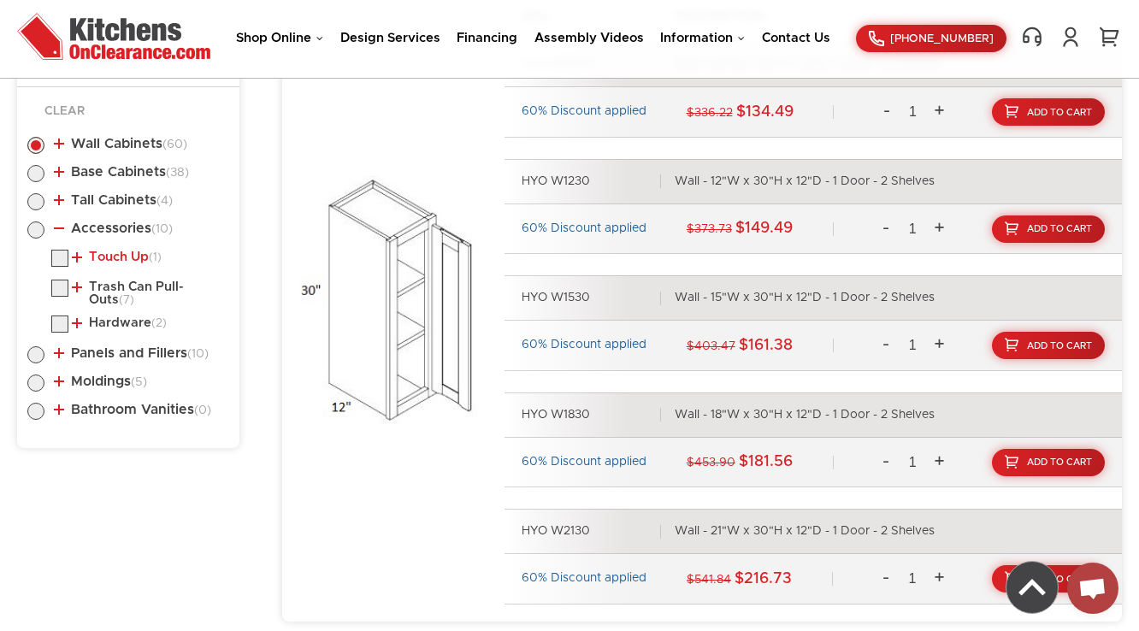
click at [113, 257] on link "Touch Up (1)" at bounding box center [117, 258] width 90 height 14
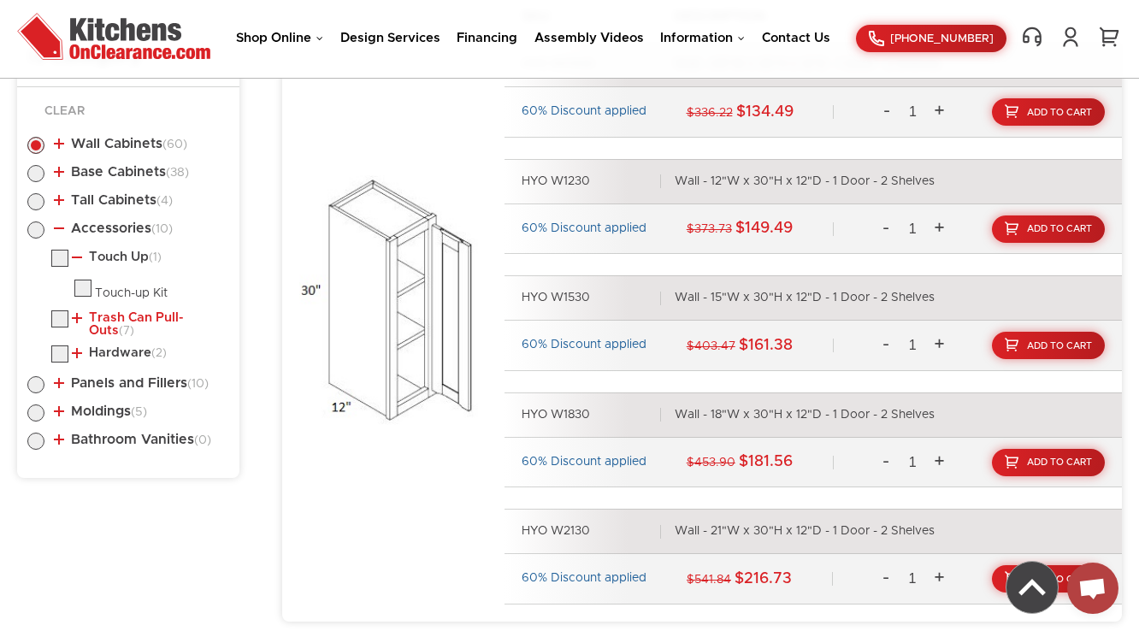
click at [137, 312] on link "Trash Can Pull-Outs (7)" at bounding box center [147, 324] width 151 height 27
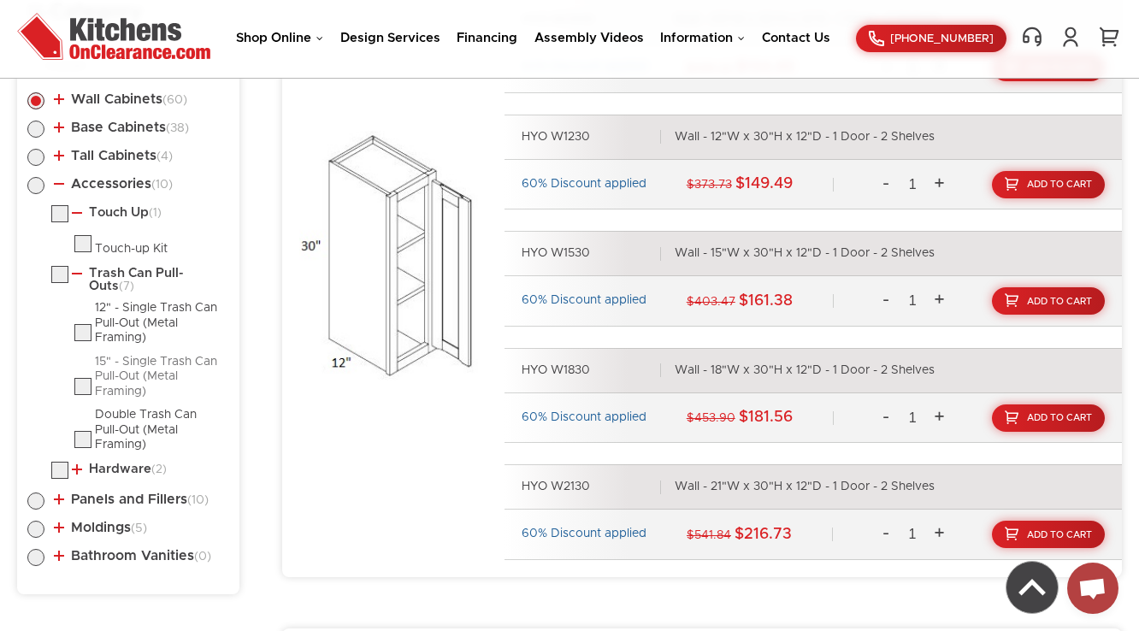
scroll to position [957, 0]
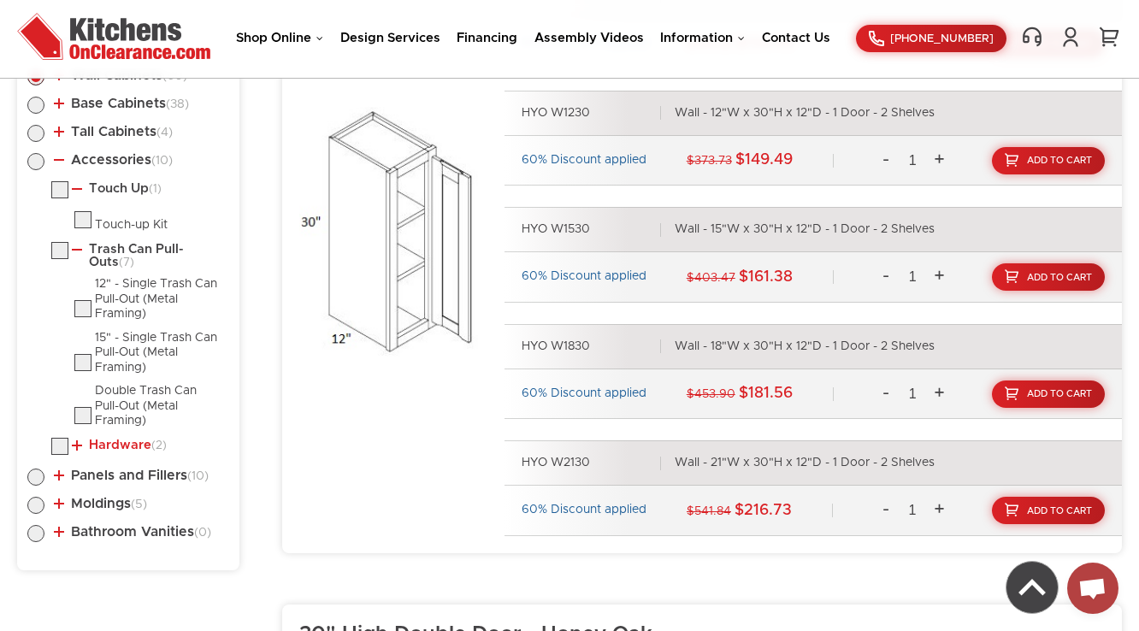
click at [130, 441] on link "Hardware (2)" at bounding box center [119, 446] width 95 height 14
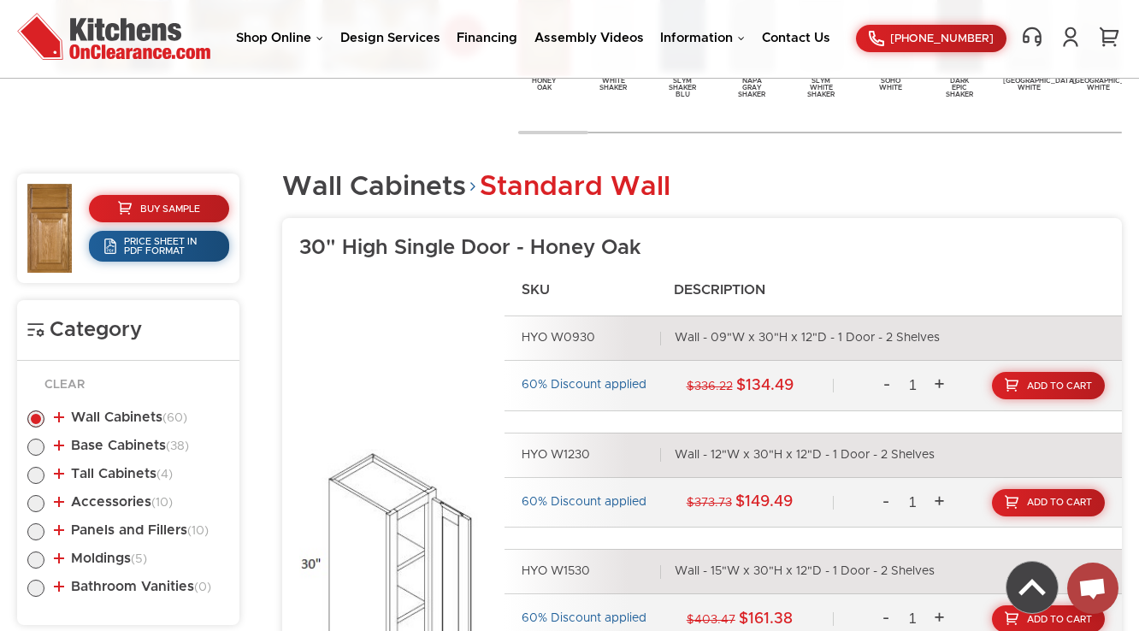
scroll to position [1026, 0]
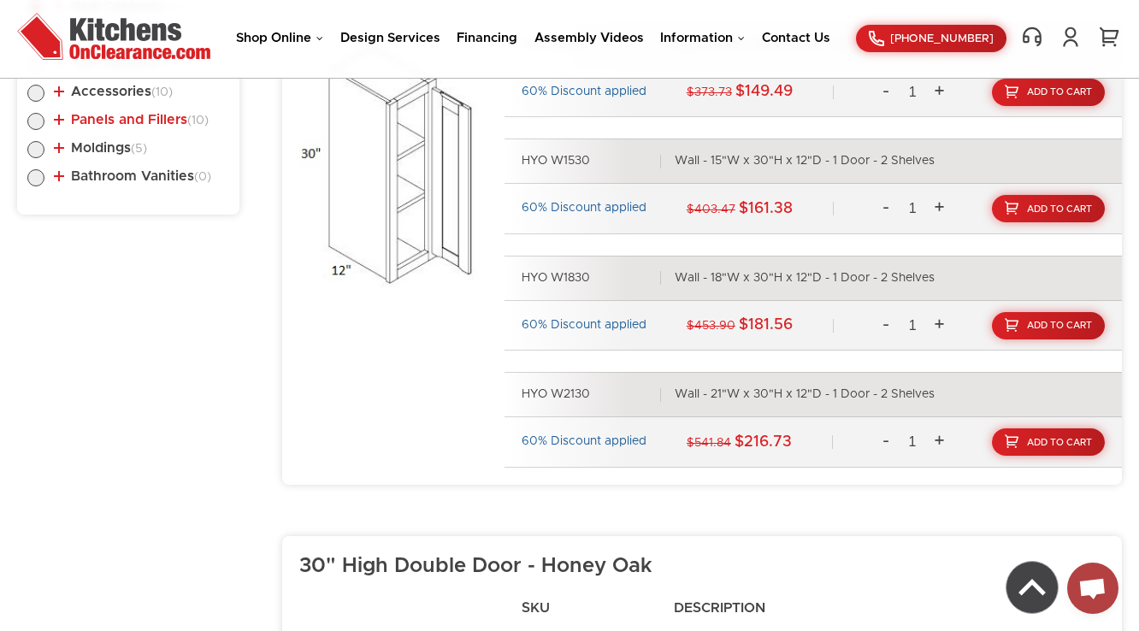
click at [178, 124] on link "Panels and Fillers (10)" at bounding box center [131, 120] width 155 height 14
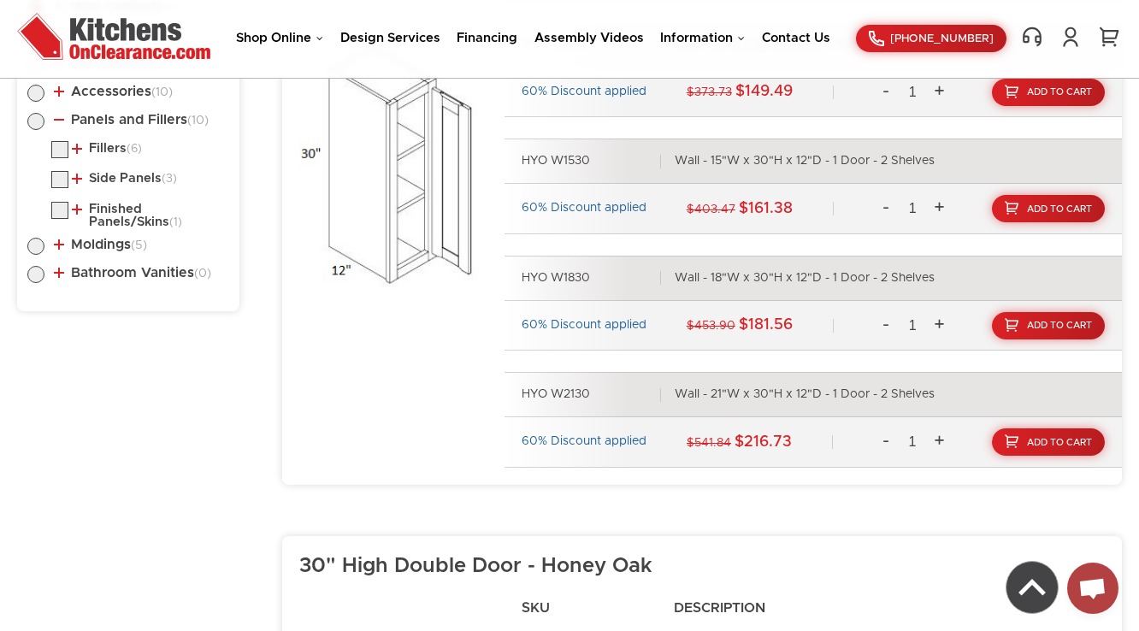
click at [48, 121] on li "Panels and Fillers (10) Fillers (6) Wall/Base Fillers Tall Fillers (3) (1)" at bounding box center [128, 171] width 202 height 116
click at [32, 123] on label at bounding box center [35, 126] width 17 height 14
radio input "true"
checkbox input "true"
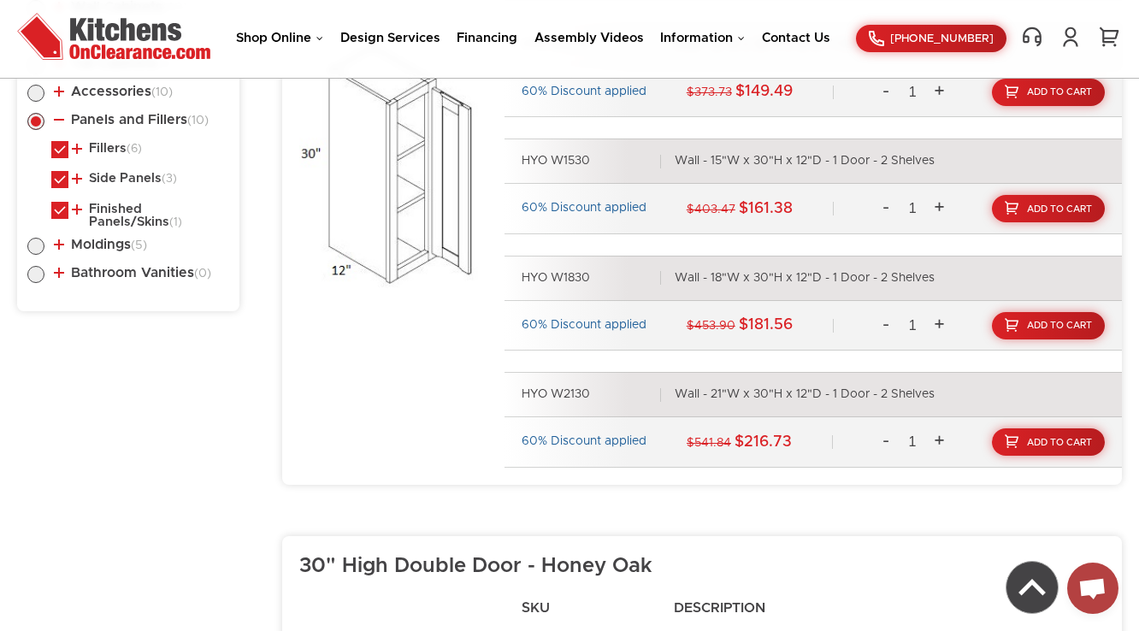
checkbox input "true"
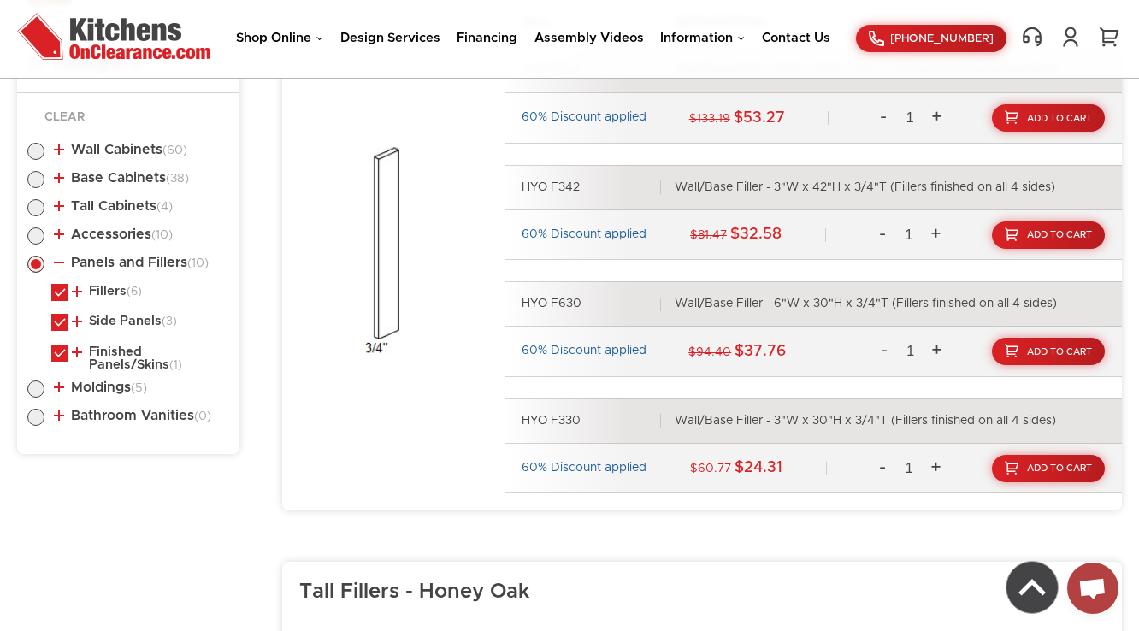
scroll to position [889, 0]
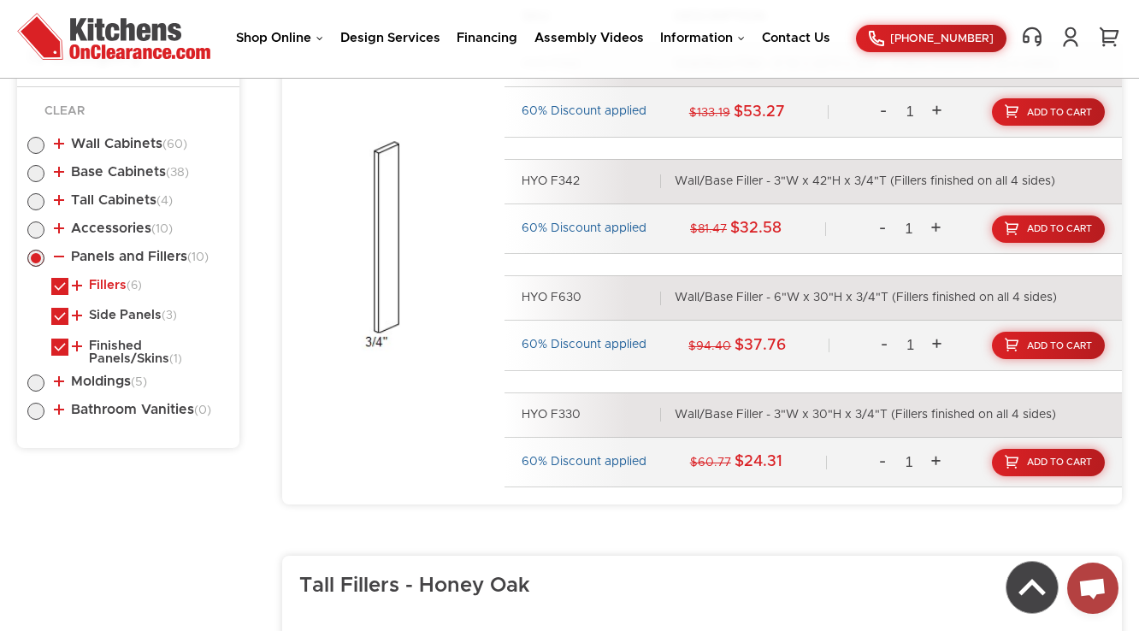
click at [118, 285] on link "Fillers (6)" at bounding box center [107, 286] width 70 height 14
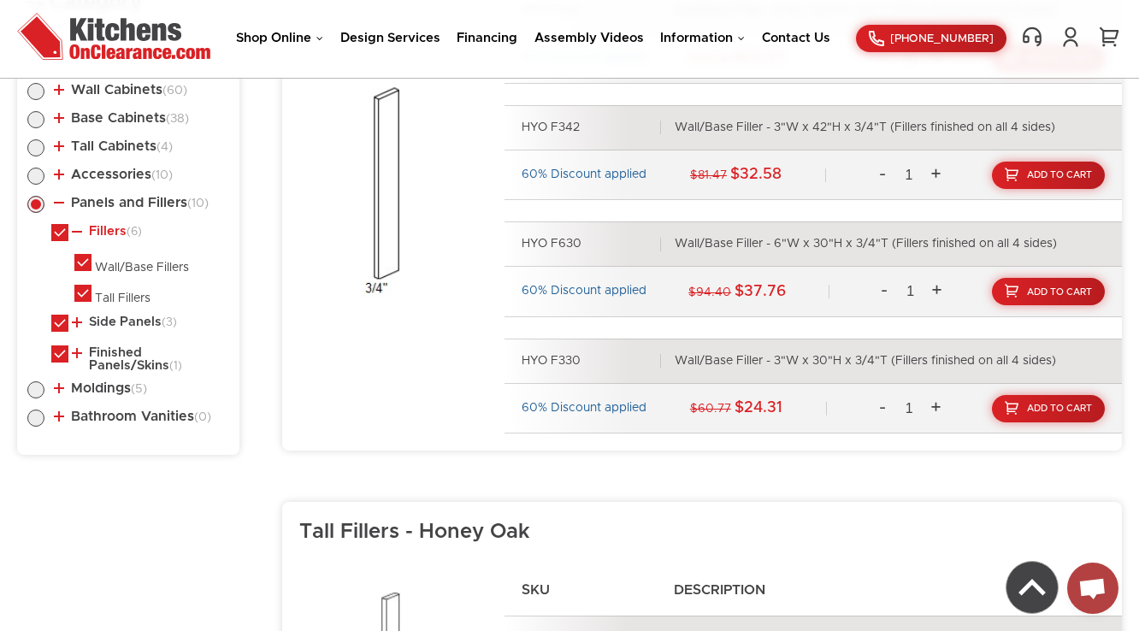
scroll to position [1026, 0]
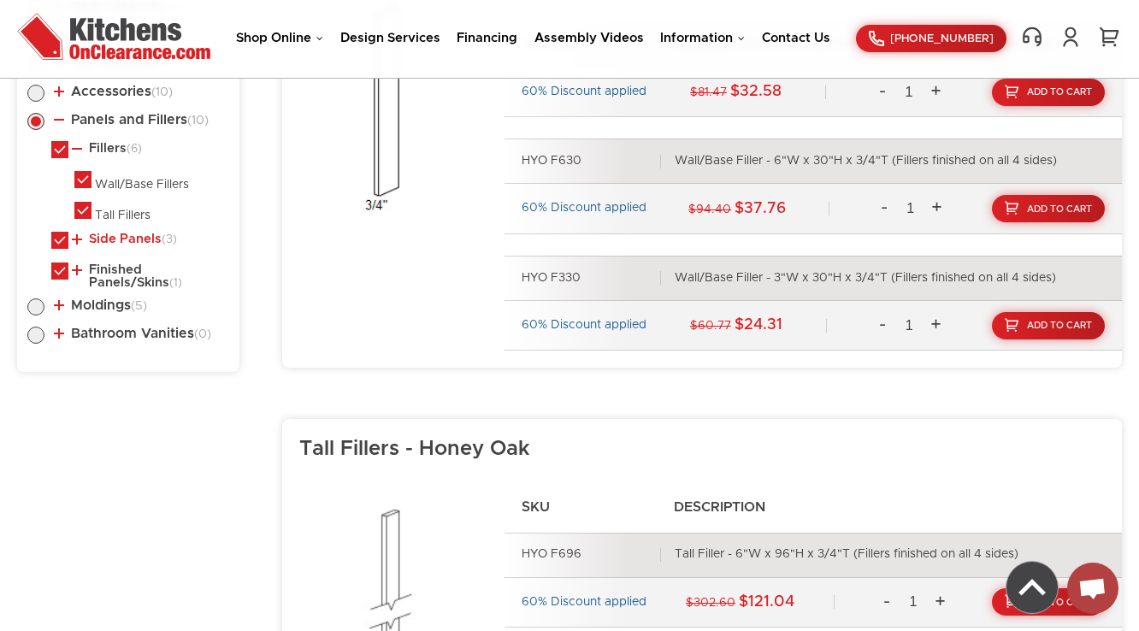
click at [133, 236] on link "Side Panels (3)" at bounding box center [124, 240] width 105 height 14
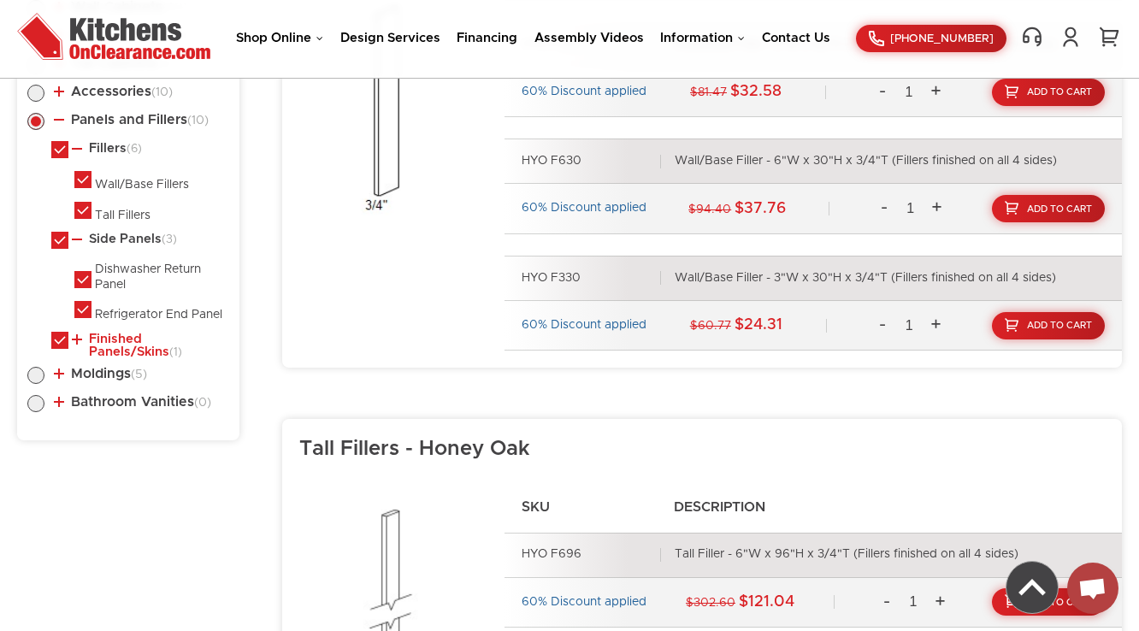
click at [112, 347] on link "Finished Panels/Skins (1)" at bounding box center [147, 346] width 151 height 27
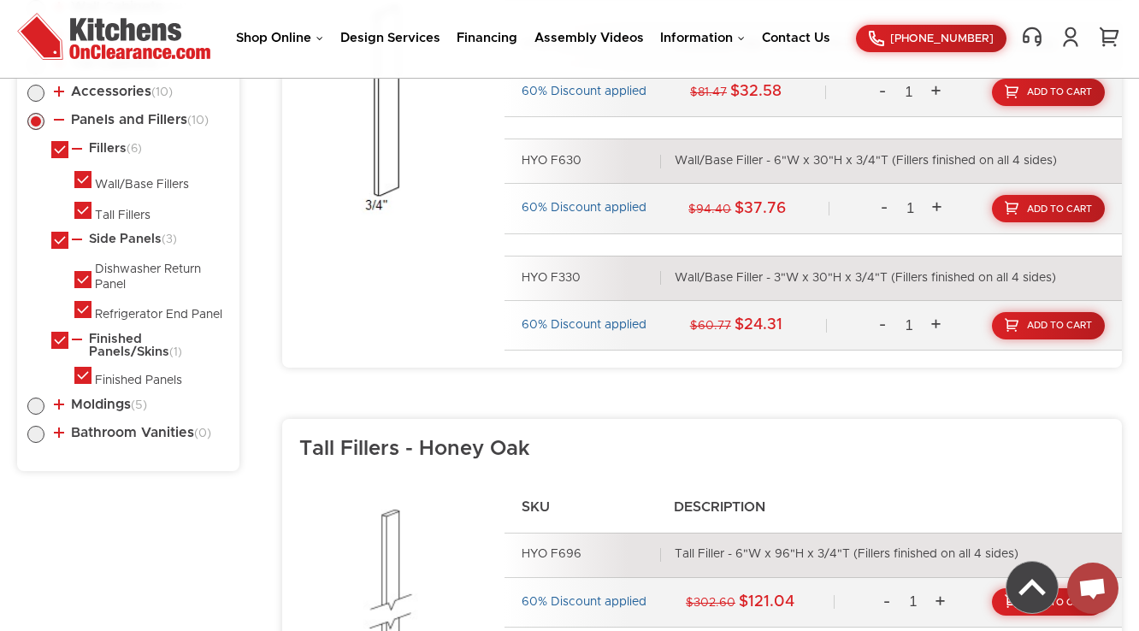
click at [95, 125] on li "Panels and Fillers (10) Fillers (6) Wall/Base Fillers Tall Fillers (3) (1)" at bounding box center [128, 251] width 202 height 276
click at [95, 138] on li "Panels and Fillers (10) Fillers (6) Wall/Base Fillers Tall Fillers (3) (1)" at bounding box center [128, 251] width 202 height 276
click at [127, 119] on link "Panels and Fillers (10)" at bounding box center [131, 120] width 155 height 14
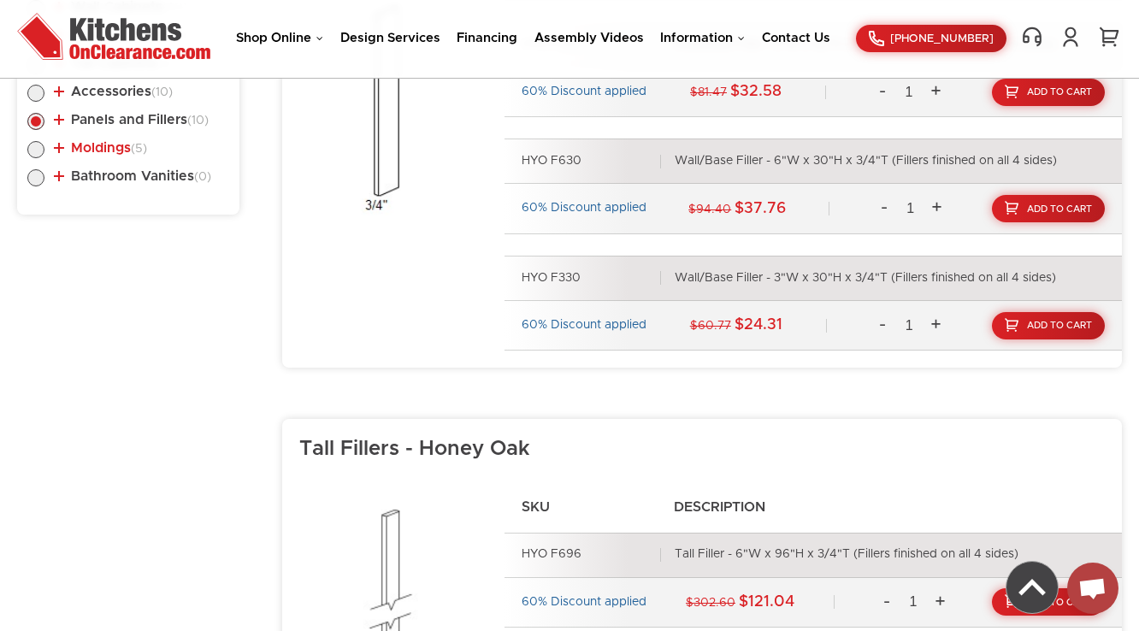
click at [106, 144] on link "Moldings (5)" at bounding box center [100, 148] width 93 height 14
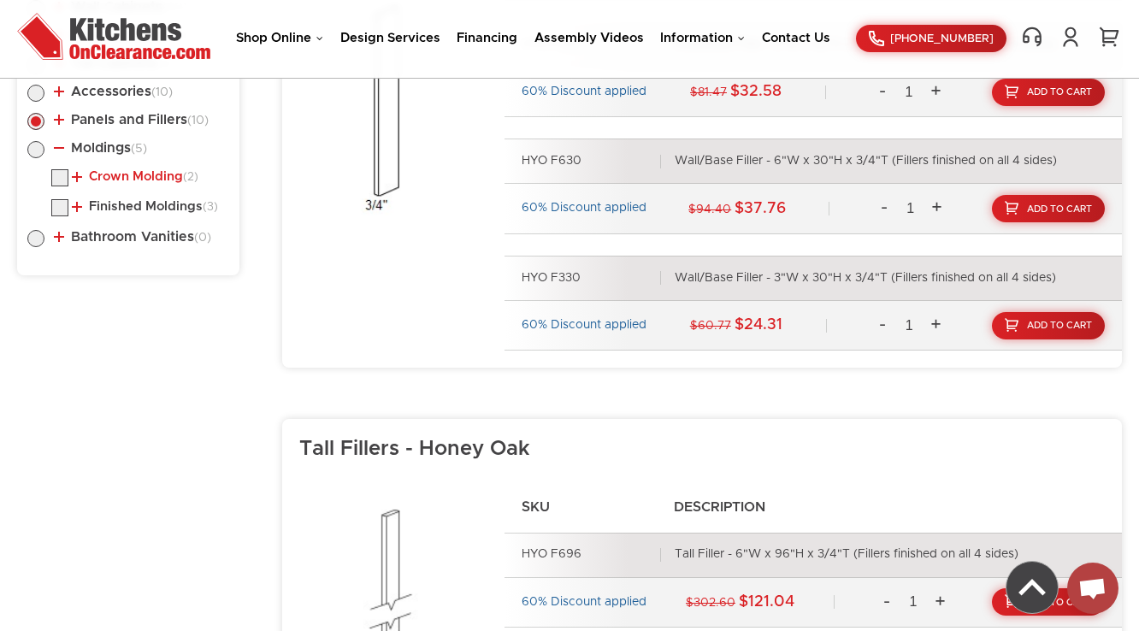
click at [112, 176] on link "Crown Molding (2)" at bounding box center [135, 177] width 127 height 14
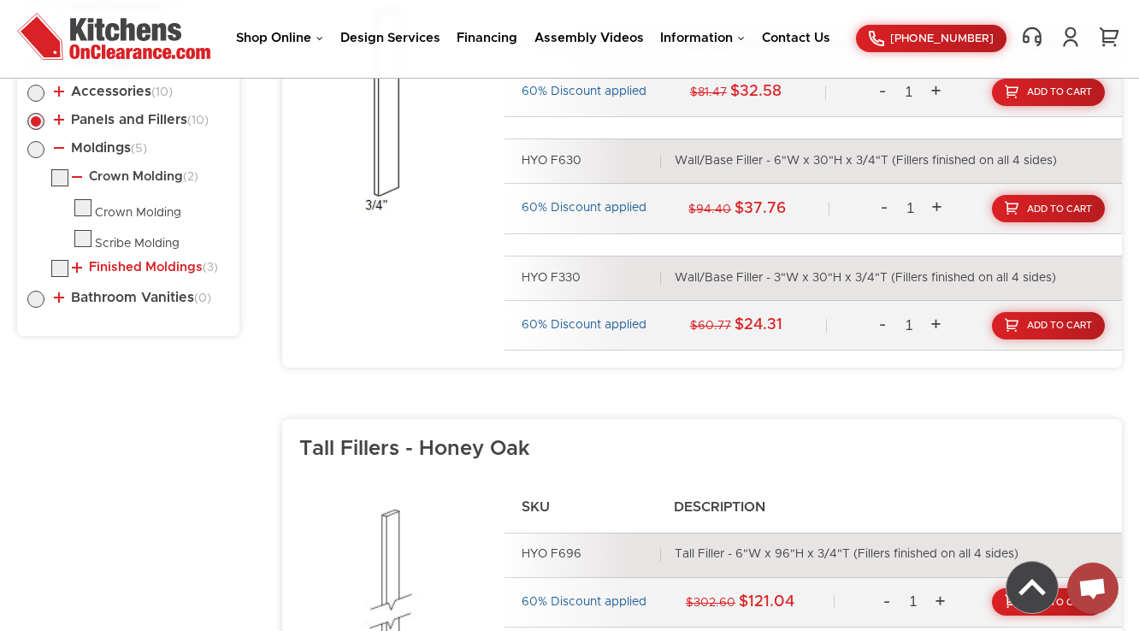
click at [149, 263] on link "Finished Moldings (3)" at bounding box center [145, 268] width 146 height 14
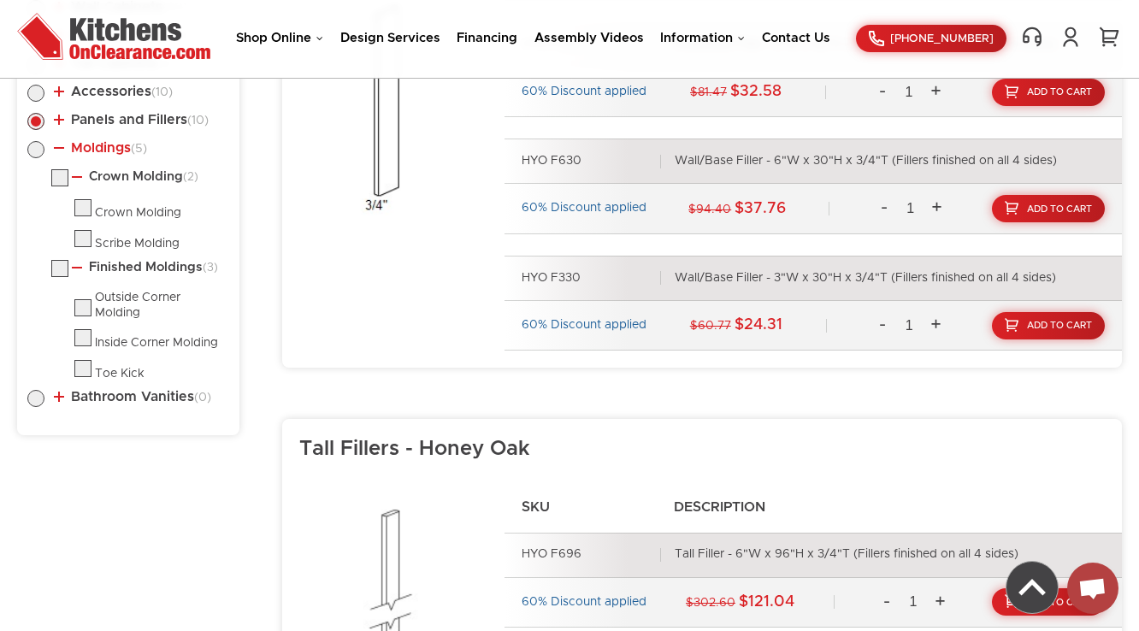
click at [106, 151] on link "Moldings (5)" at bounding box center [100, 148] width 93 height 14
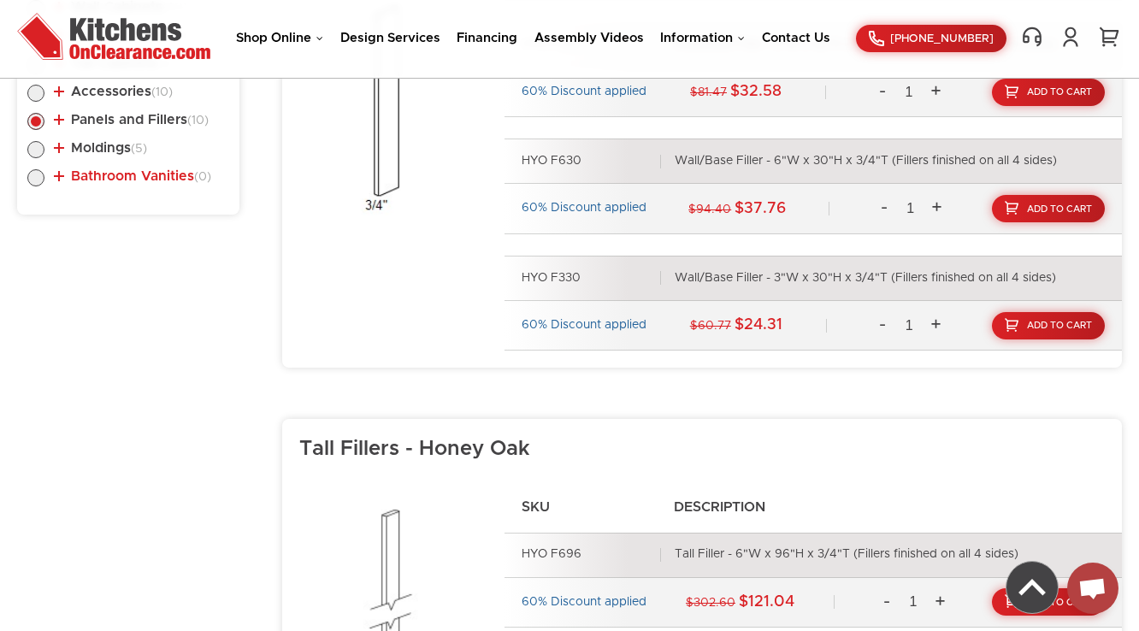
click at [123, 175] on link "Bathroom Vanities (0)" at bounding box center [132, 176] width 157 height 14
click at [131, 178] on link "Bathroom Vanities (0)" at bounding box center [132, 176] width 157 height 14
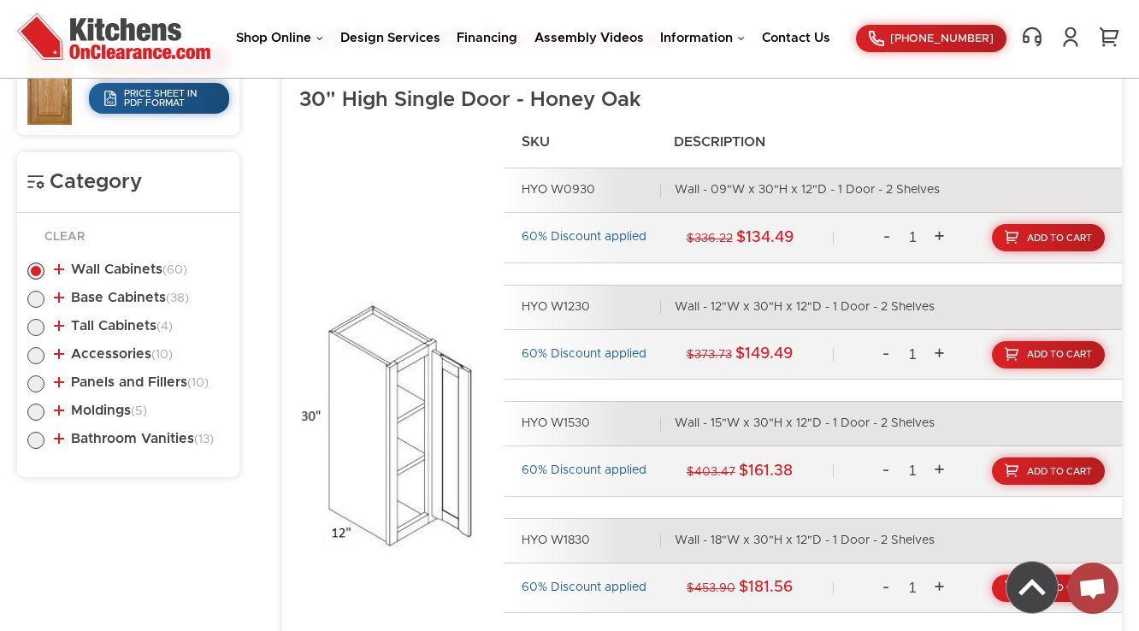
scroll to position [851, 0]
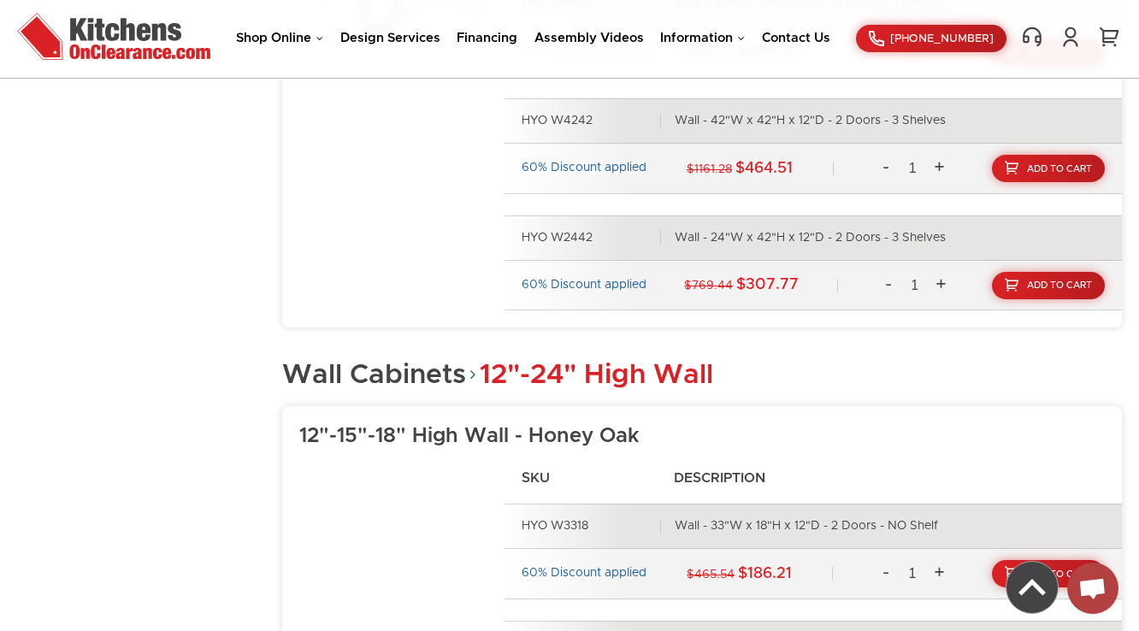
scroll to position [4405, 0]
